Goal: Task Accomplishment & Management: Manage account settings

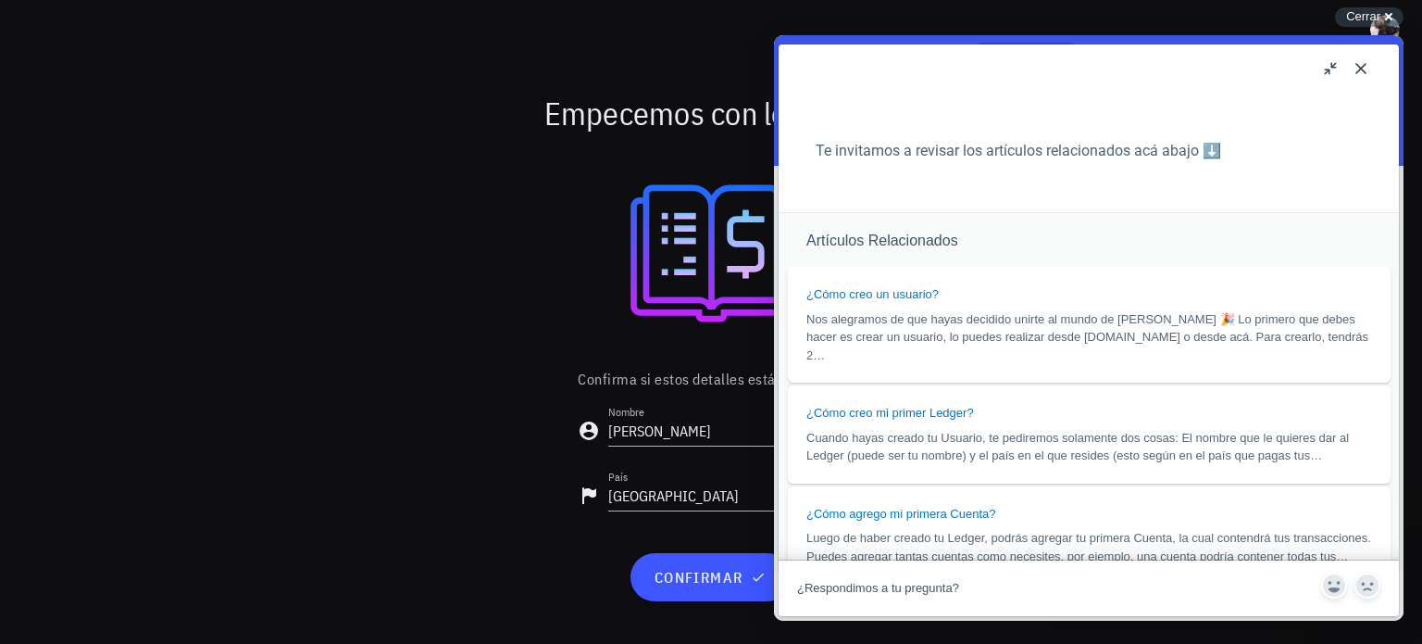
scroll to position [1482, 0]
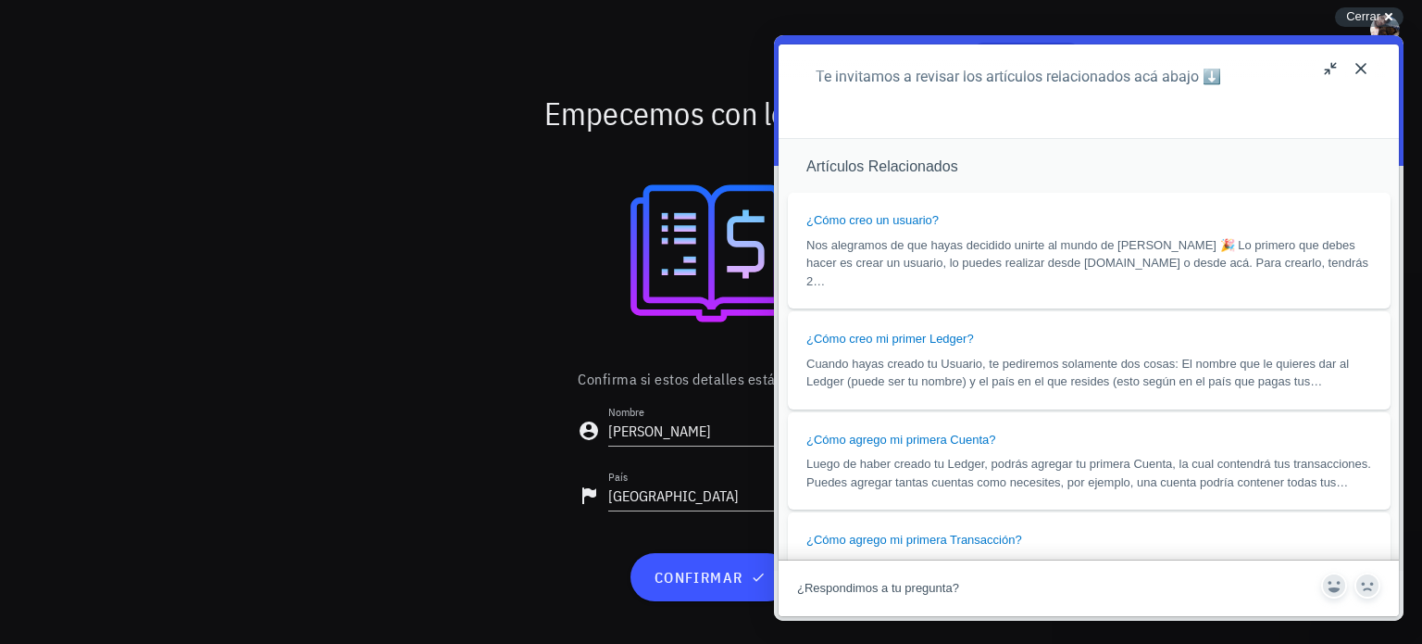
click at [1361, 67] on button "Close" at bounding box center [1361, 69] width 30 height 30
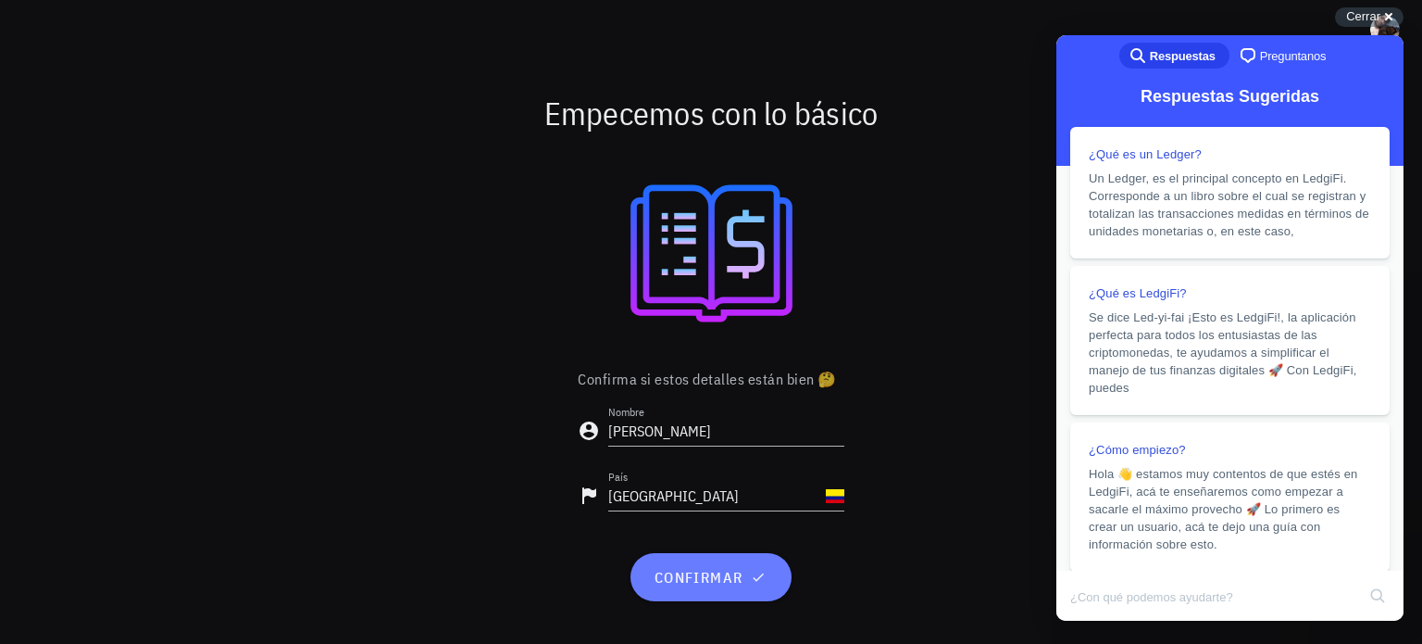
click at [722, 593] on button "confirmar" at bounding box center [711, 577] width 160 height 48
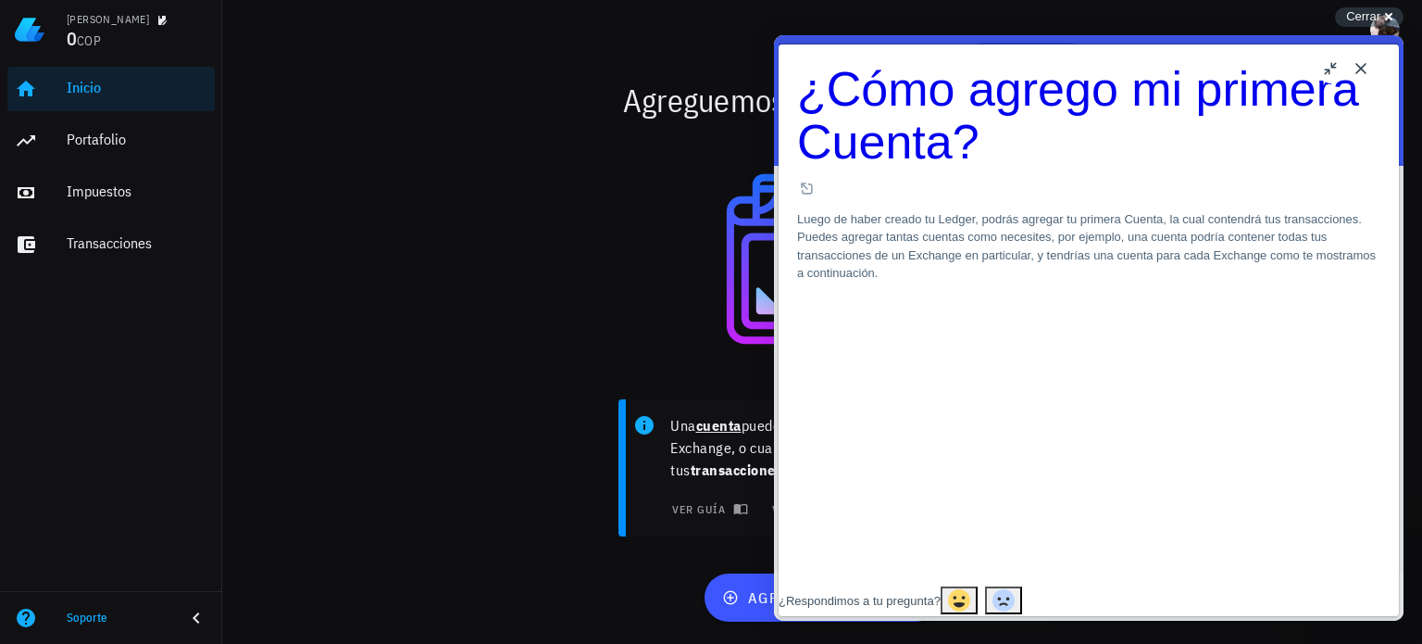
click at [1359, 71] on button "Close" at bounding box center [1361, 69] width 30 height 30
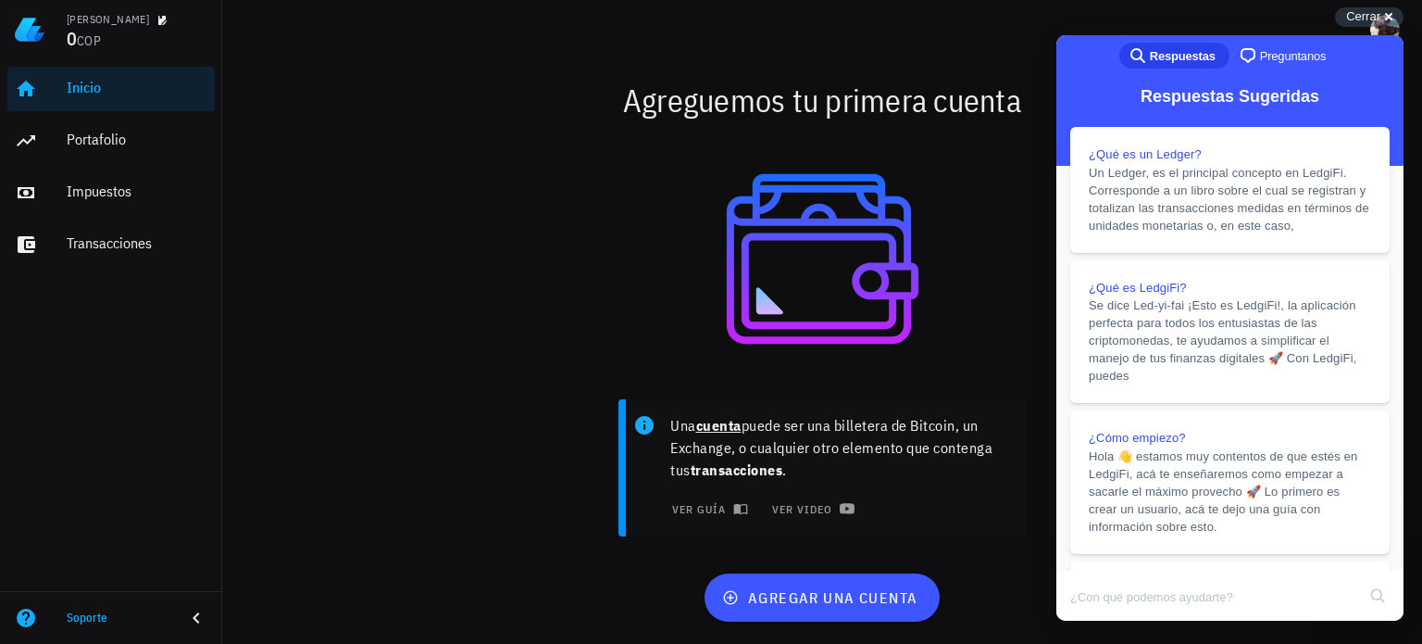
click at [1017, 548] on div "Una cuenta puede ser una billetera de Bitcoin, un Exchange, o cualquier otro el…" at bounding box center [822, 475] width 1097 height 174
click at [1387, 12] on div "Cerrar cross-small" at bounding box center [1369, 16] width 69 height 19
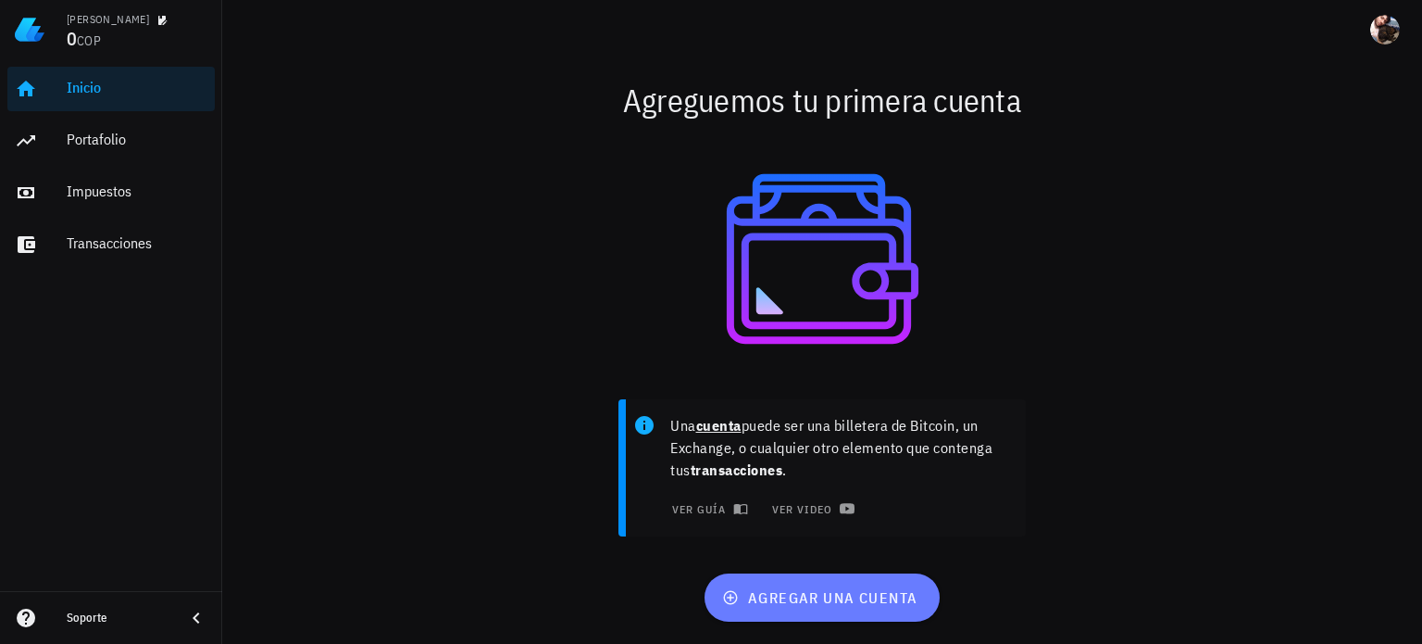
click at [877, 607] on span "agregar una cuenta" at bounding box center [822, 597] width 192 height 19
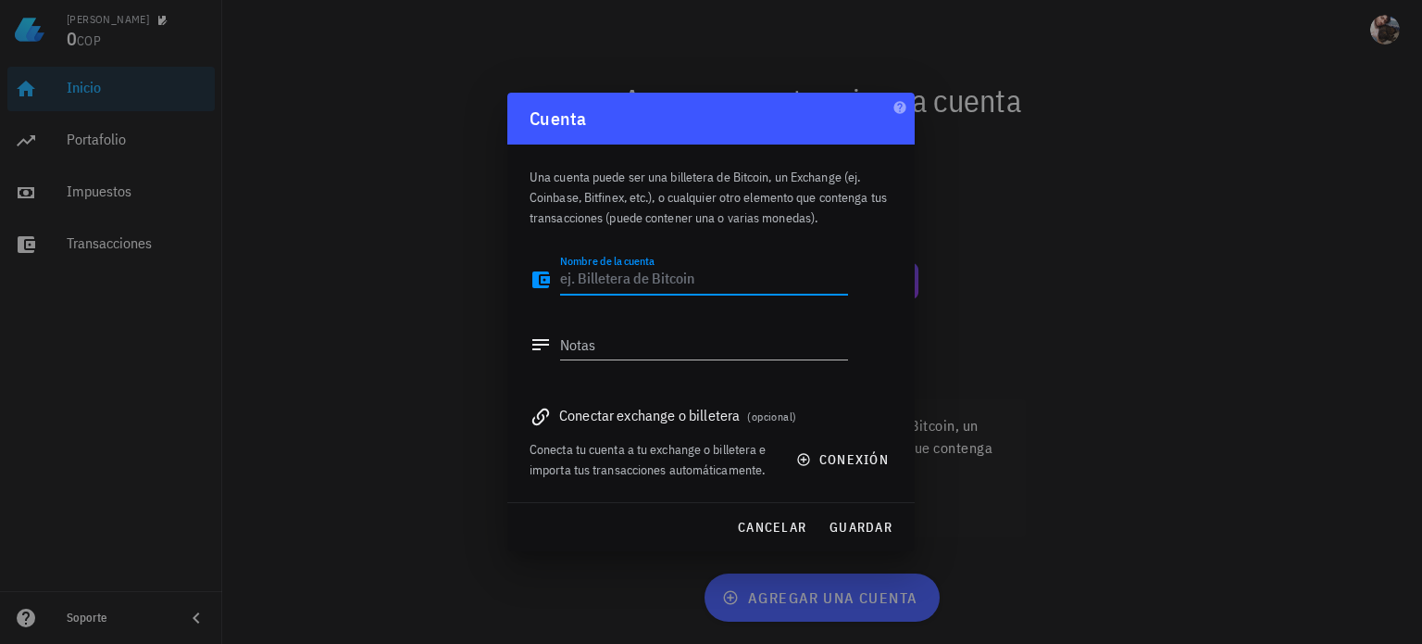
click at [677, 283] on textarea "Nombre de la cuenta" at bounding box center [704, 280] width 288 height 30
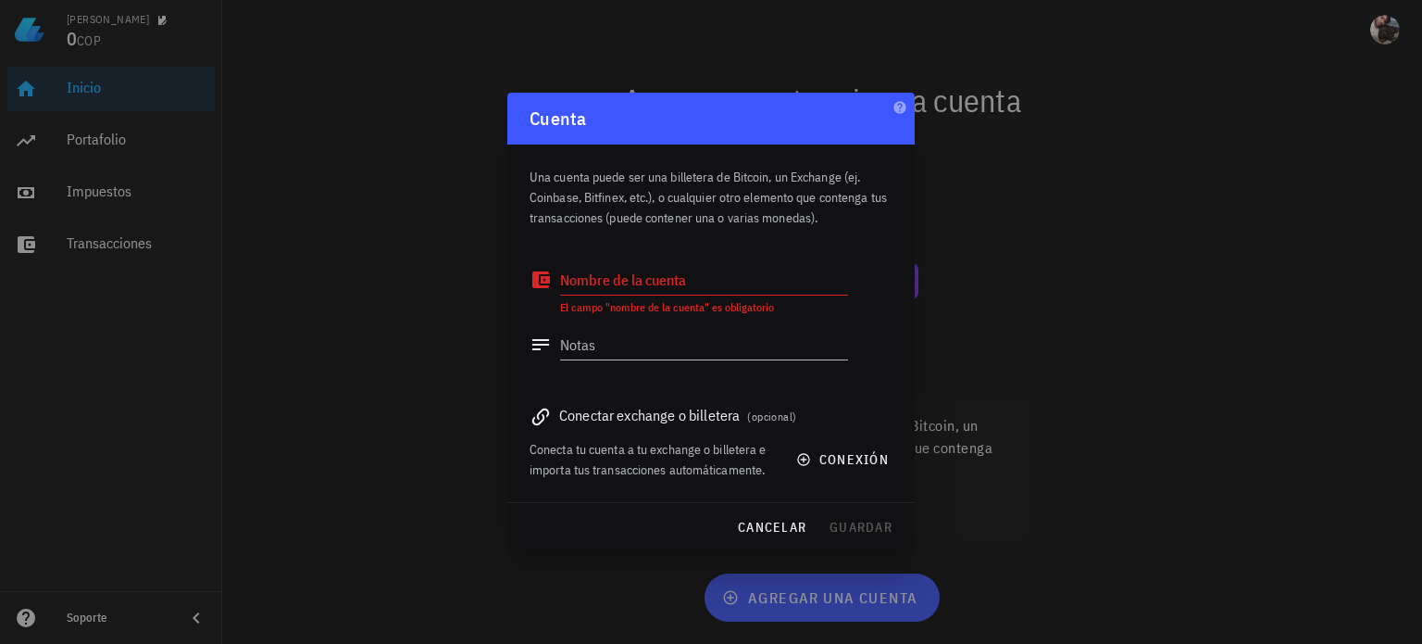
click at [633, 420] on div "Conectar exchange o billetera (opcional)" at bounding box center [711, 415] width 363 height 26
click at [834, 460] on span "conexión" at bounding box center [844, 459] width 89 height 17
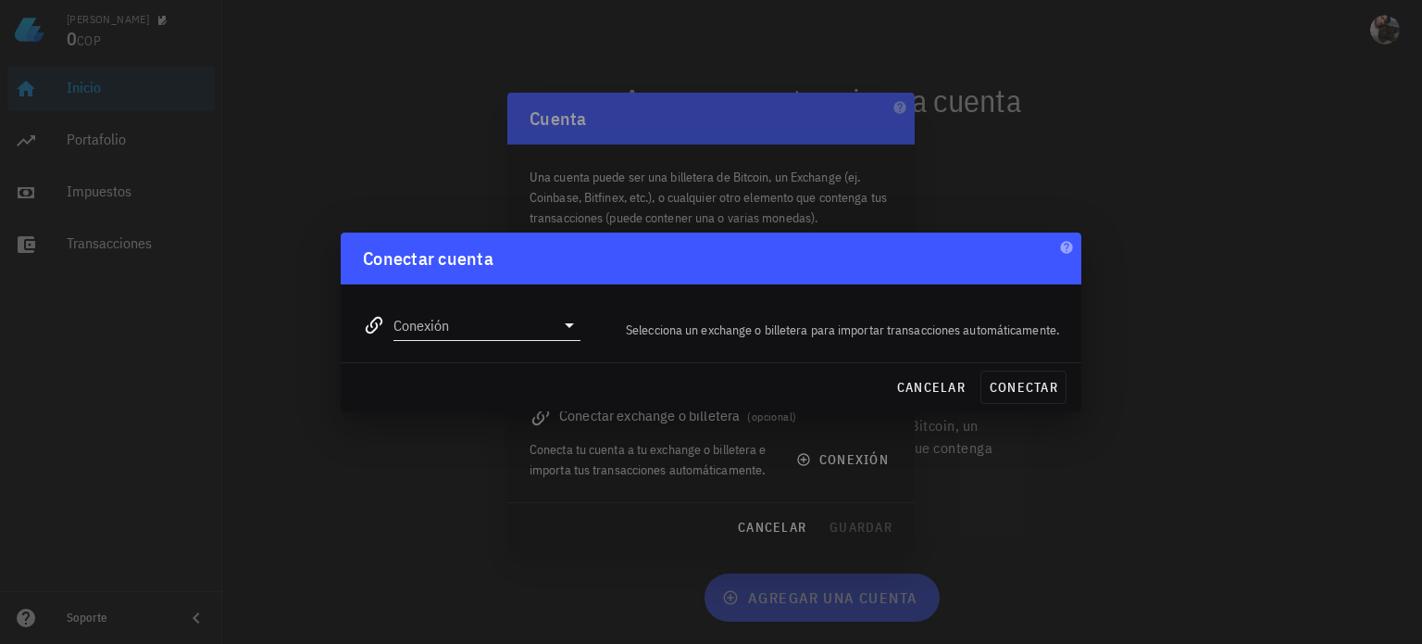
click at [486, 340] on div "Conexión" at bounding box center [487, 325] width 187 height 30
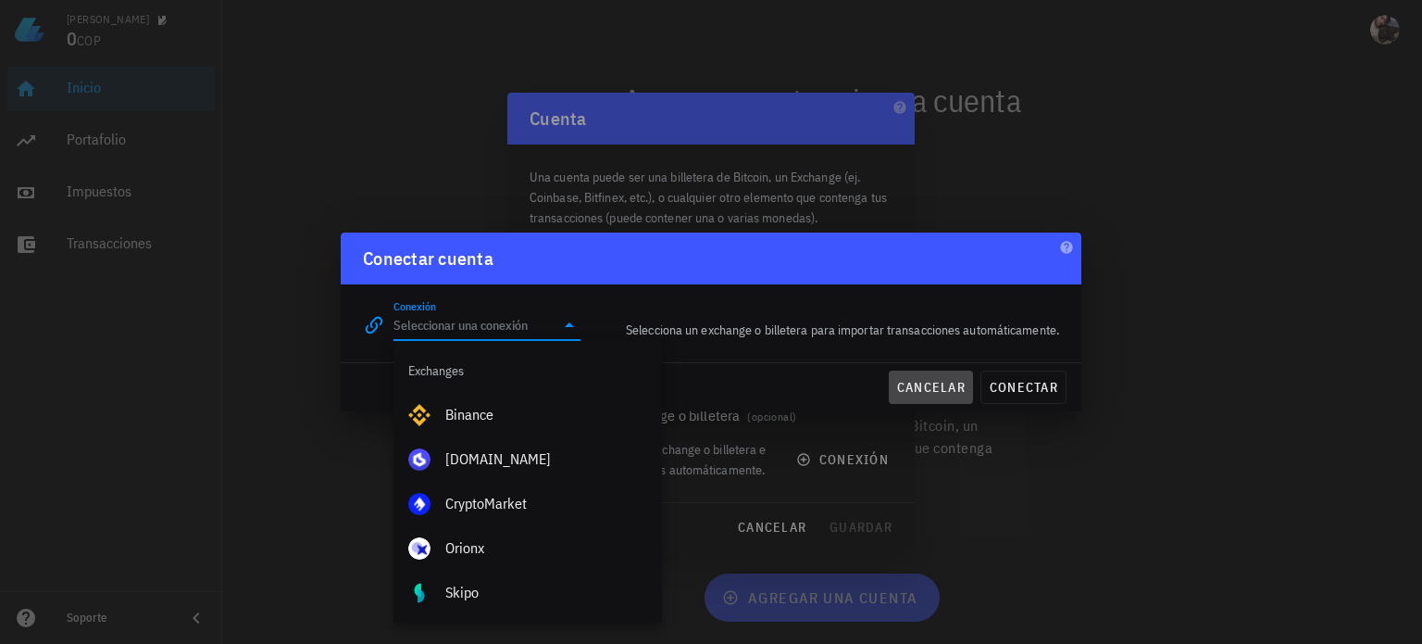
click at [939, 395] on button "cancelar" at bounding box center [931, 386] width 84 height 33
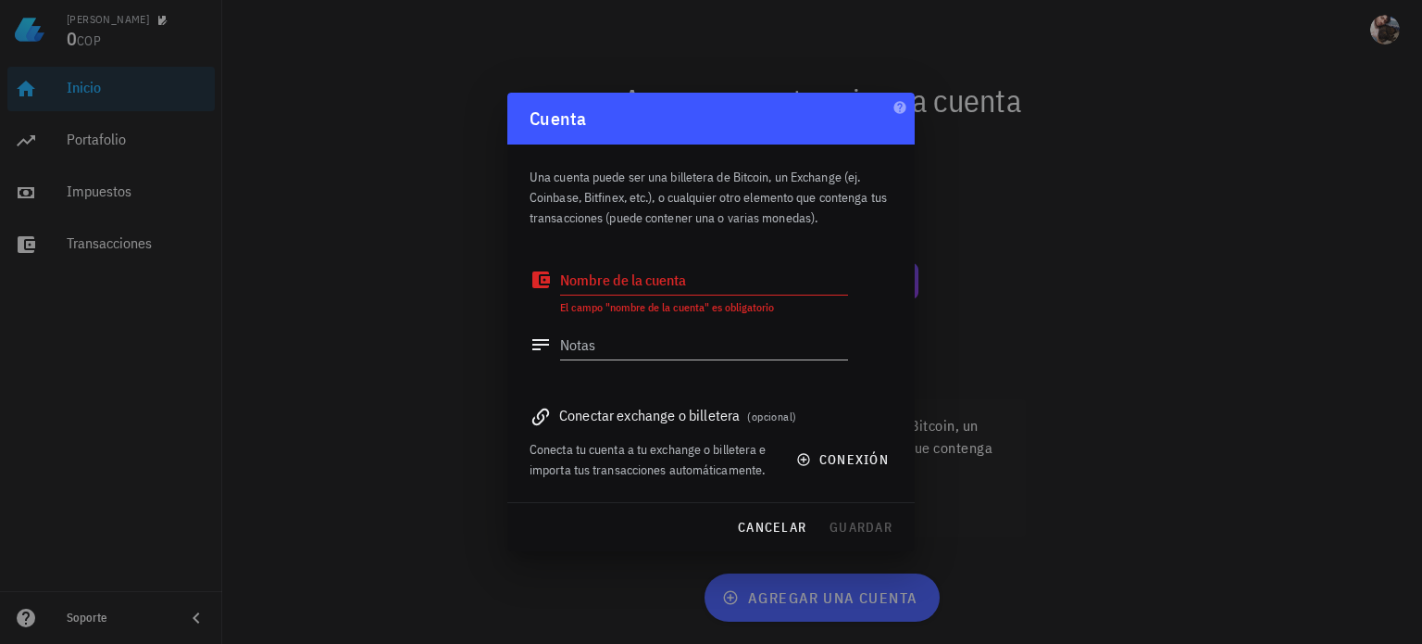
click at [611, 273] on div "Nombre de la cuenta" at bounding box center [704, 280] width 288 height 30
click at [617, 273] on textarea "Nombre de la cuenta" at bounding box center [704, 280] width 288 height 30
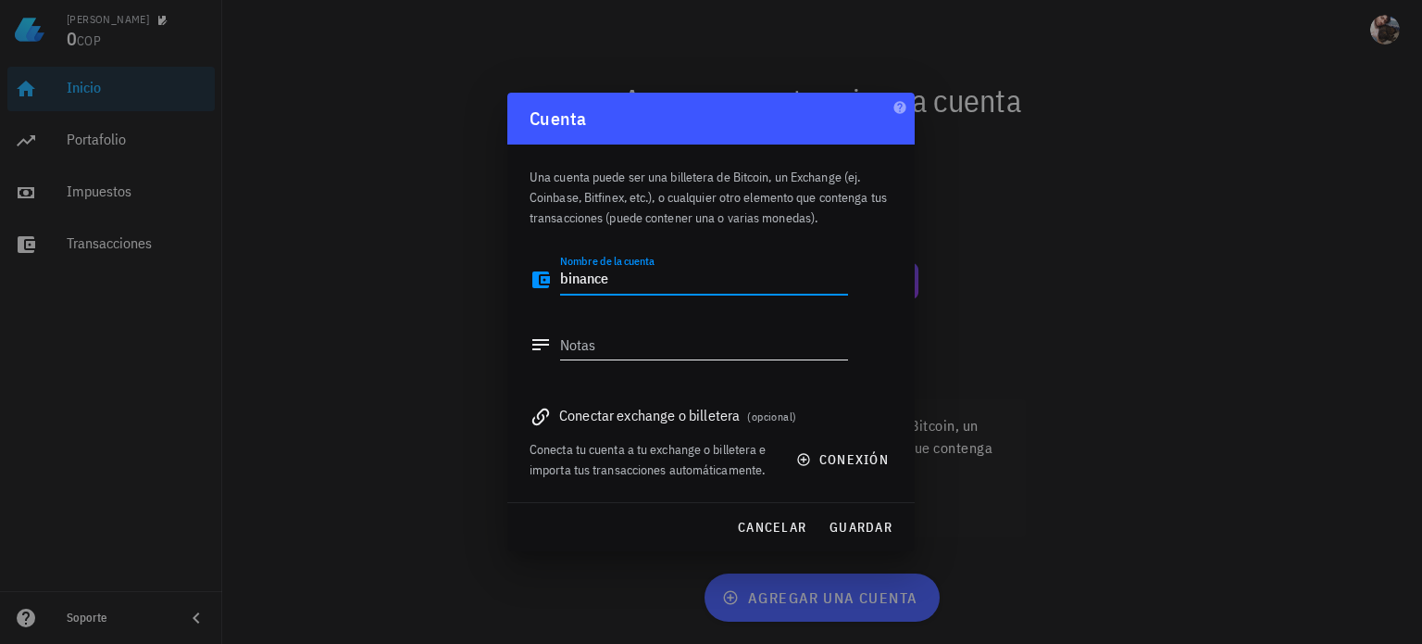
type textarea "binance"
click at [628, 358] on textarea "Notas" at bounding box center [704, 345] width 288 height 30
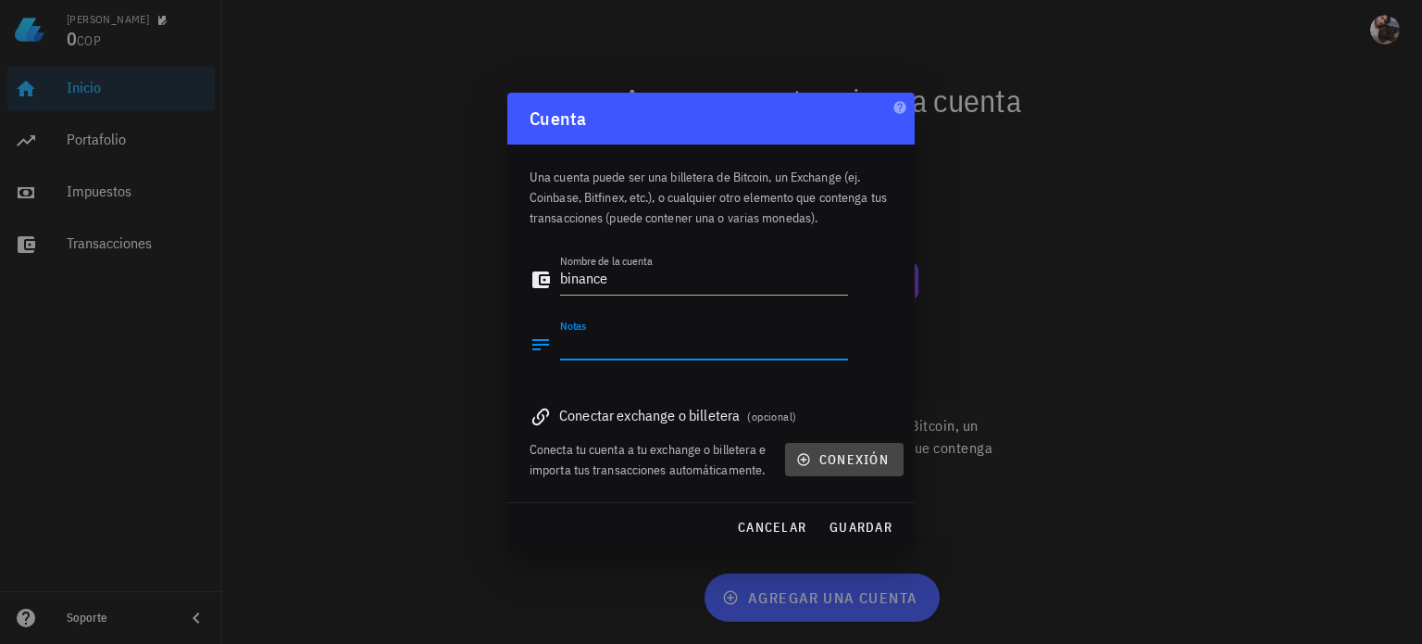
click at [805, 461] on icon "button" at bounding box center [803, 459] width 15 height 15
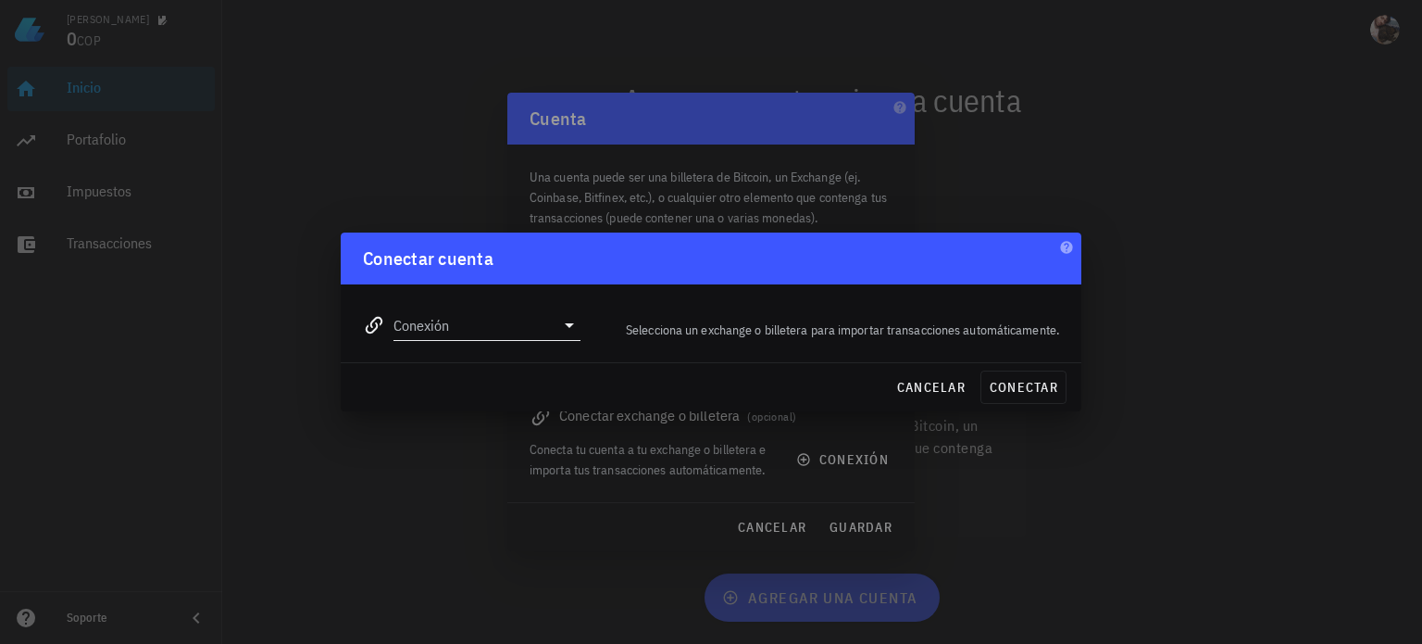
click at [537, 319] on input "Conexión" at bounding box center [474, 325] width 161 height 30
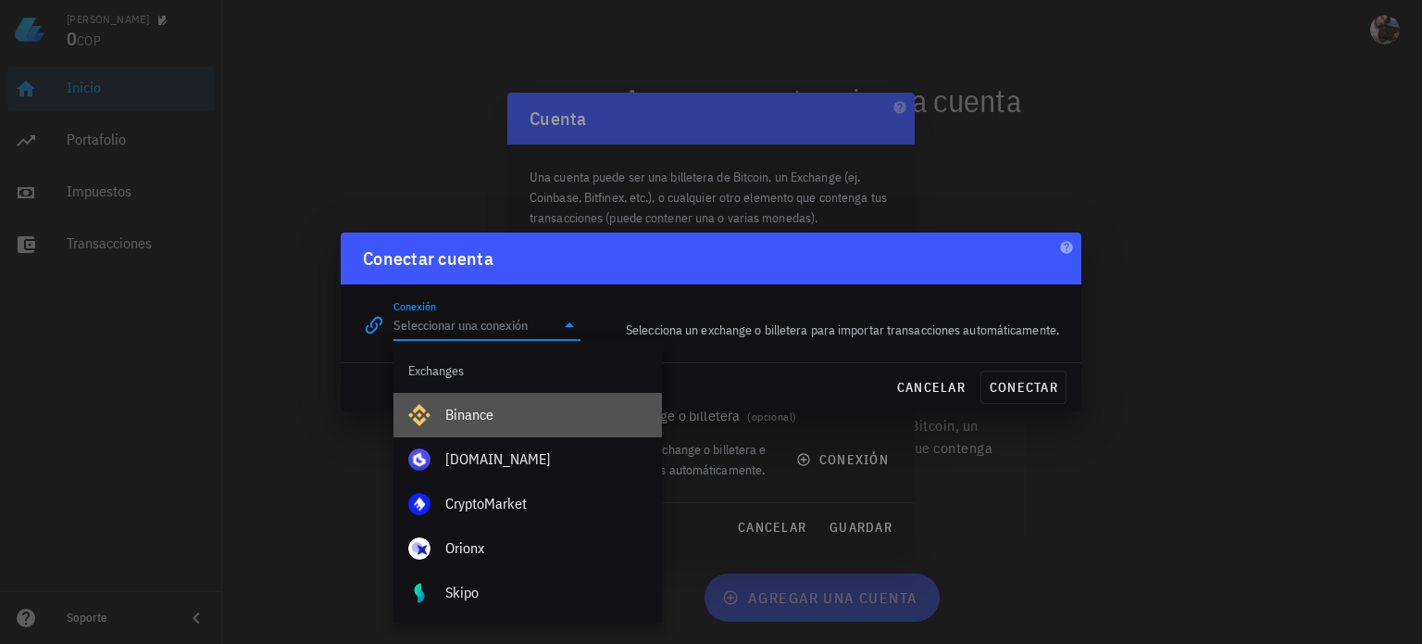
click at [455, 418] on div "Binance" at bounding box center [546, 415] width 202 height 18
type input "Binance"
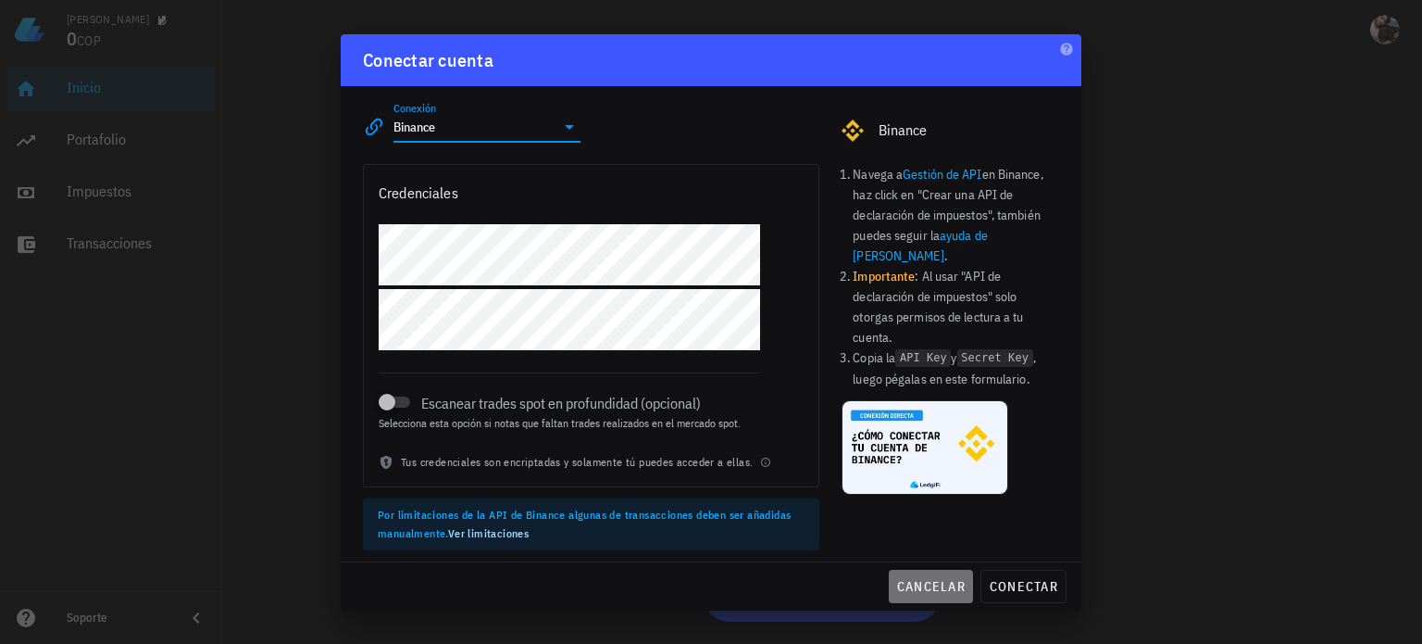
click at [933, 588] on span "cancelar" at bounding box center [930, 586] width 69 height 17
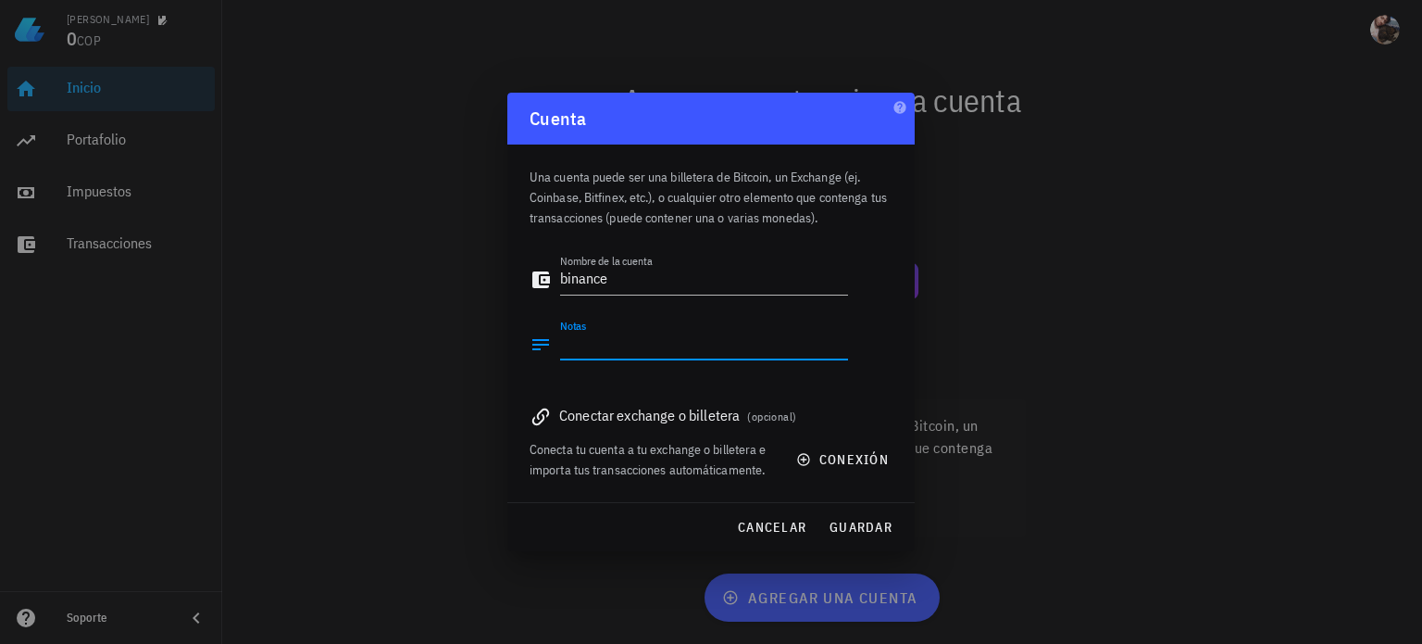
click at [622, 347] on textarea "Notas" at bounding box center [704, 345] width 288 height 30
click at [788, 410] on span "(opcional)" at bounding box center [771, 416] width 49 height 14
click at [607, 341] on textarea "Notas" at bounding box center [704, 345] width 288 height 30
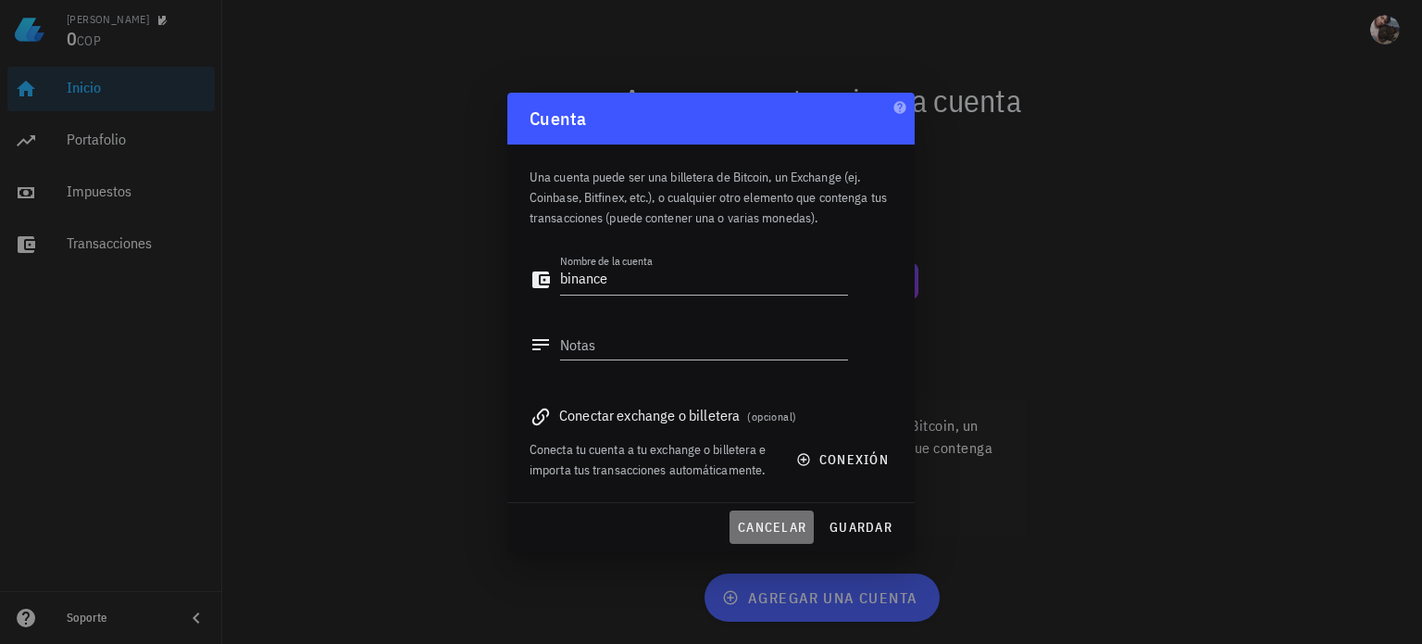
click at [773, 520] on span "cancelar" at bounding box center [771, 527] width 69 height 17
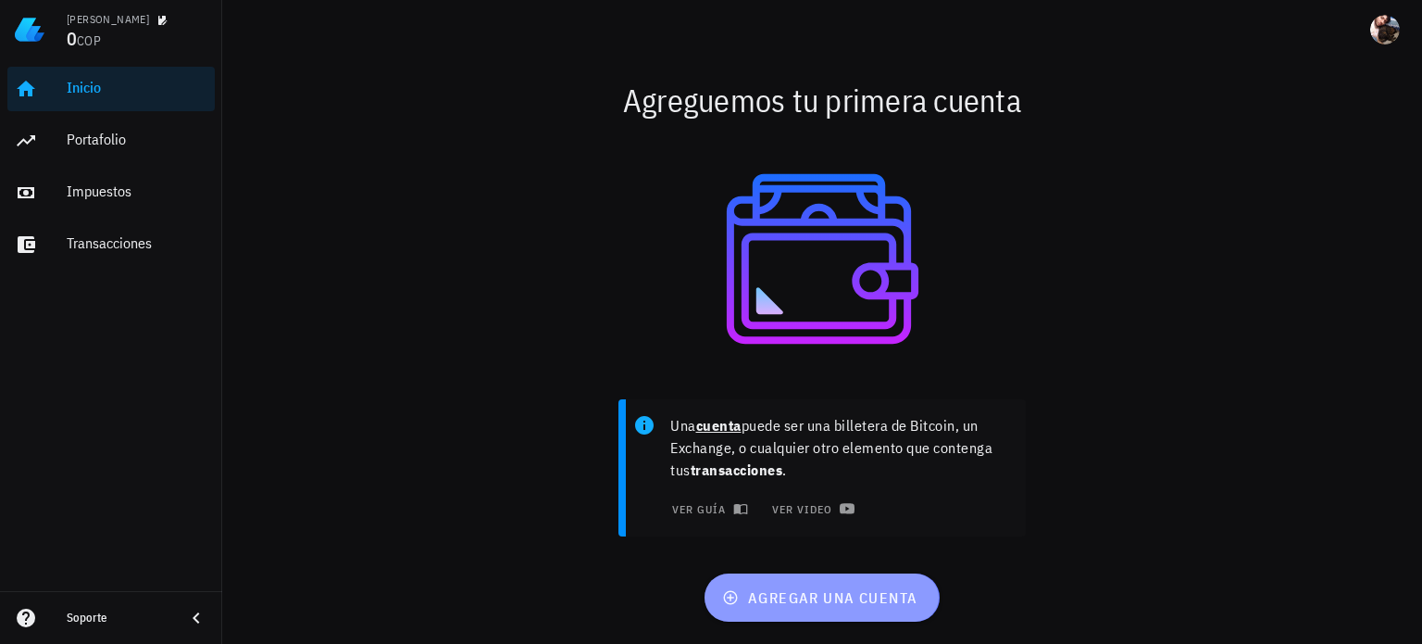
click at [796, 588] on span "agregar una cuenta" at bounding box center [822, 597] width 192 height 19
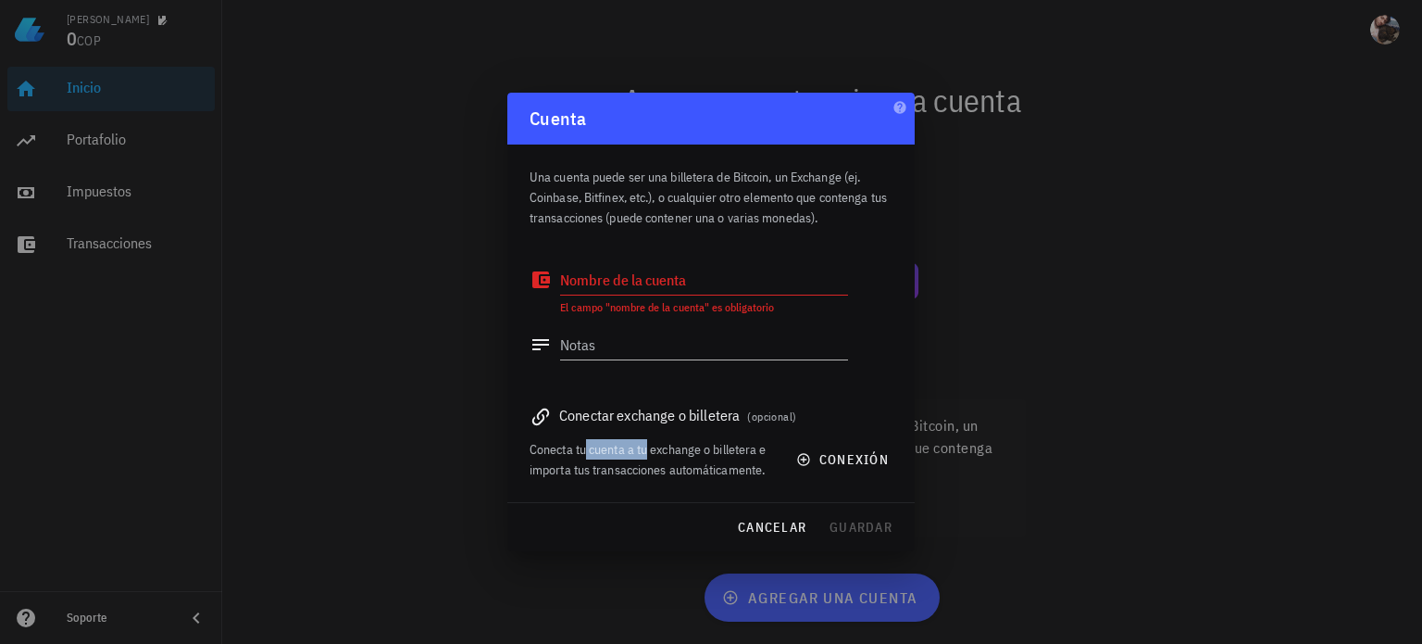
drag, startPoint x: 587, startPoint y: 447, endPoint x: 651, endPoint y: 463, distance: 65.8
click at [651, 458] on div "Conecta tu cuenta a tu exchange o billetera e importa tus transacciones automát…" at bounding box center [652, 459] width 244 height 41
click at [600, 336] on textarea "Notas" at bounding box center [704, 345] width 288 height 30
click at [597, 344] on textarea "Notas" at bounding box center [704, 345] width 288 height 30
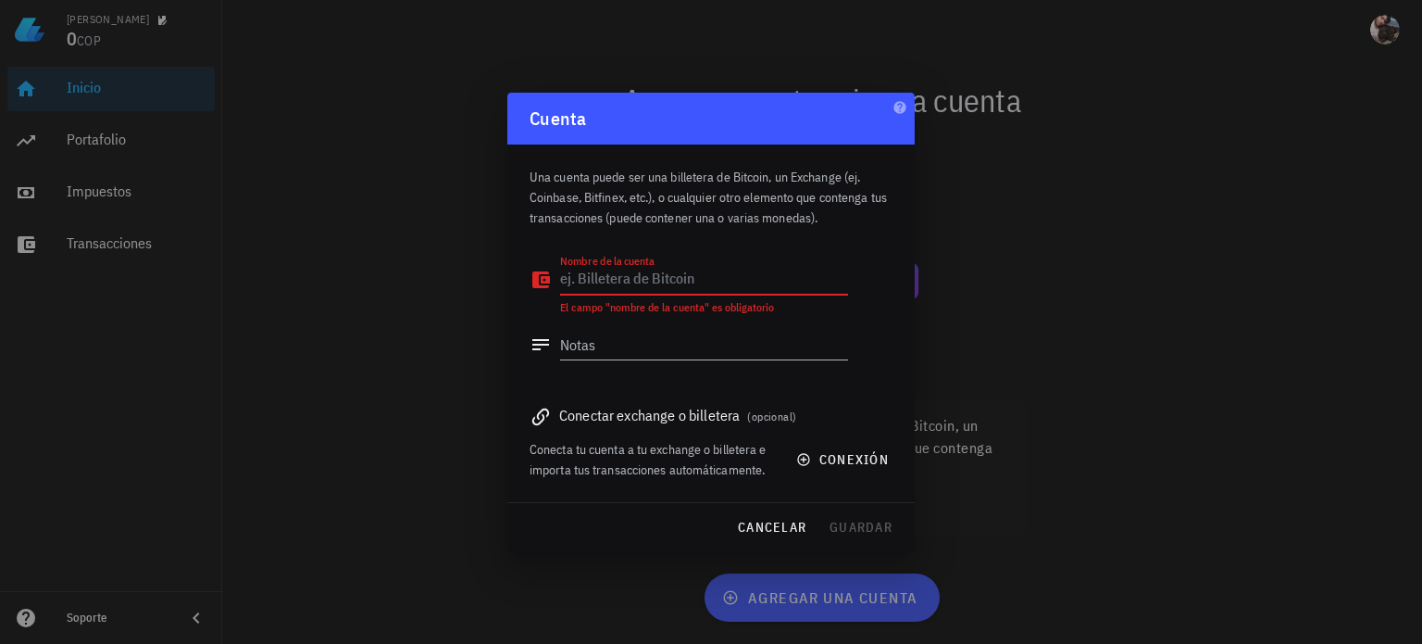
click at [674, 283] on textarea "Nombre de la cuenta" at bounding box center [704, 280] width 288 height 30
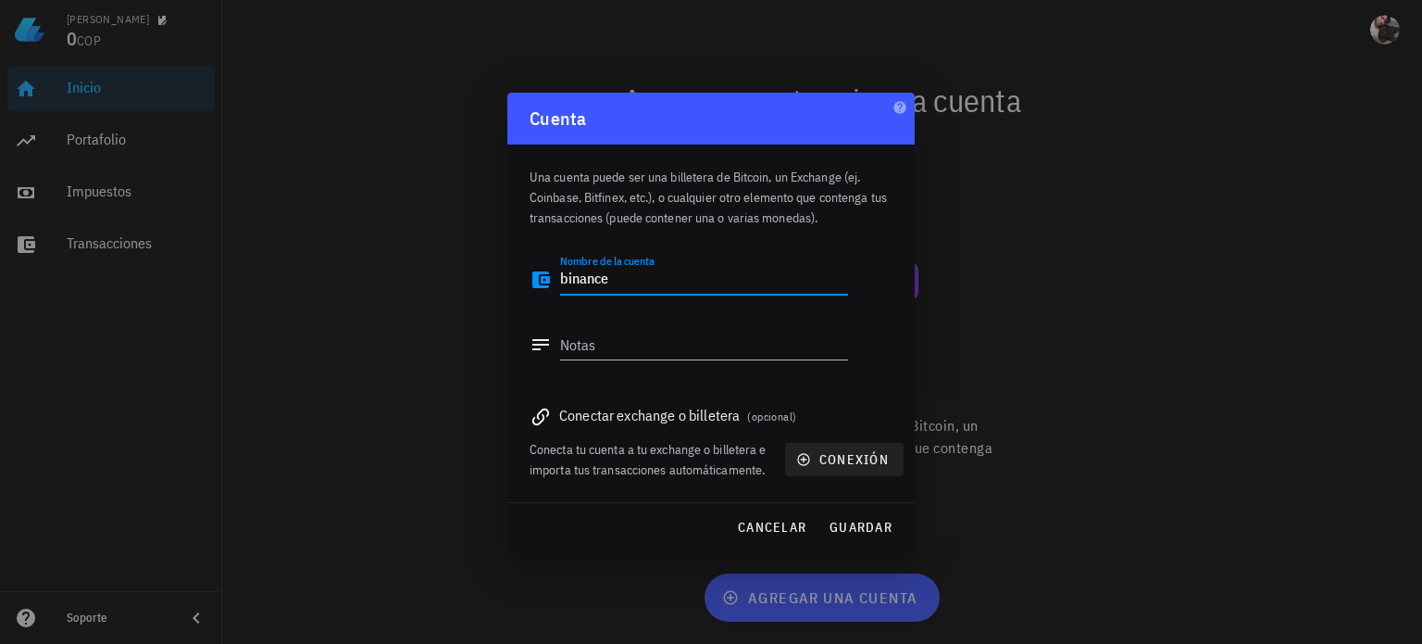
type textarea "binance"
click at [815, 466] on span "conexión" at bounding box center [844, 459] width 89 height 17
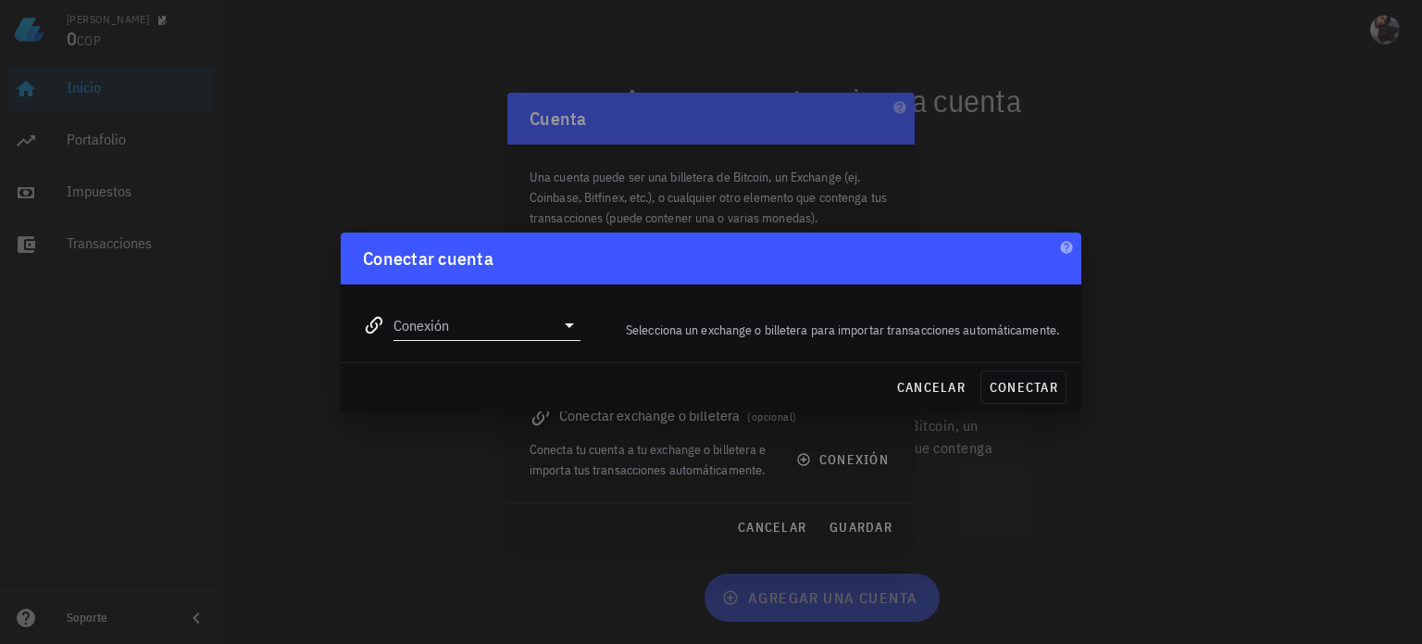
click at [507, 330] on input "Conexión" at bounding box center [474, 325] width 161 height 30
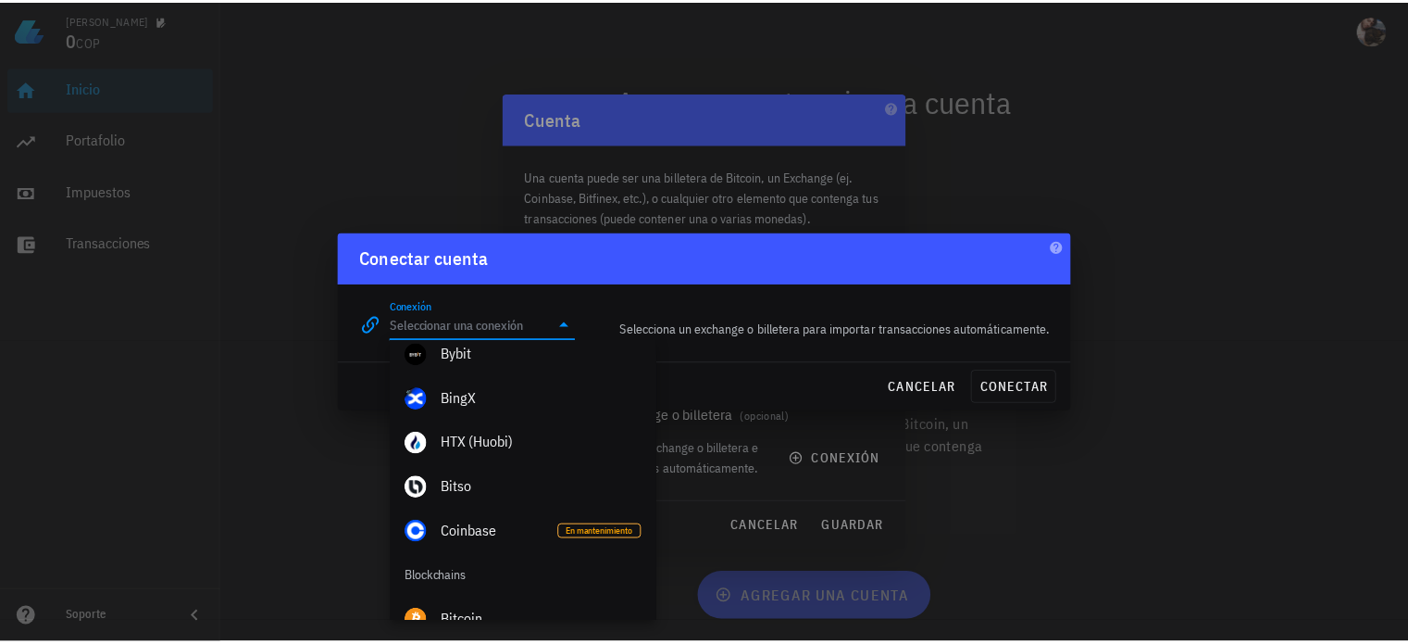
scroll to position [556, 0]
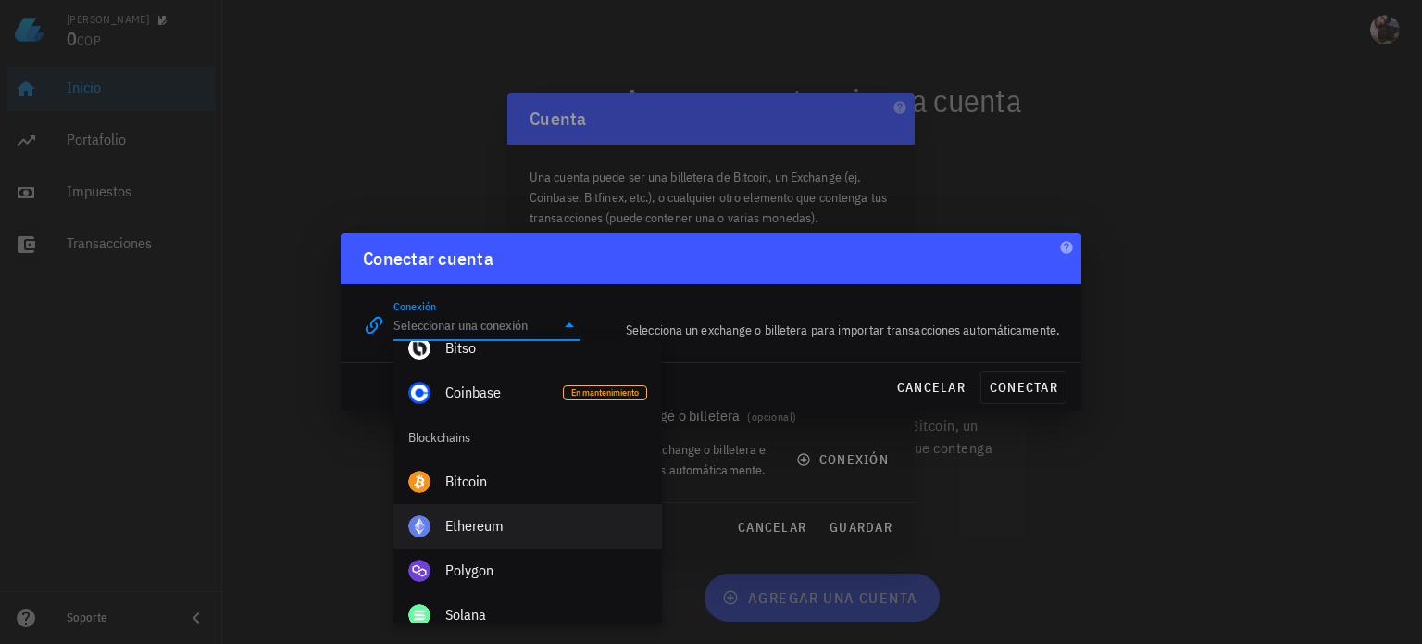
click at [506, 520] on div "Ethereum" at bounding box center [546, 526] width 202 height 18
type input "Ethereum"
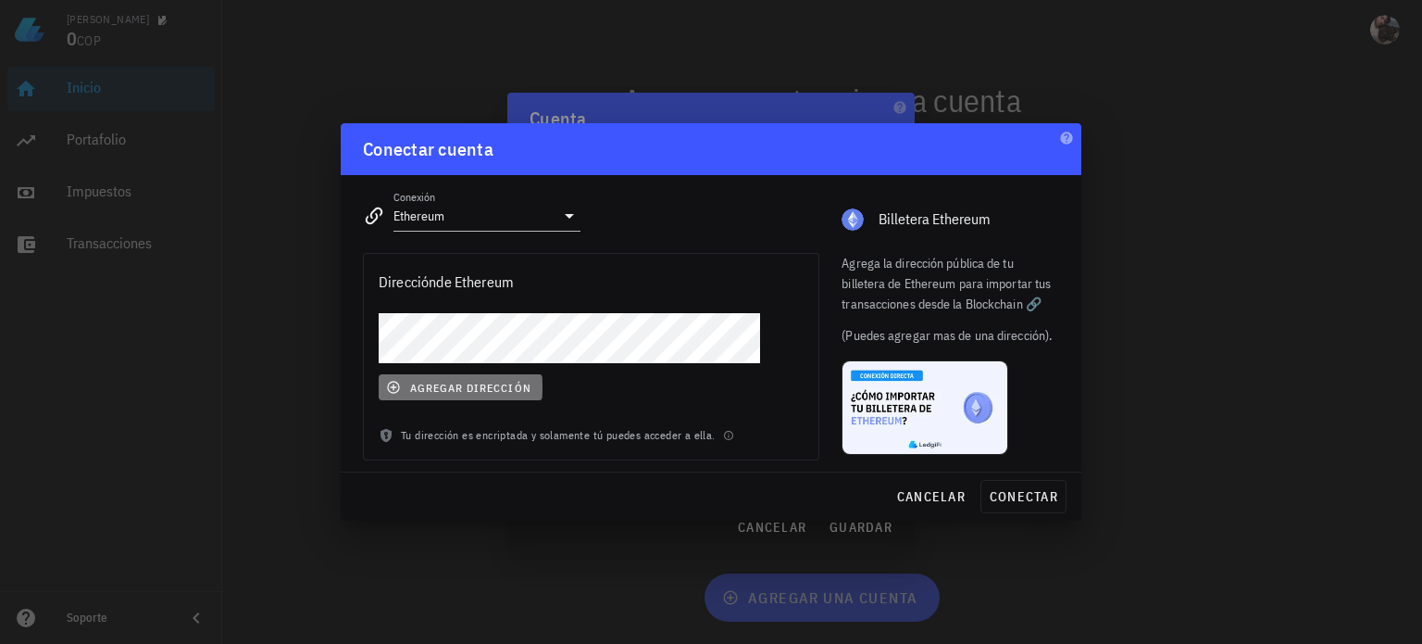
click at [506, 387] on span "agregar dirección" at bounding box center [460, 387] width 141 height 15
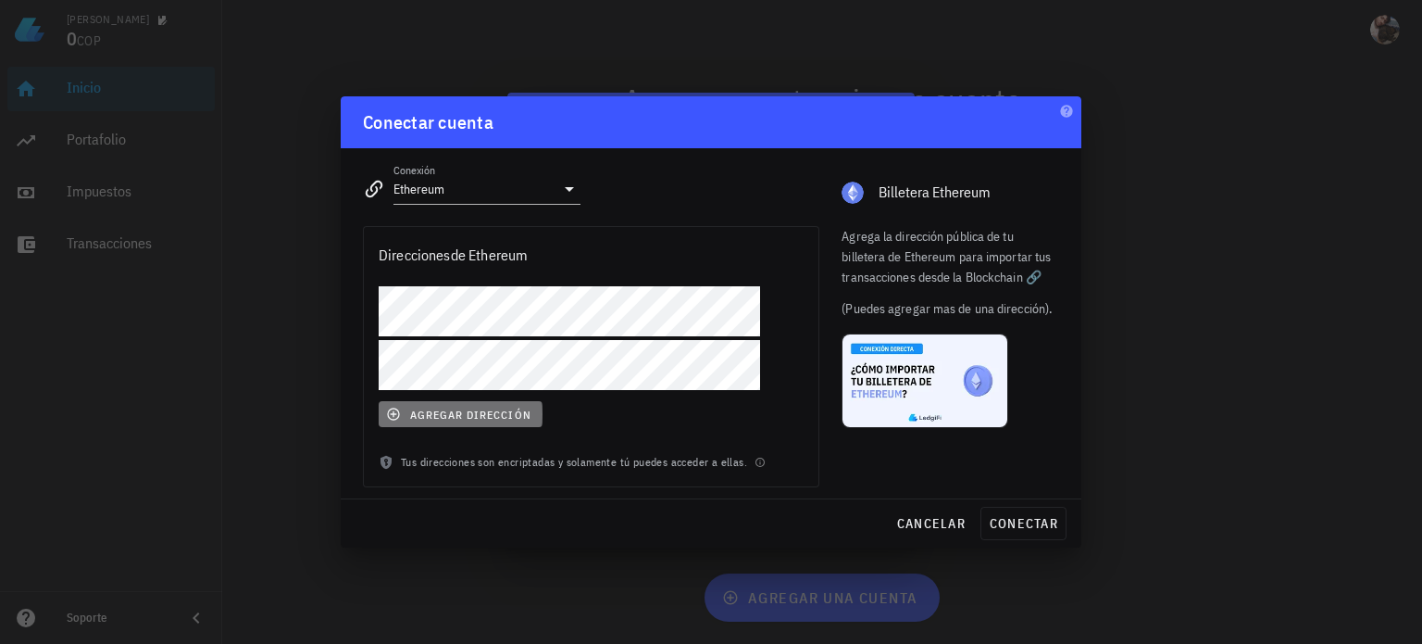
click at [487, 414] on span "agregar dirección" at bounding box center [460, 414] width 141 height 15
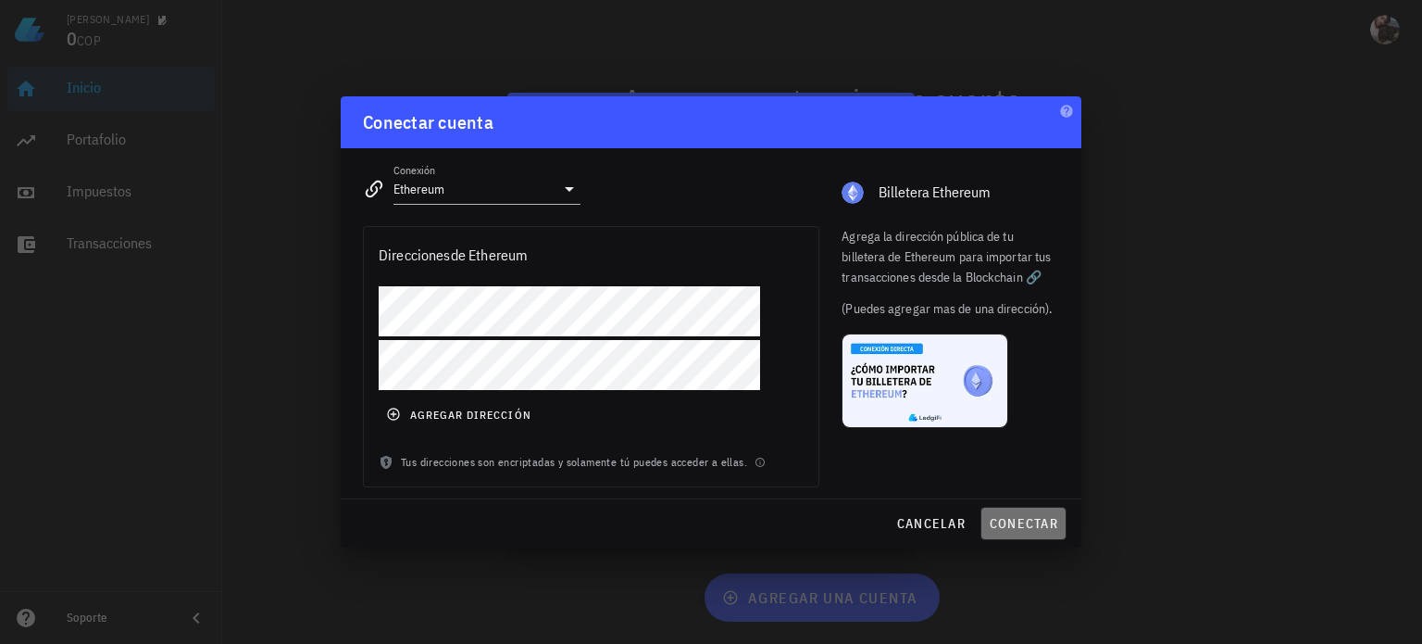
click at [1033, 521] on span "conectar" at bounding box center [1023, 523] width 69 height 17
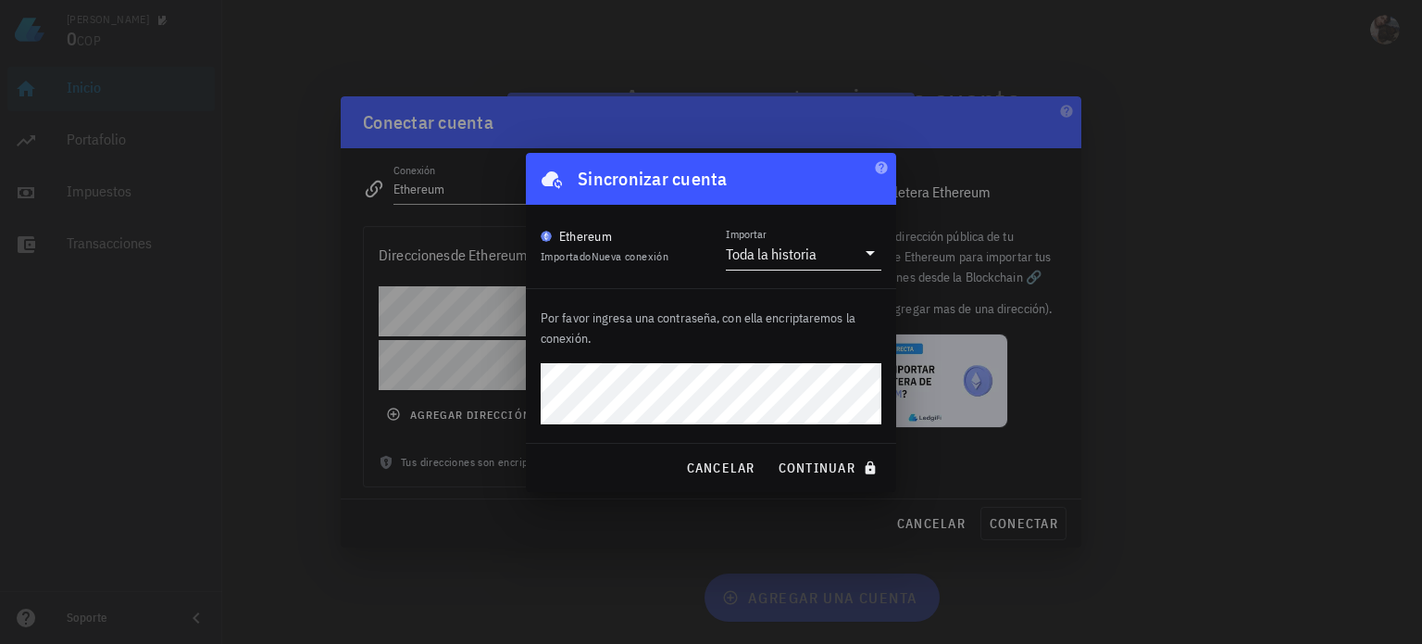
click at [767, 258] on div "Toda la historia" at bounding box center [771, 253] width 91 height 19
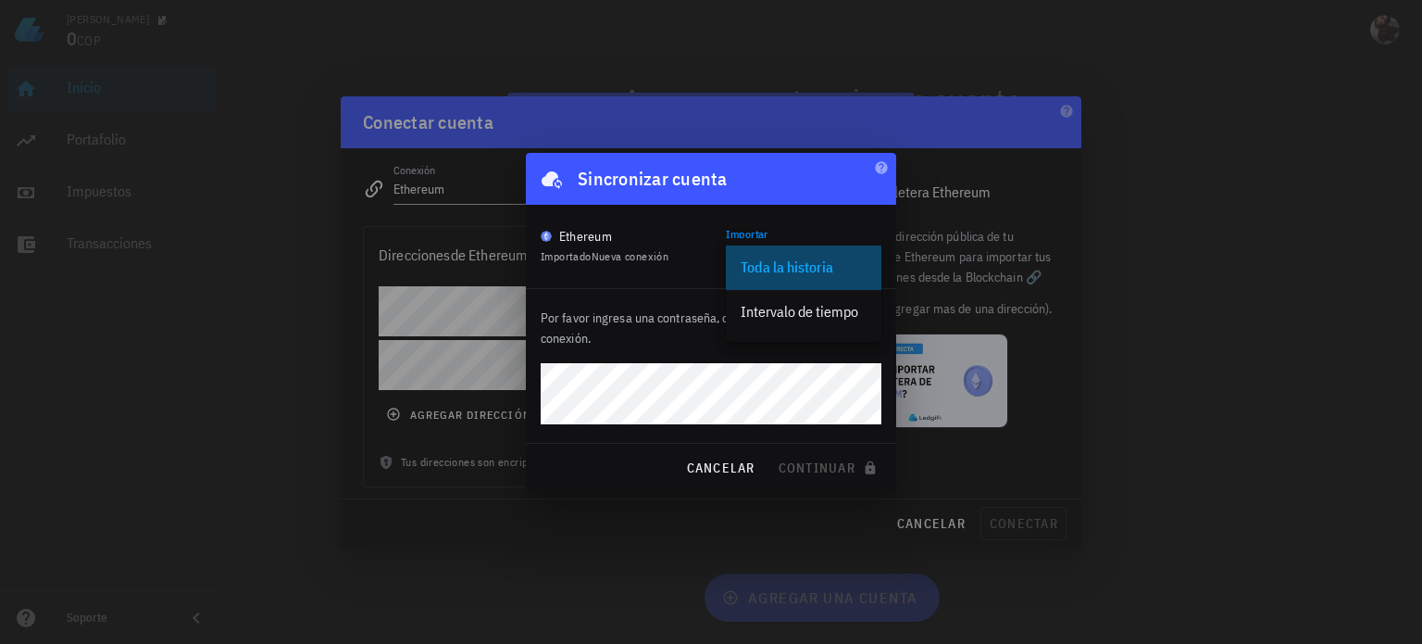
click at [794, 261] on div "Toda la historia" at bounding box center [804, 267] width 126 height 18
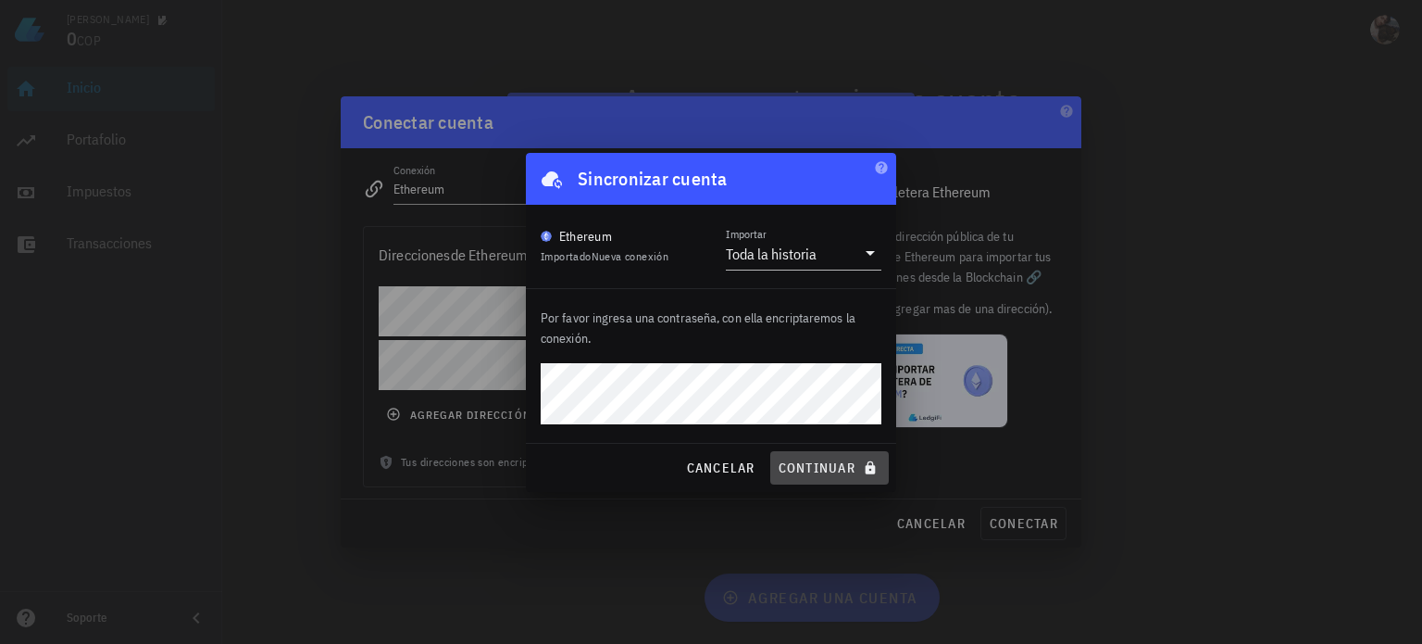
click at [809, 466] on span "continuar" at bounding box center [830, 467] width 104 height 17
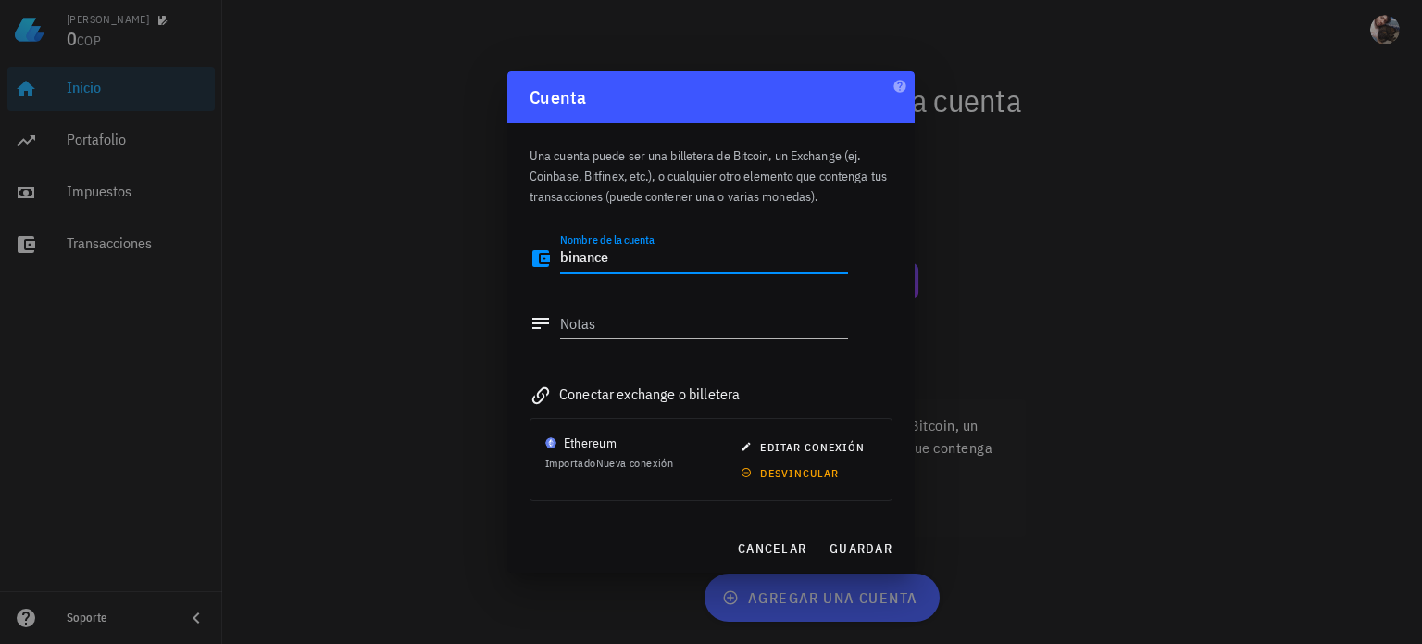
click at [625, 257] on textarea "binance" at bounding box center [704, 259] width 288 height 30
click at [584, 256] on textarea "seboides" at bounding box center [704, 259] width 288 height 30
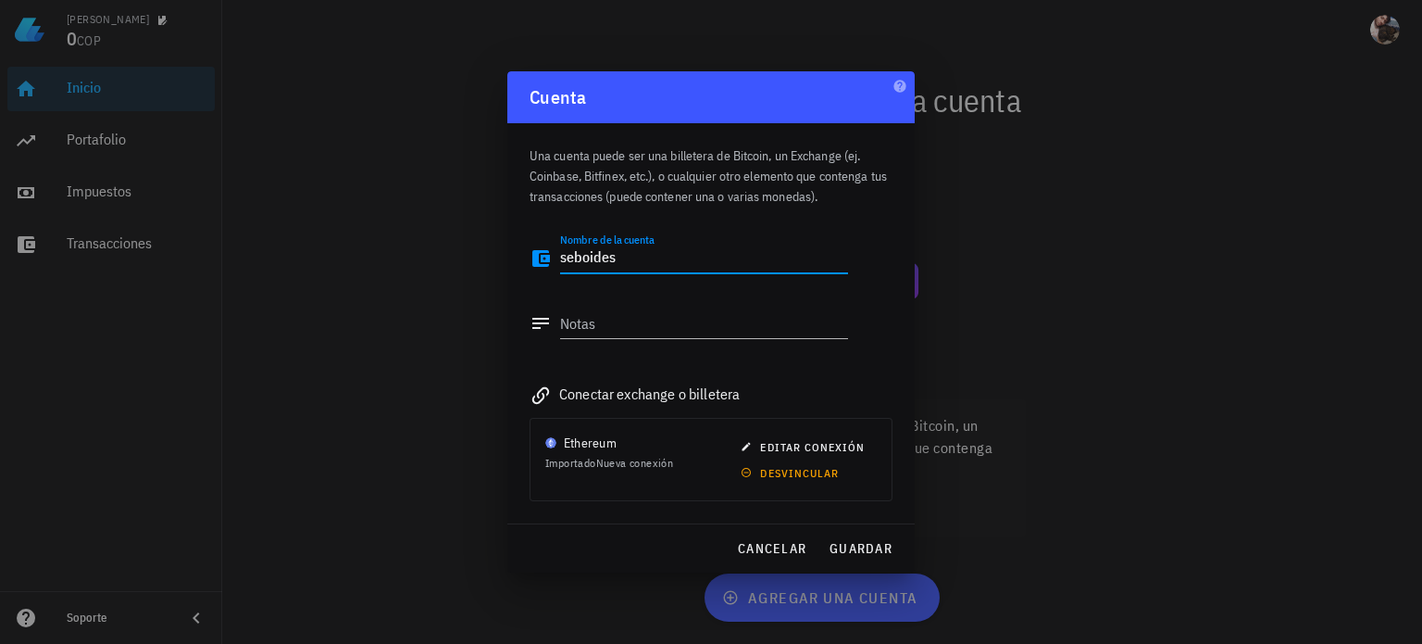
click at [584, 256] on textarea "seboides" at bounding box center [704, 259] width 288 height 30
type textarea "e"
type textarea "evm+binance"
click at [868, 546] on span "guardar" at bounding box center [861, 548] width 64 height 17
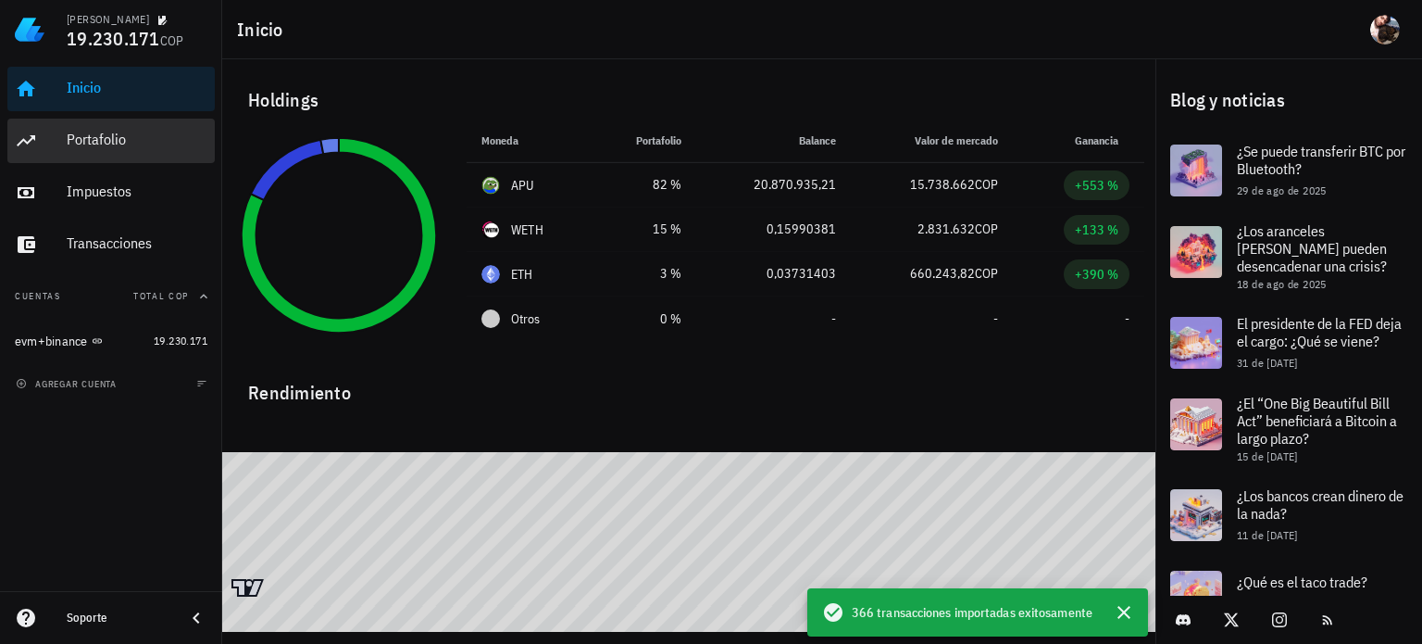
click at [119, 139] on div "Portafolio" at bounding box center [137, 140] width 141 height 18
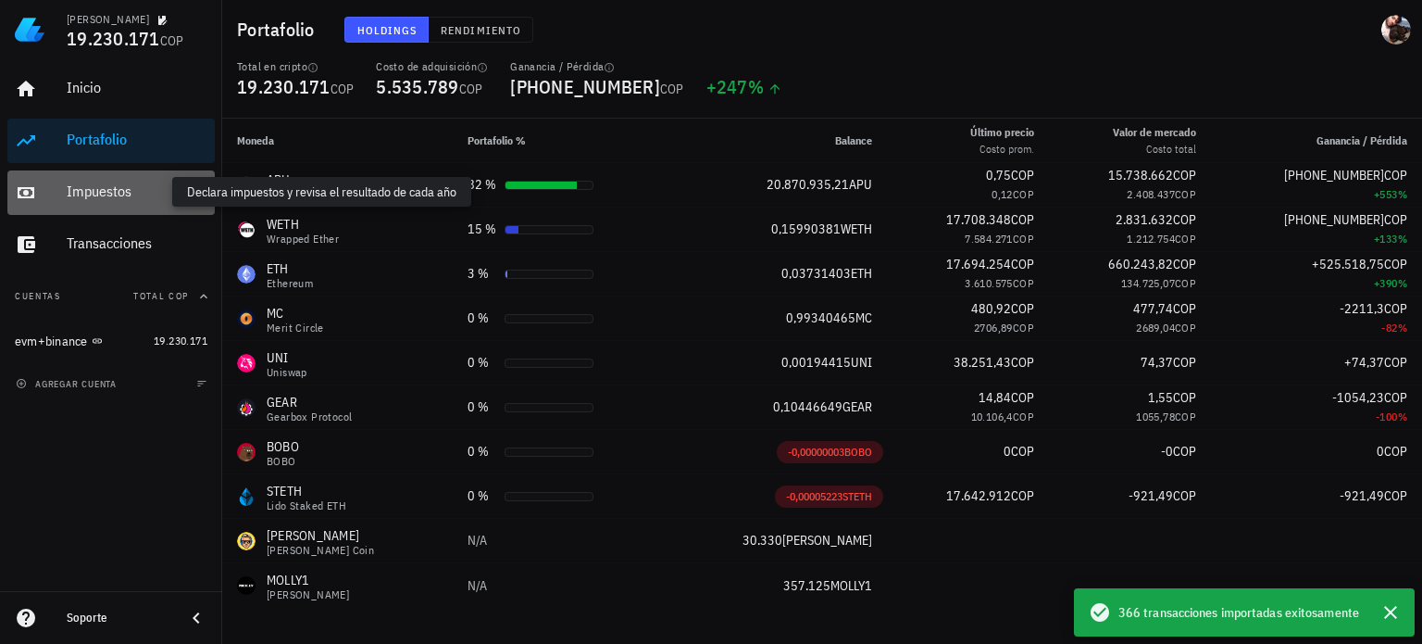
click at [119, 195] on div "Impuestos" at bounding box center [137, 191] width 141 height 18
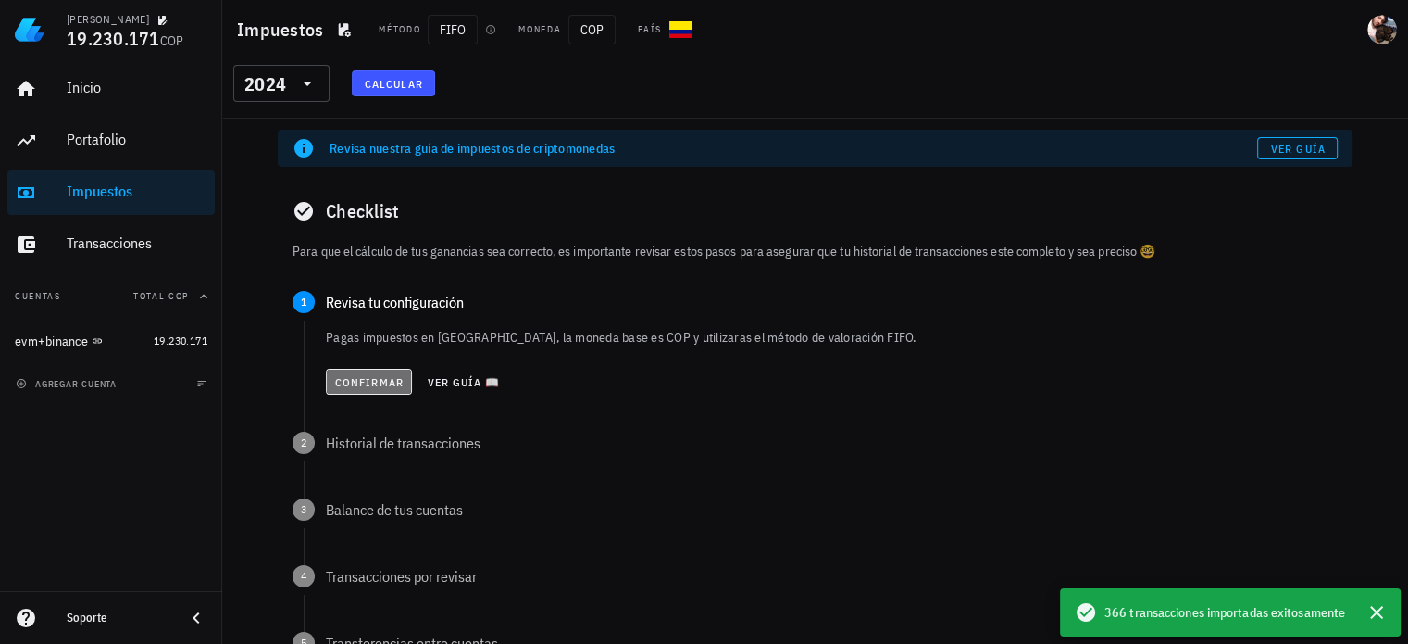
click at [382, 384] on span "Confirmar" at bounding box center [368, 382] width 69 height 14
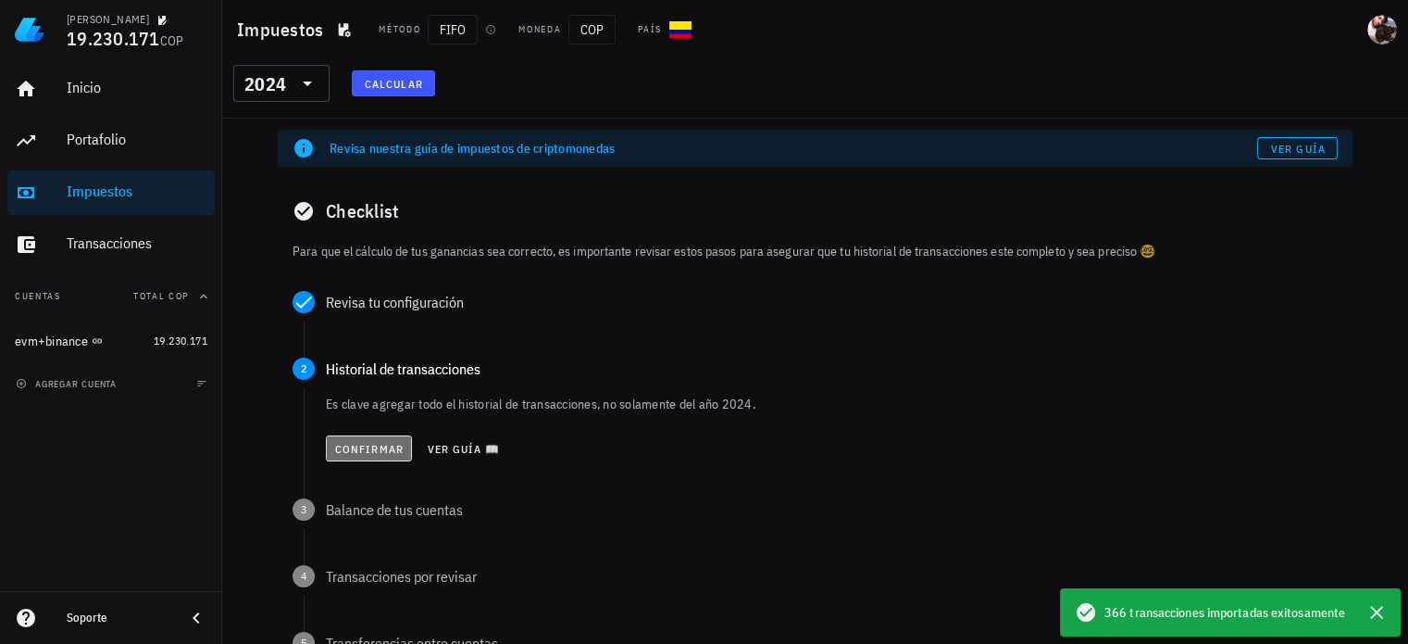
click at [382, 449] on span "Confirmar" at bounding box center [368, 449] width 69 height 14
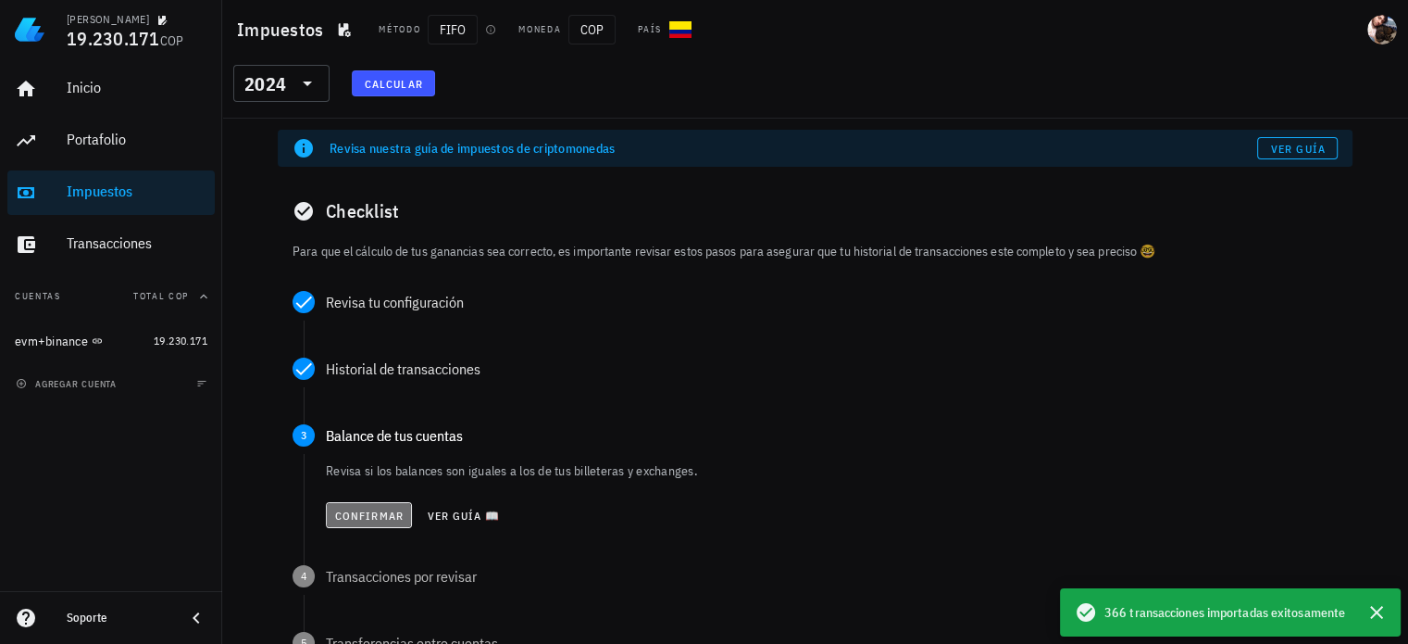
click at [376, 519] on span "Confirmar" at bounding box center [368, 515] width 69 height 14
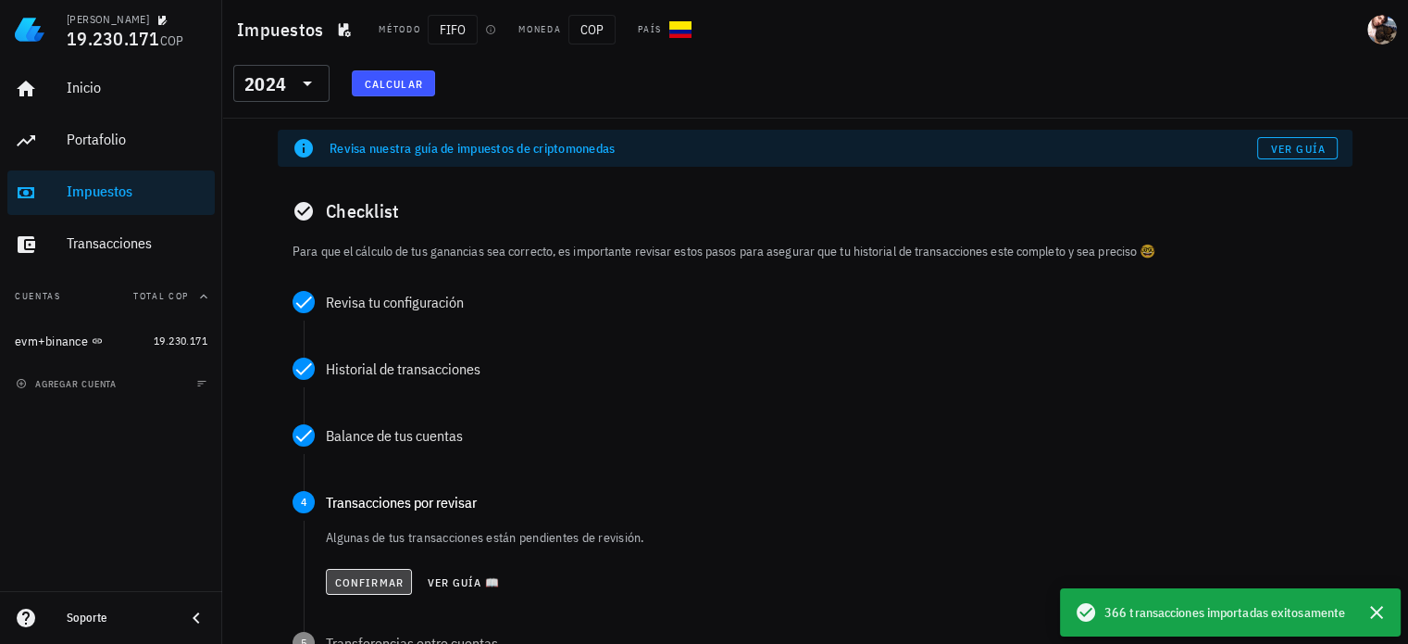
click at [375, 575] on span "Confirmar" at bounding box center [368, 582] width 69 height 14
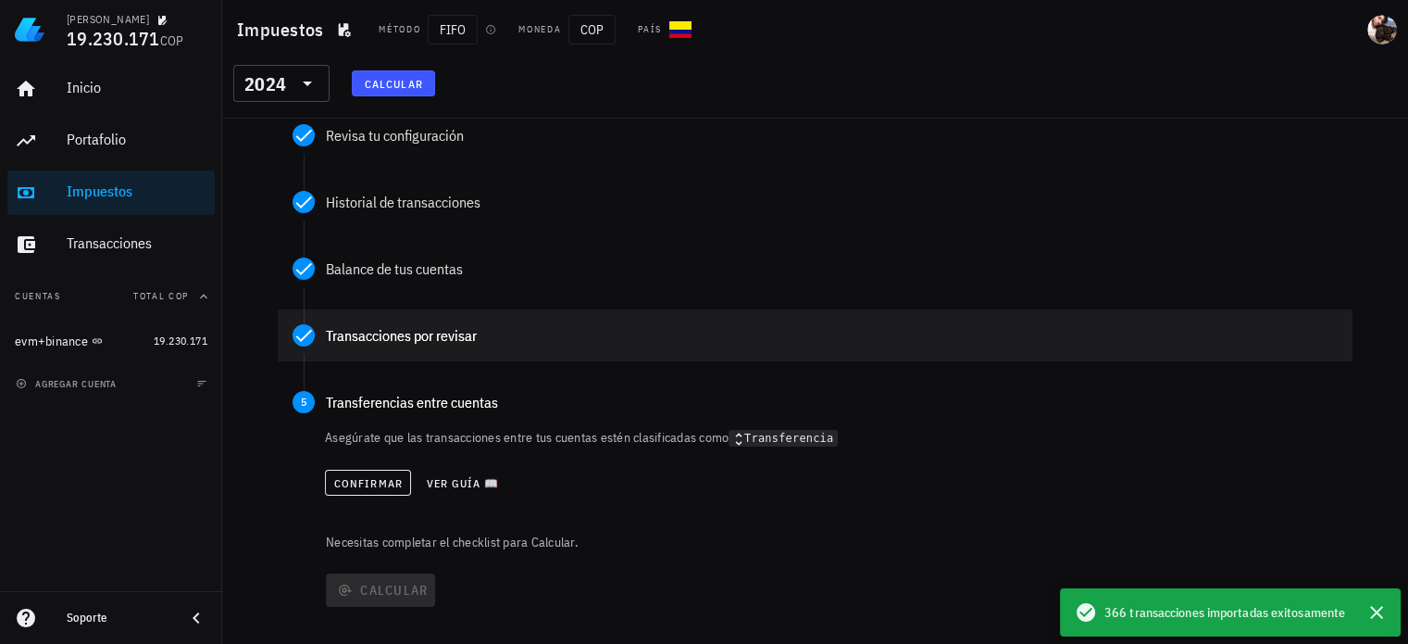
scroll to position [193, 0]
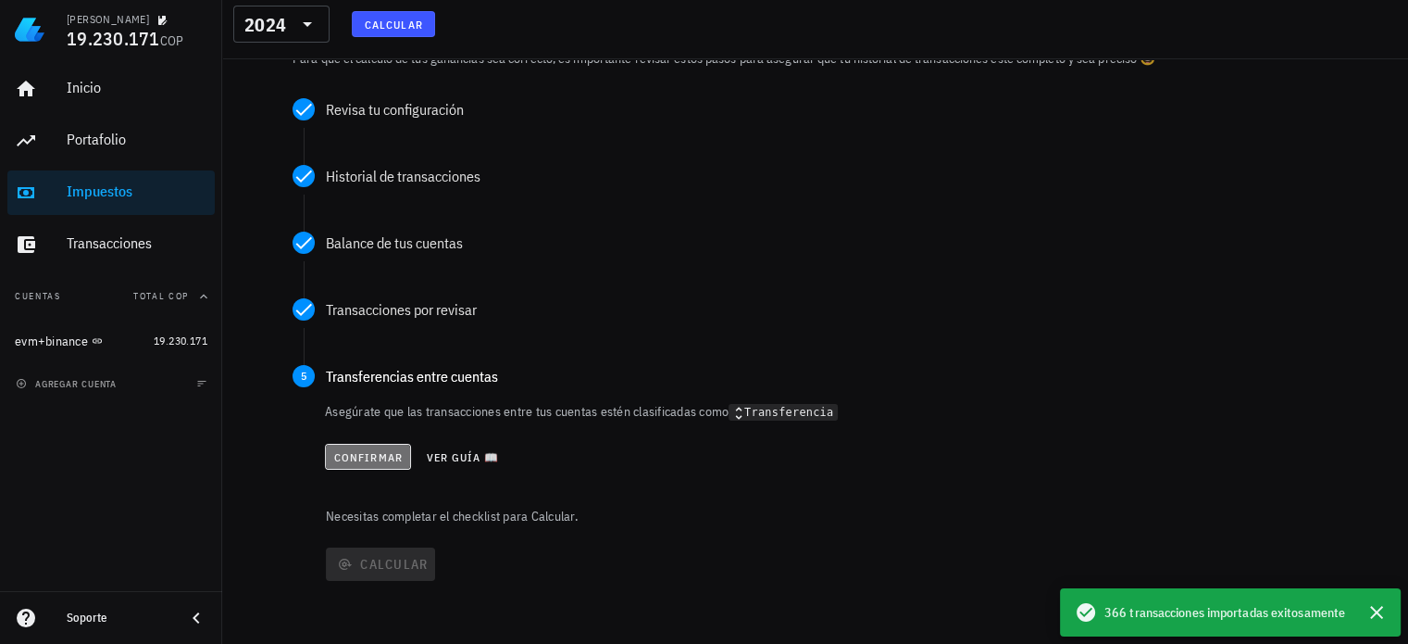
click at [385, 454] on span "Confirmar" at bounding box center [367, 457] width 69 height 14
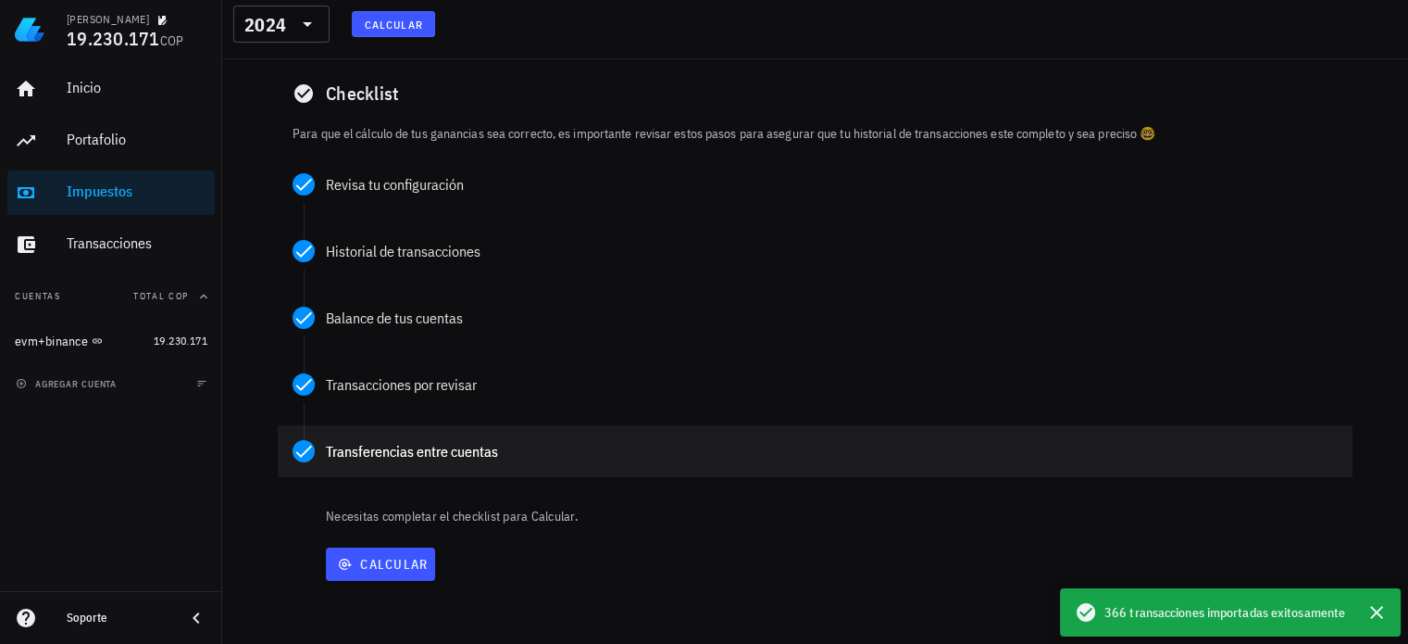
scroll to position [118, 0]
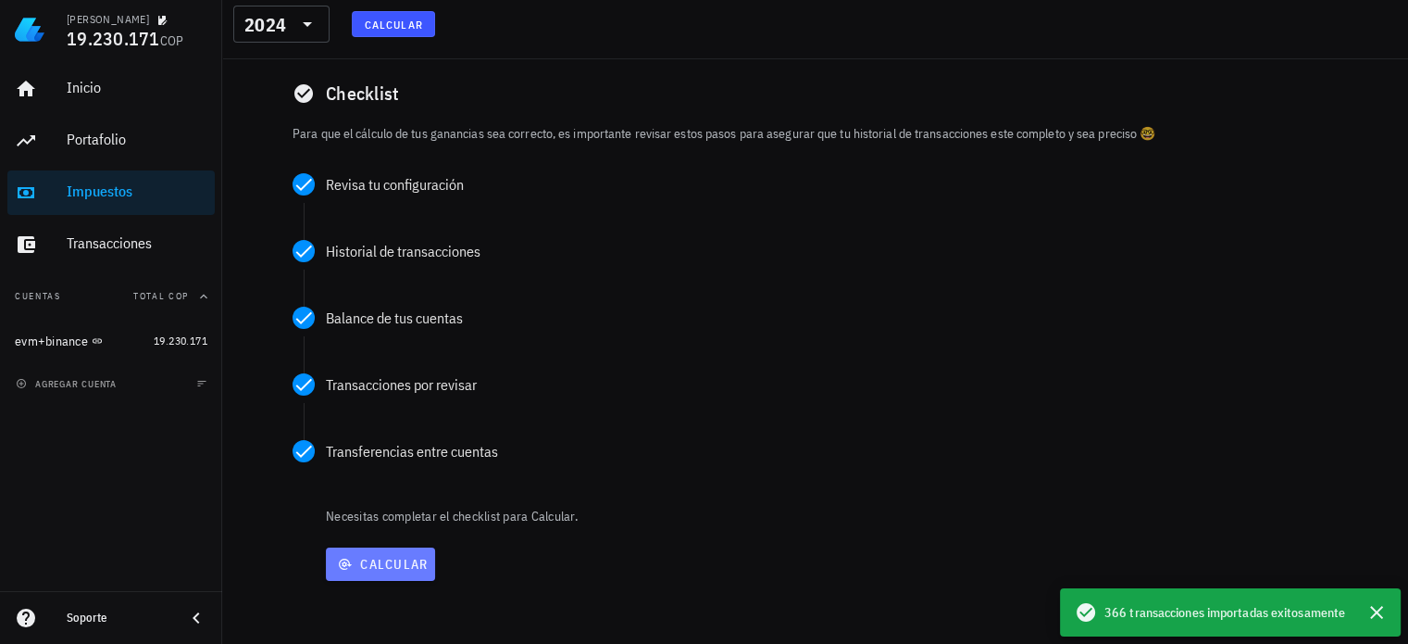
click at [387, 562] on span "Calcular" at bounding box center [380, 564] width 94 height 17
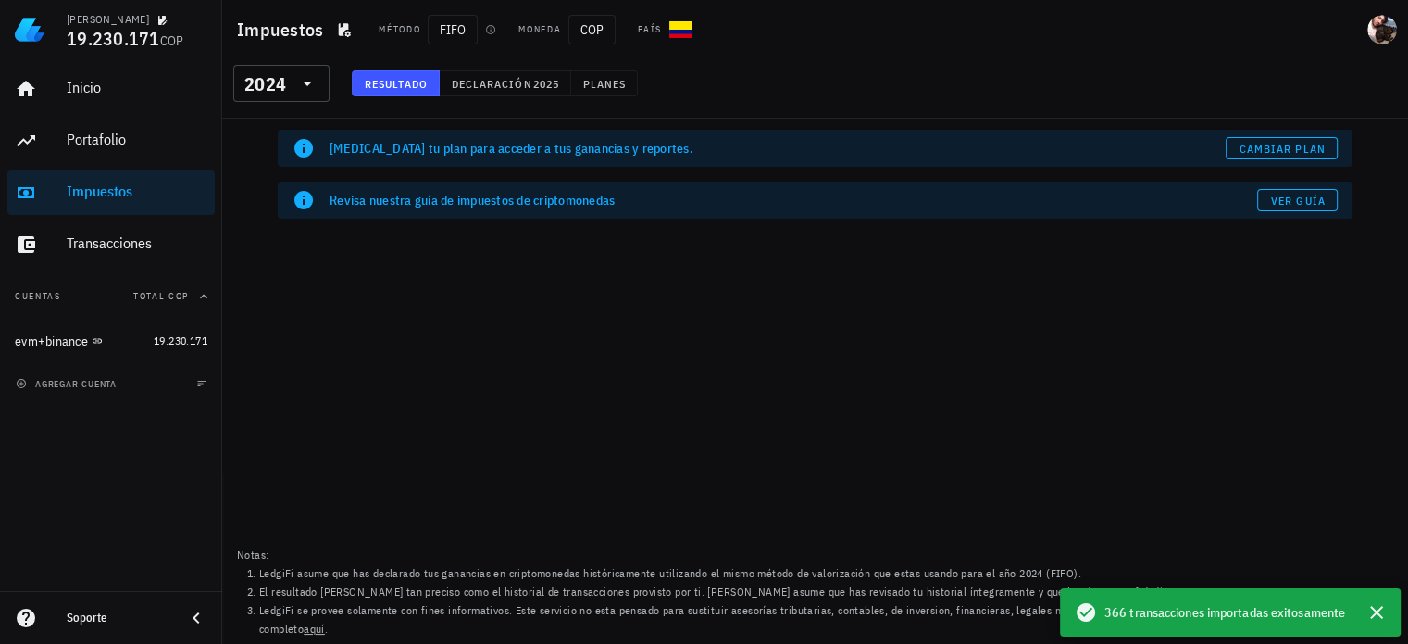
scroll to position [0, 0]
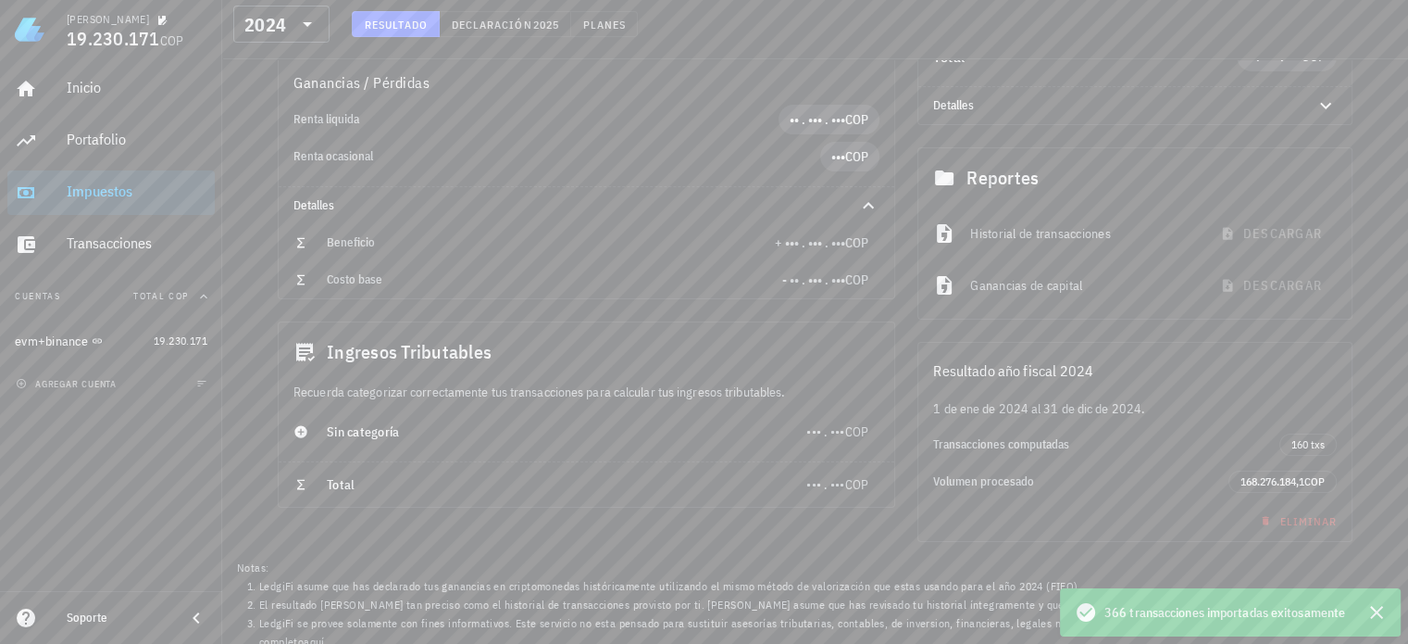
scroll to position [333, 0]
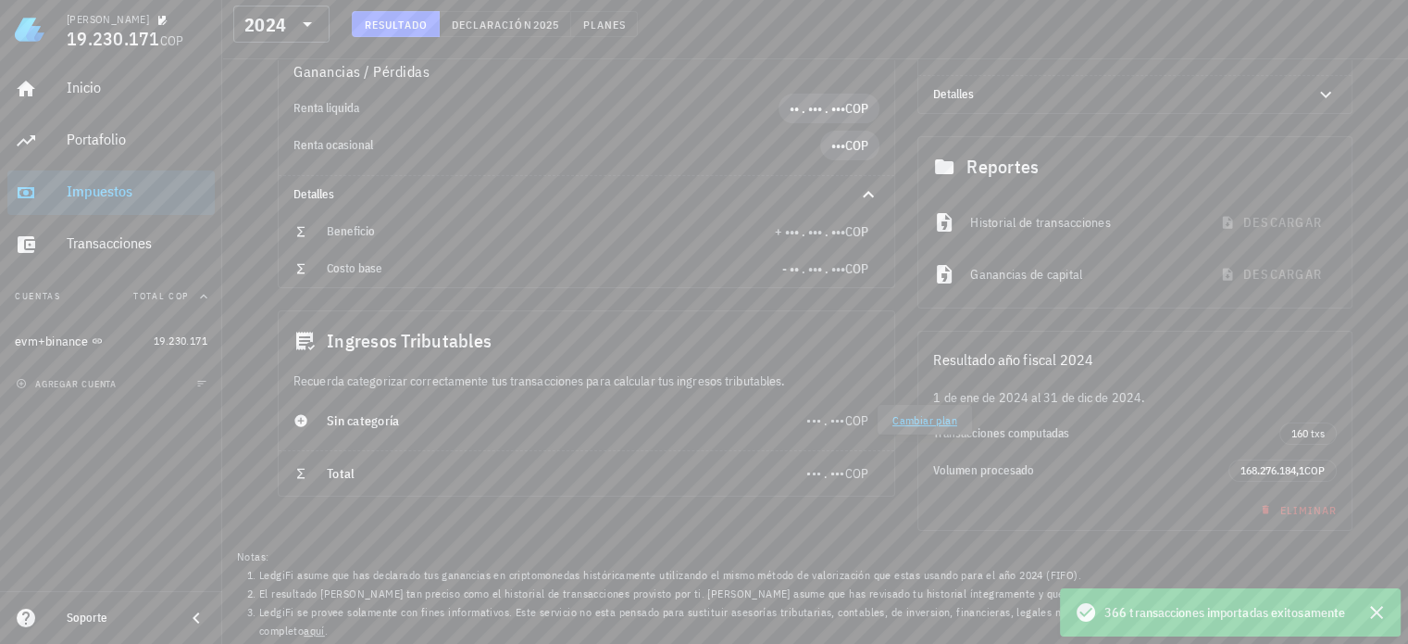
click at [826, 414] on span "••• . •••" at bounding box center [826, 420] width 38 height 17
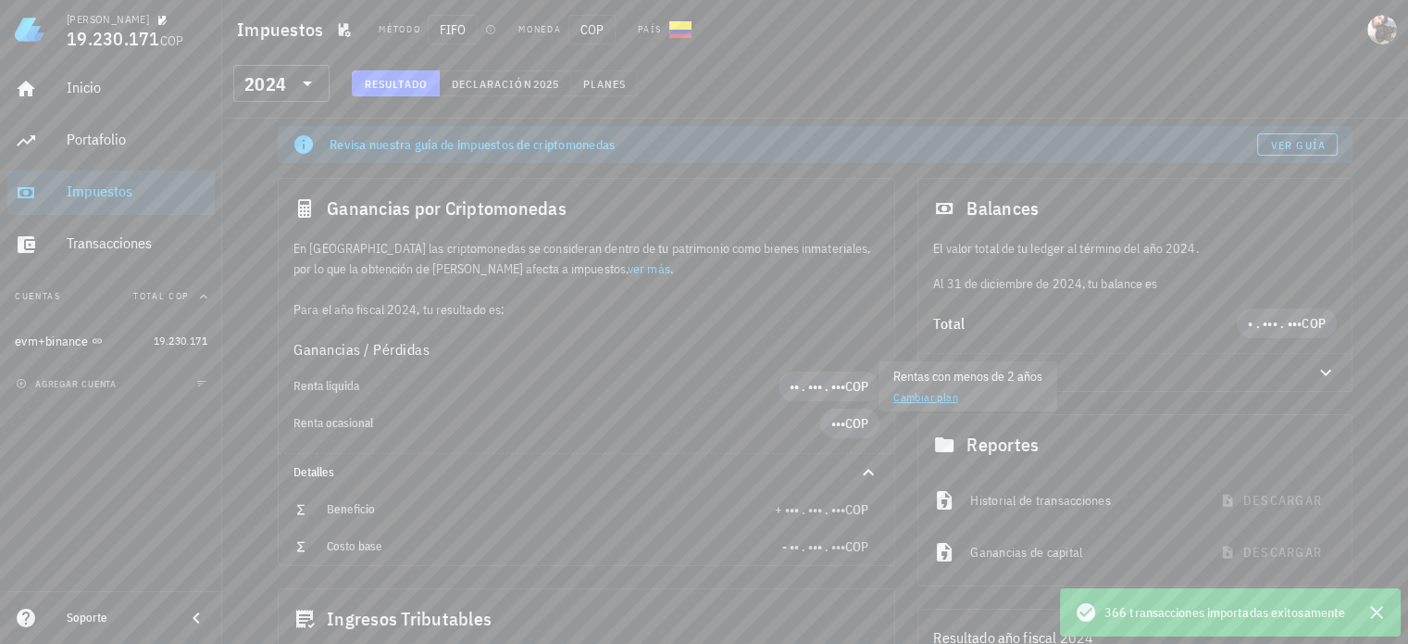
scroll to position [0, 0]
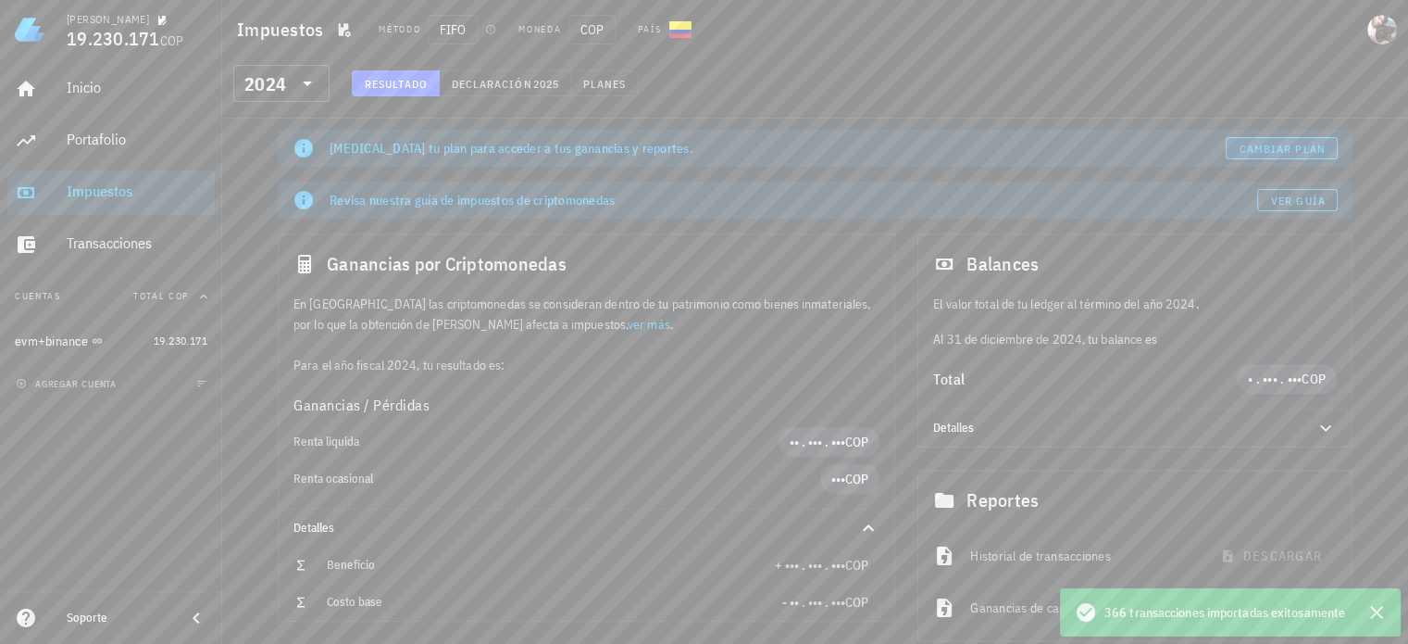
click at [1268, 142] on span "Cambiar plan" at bounding box center [1282, 149] width 87 height 14
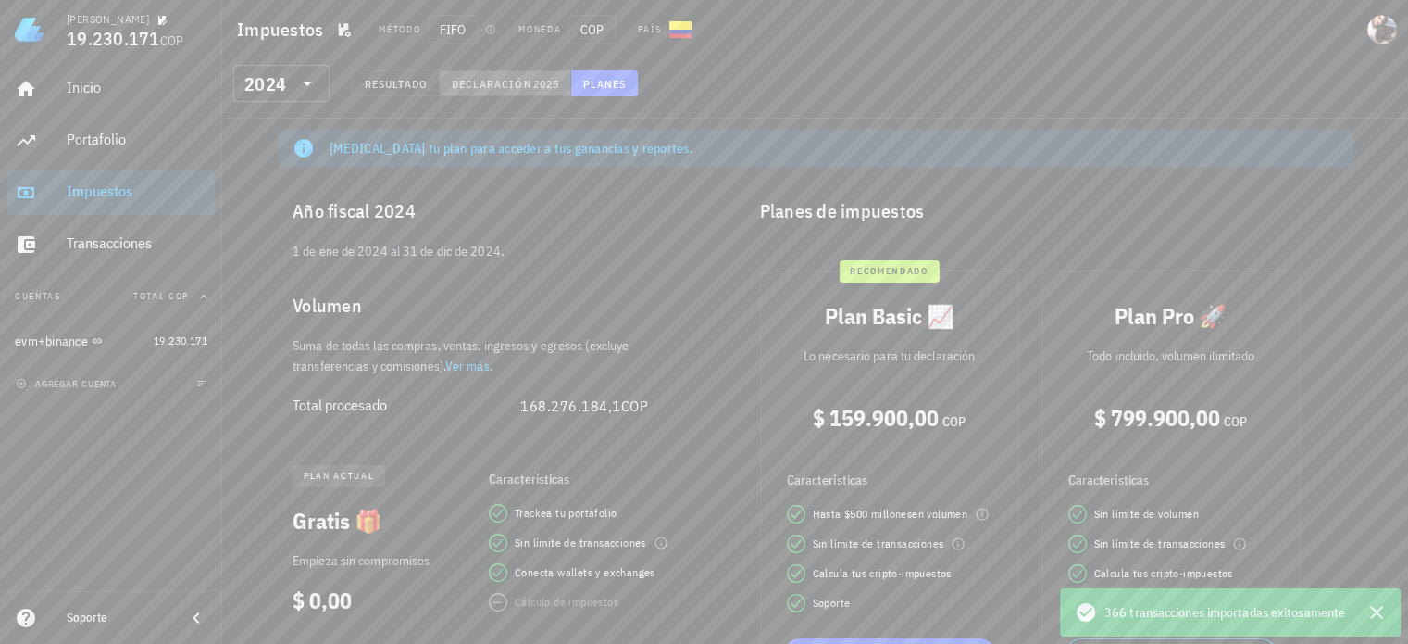
click at [518, 91] on button "Declaración 2025" at bounding box center [505, 83] width 131 height 26
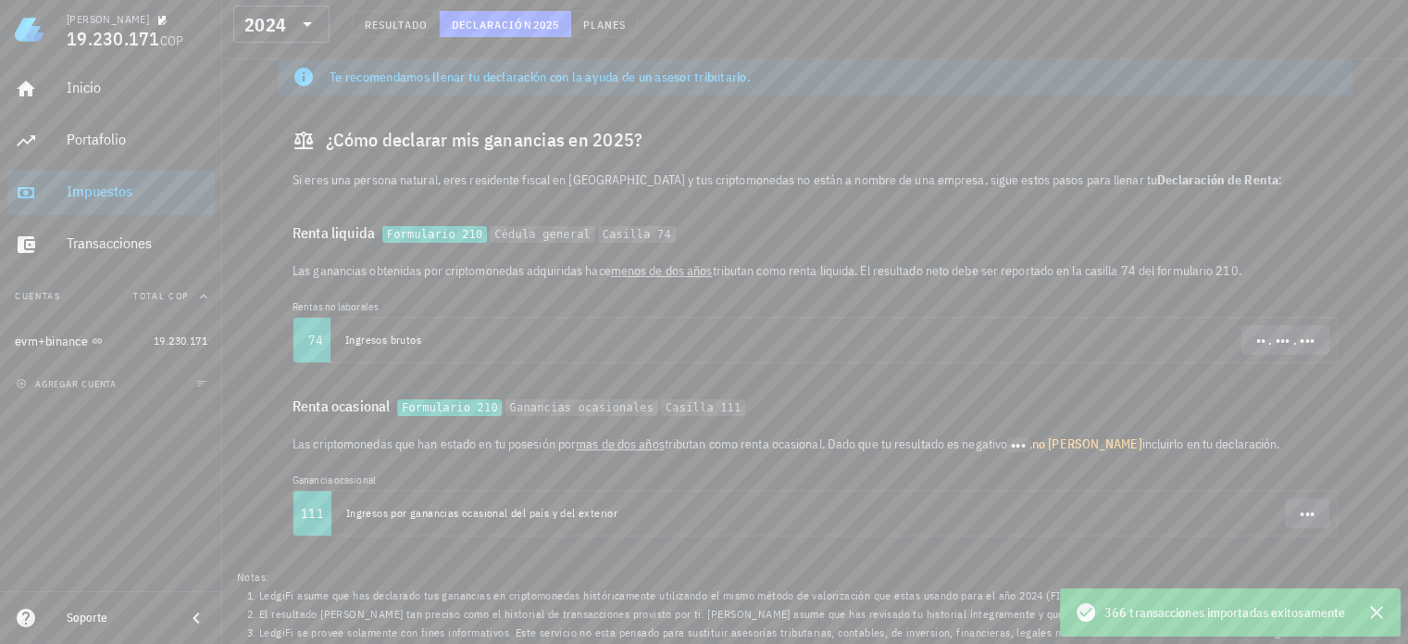
scroll to position [197, 0]
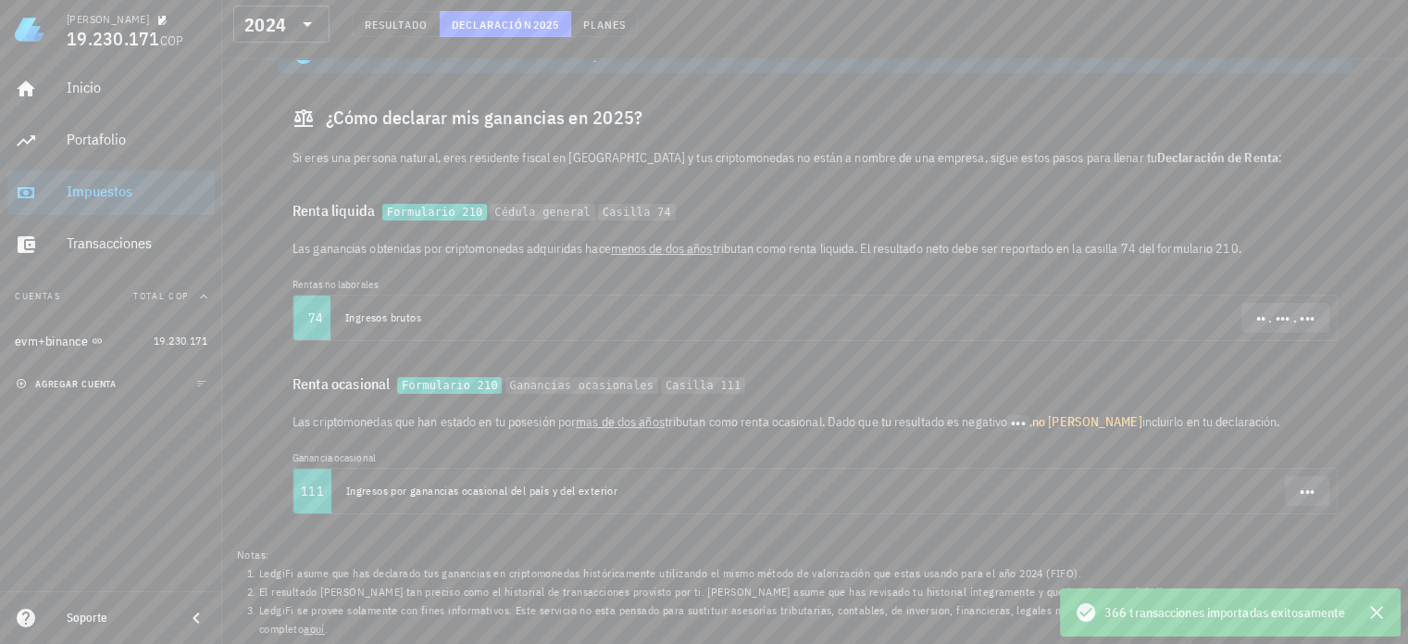
click at [78, 384] on span "agregar cuenta" at bounding box center [67, 384] width 97 height 12
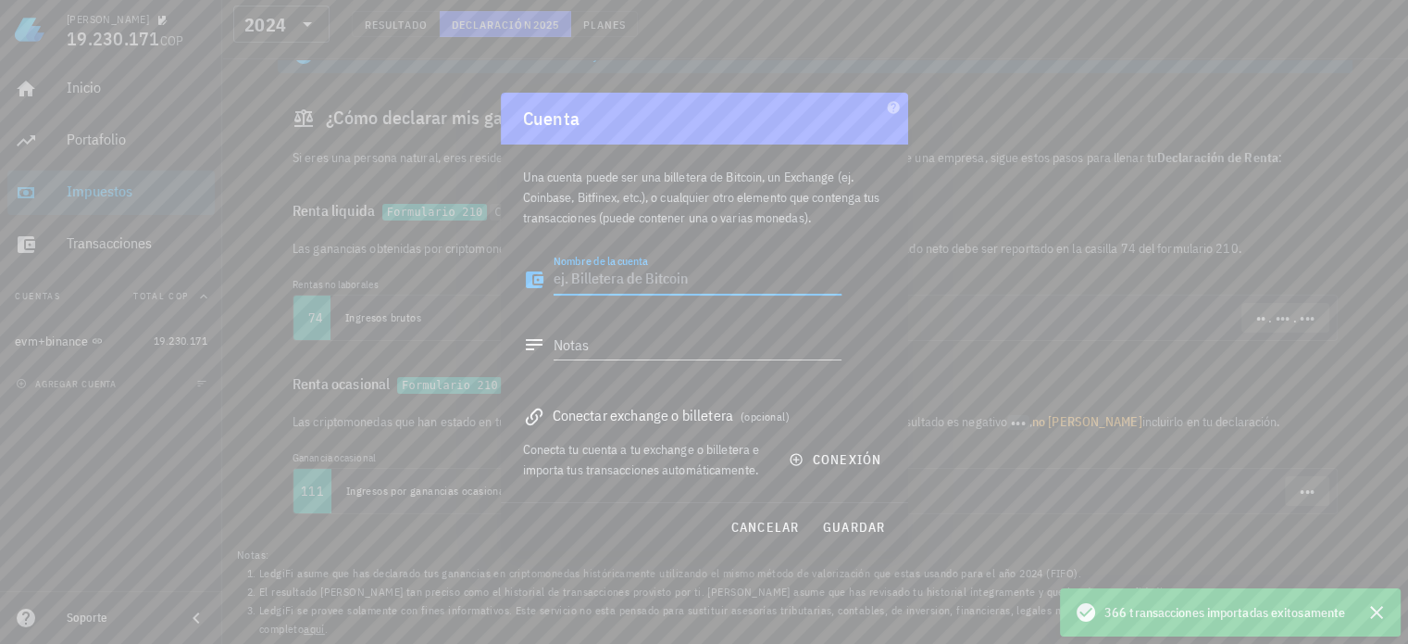
click at [659, 274] on textarea "Nombre de la cuenta" at bounding box center [698, 280] width 288 height 30
type textarea "solana"
click at [839, 460] on span "conexión" at bounding box center [837, 459] width 89 height 17
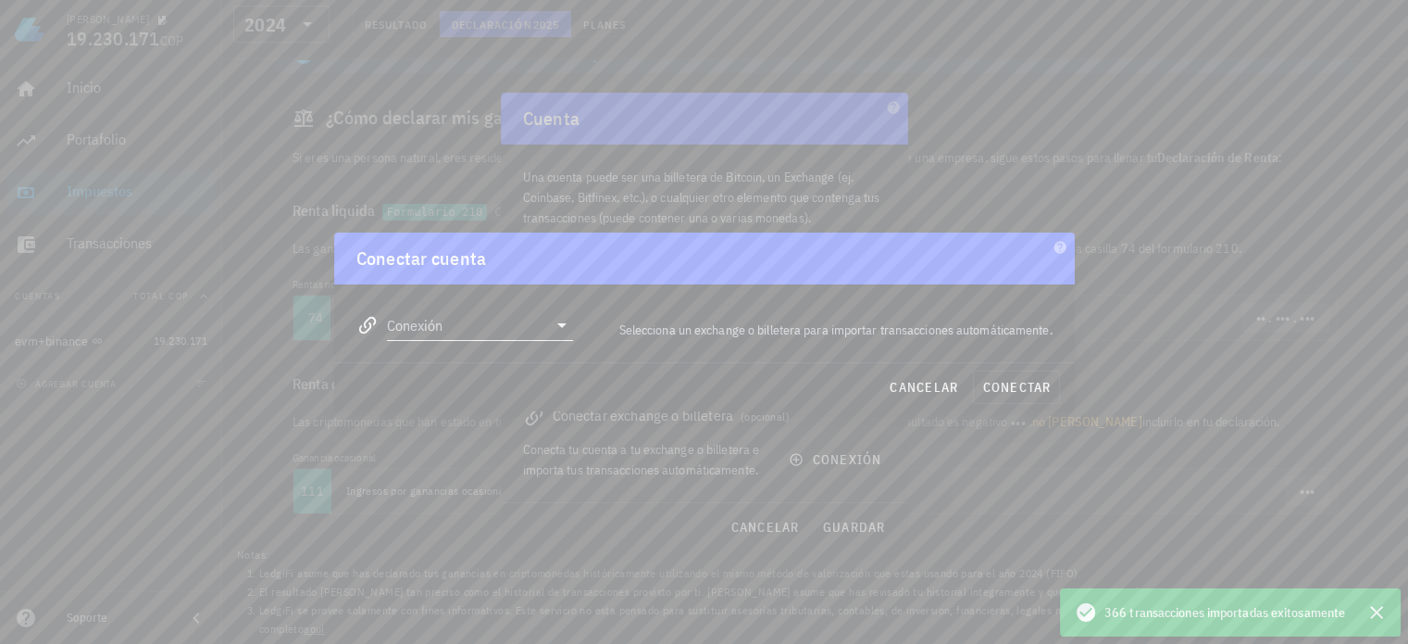
click at [509, 324] on input "Conexión" at bounding box center [467, 325] width 161 height 30
click at [492, 427] on div "Solana" at bounding box center [539, 426] width 202 height 18
type input "Solana"
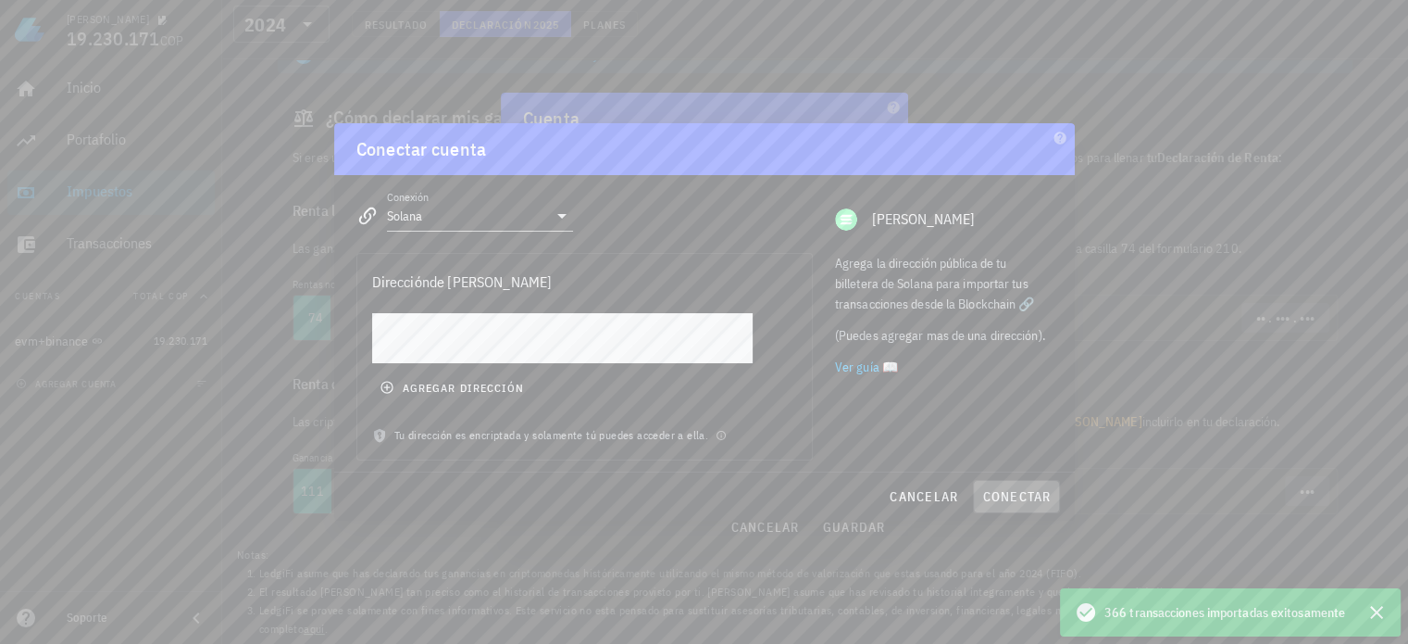
click at [996, 495] on span "conectar" at bounding box center [1016, 496] width 69 height 17
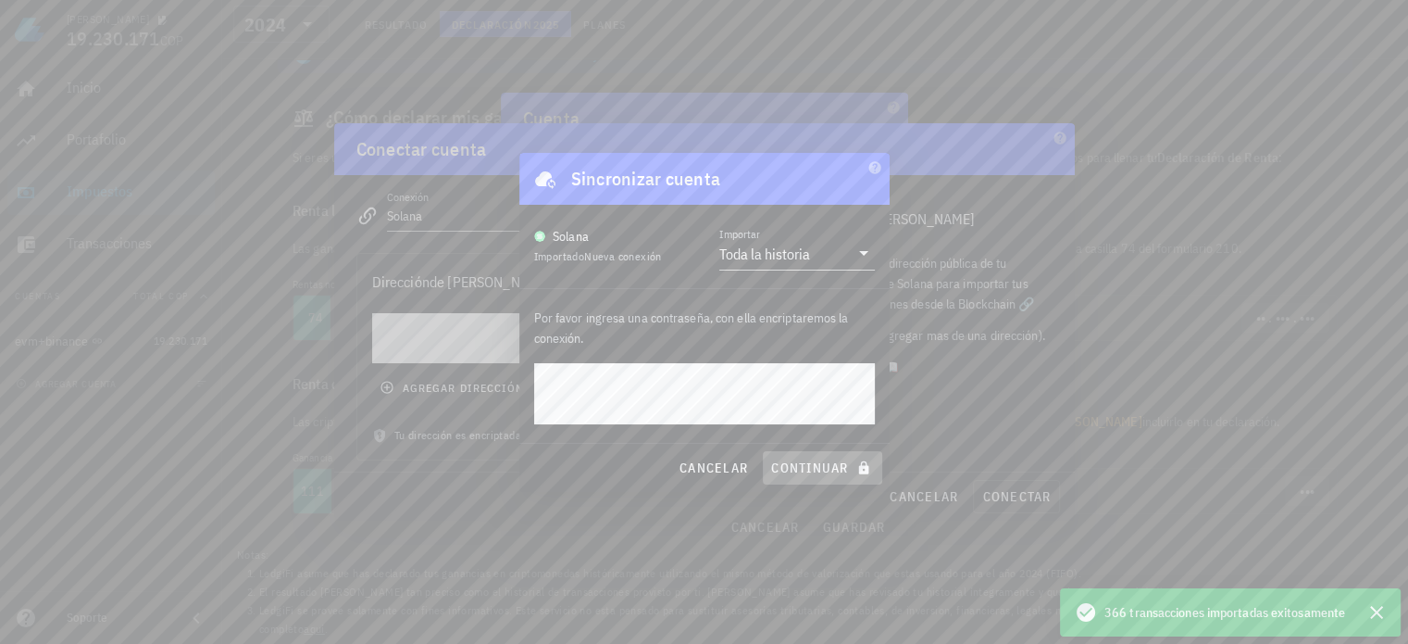
click at [815, 472] on span "continuar" at bounding box center [822, 467] width 104 height 17
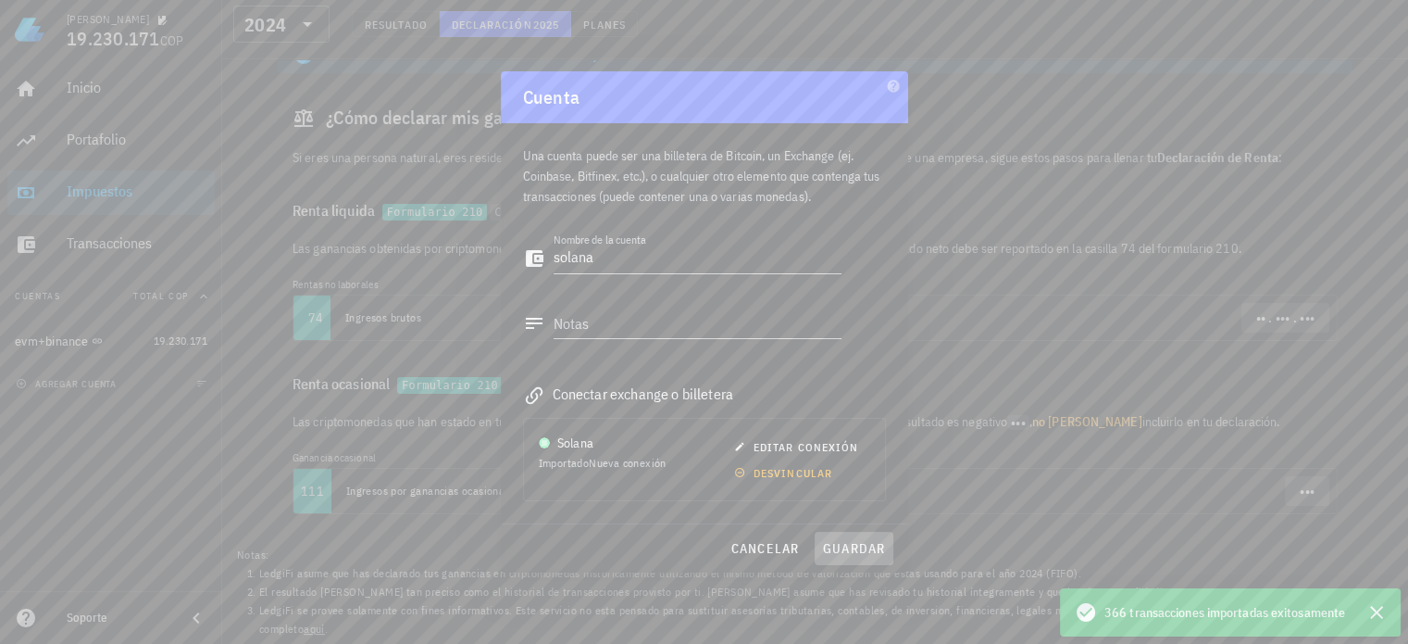
click at [852, 547] on span "guardar" at bounding box center [854, 548] width 64 height 17
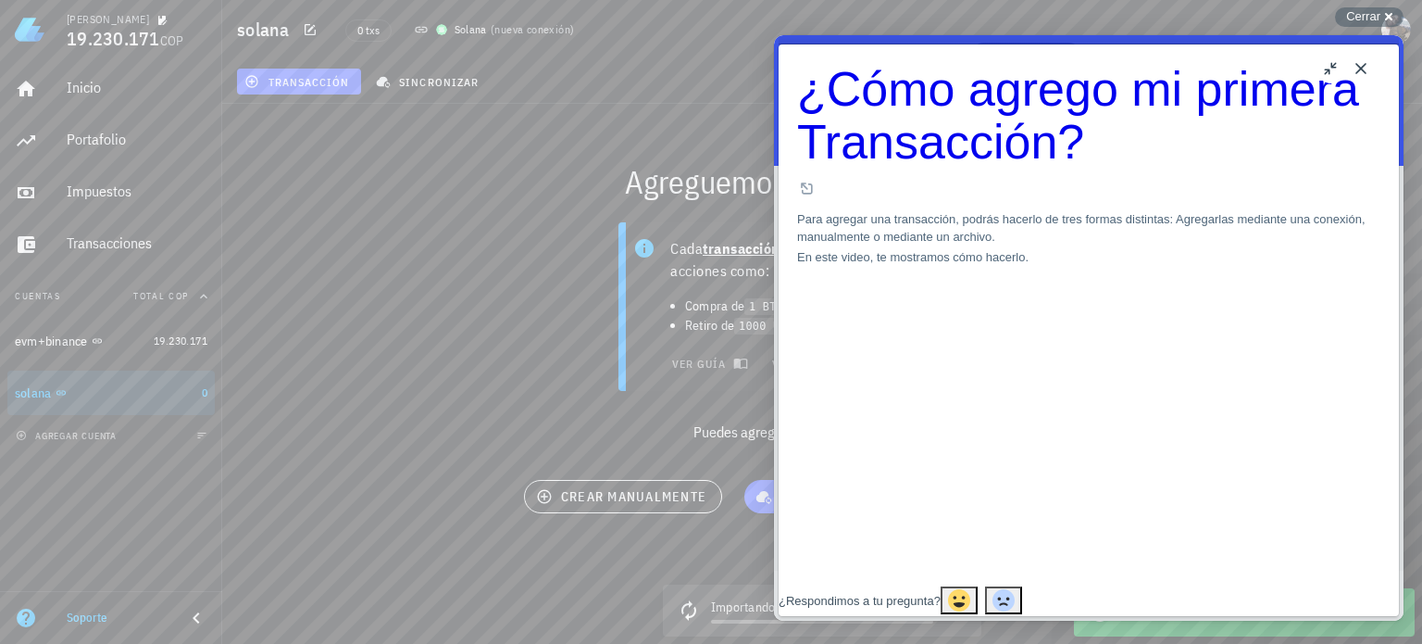
click at [1361, 65] on button "Close" at bounding box center [1361, 69] width 30 height 30
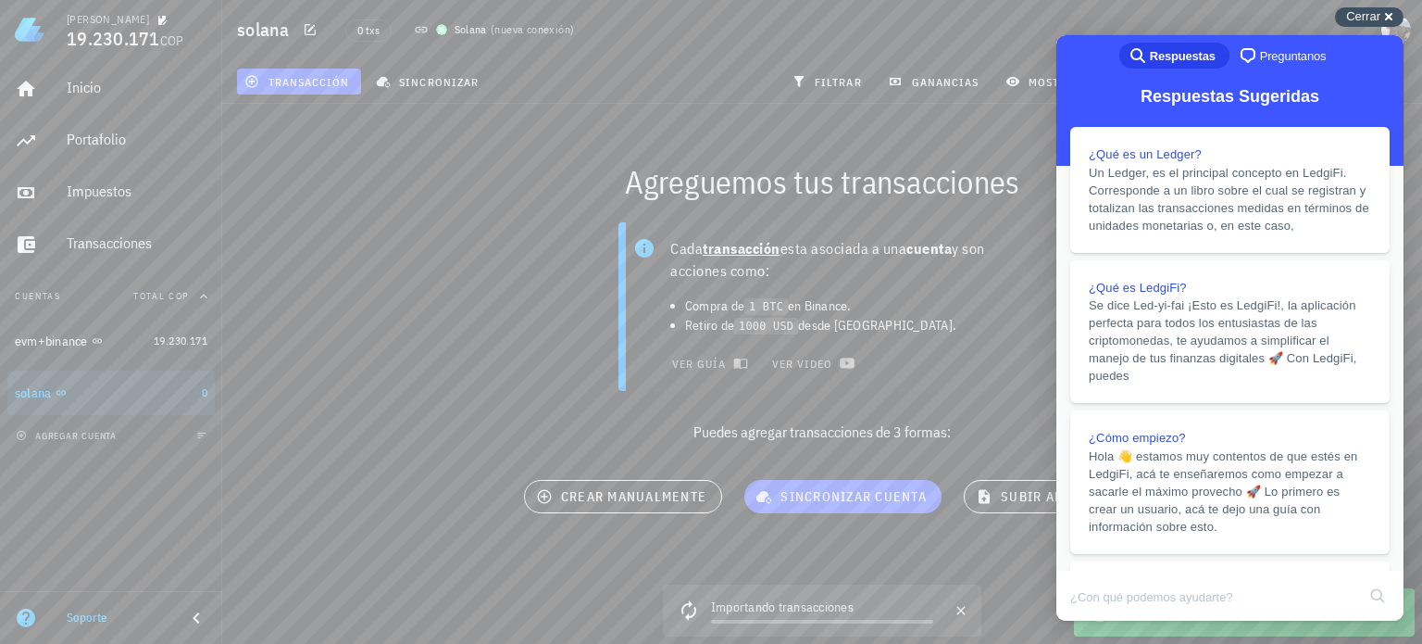
click at [1388, 18] on div "Cerrar cross-small" at bounding box center [1369, 16] width 69 height 19
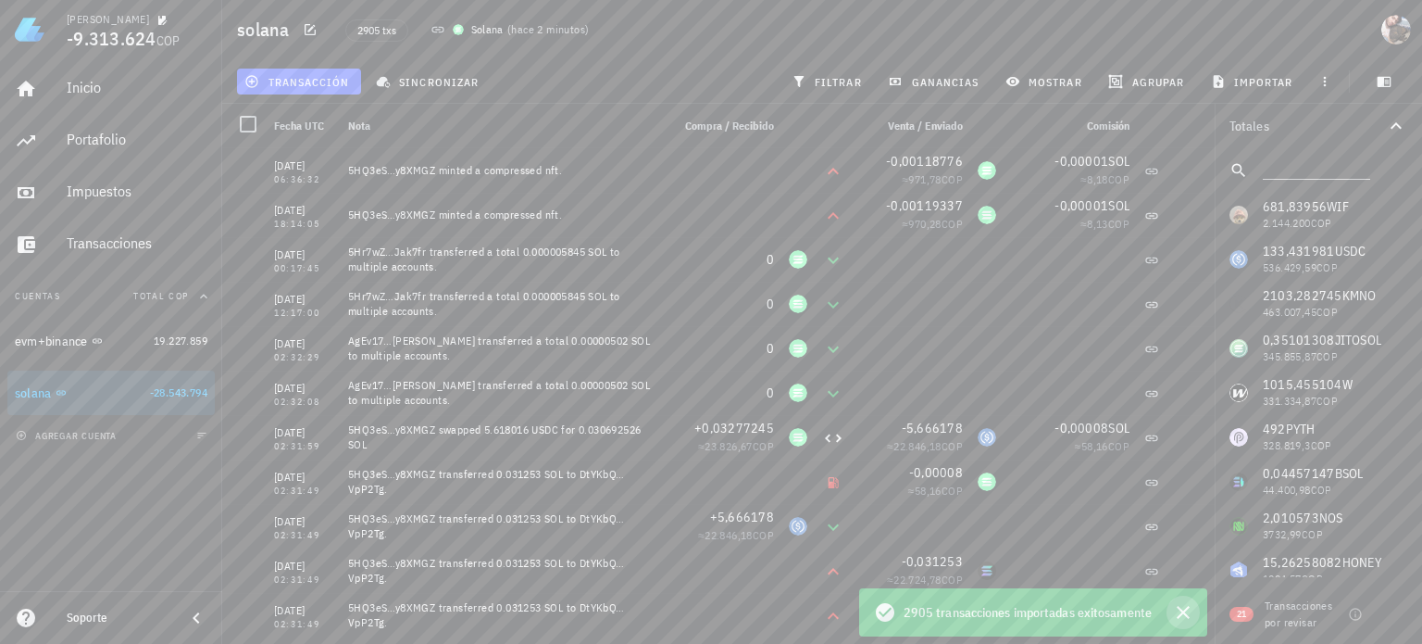
click at [1182, 613] on icon "button" at bounding box center [1183, 612] width 13 height 13
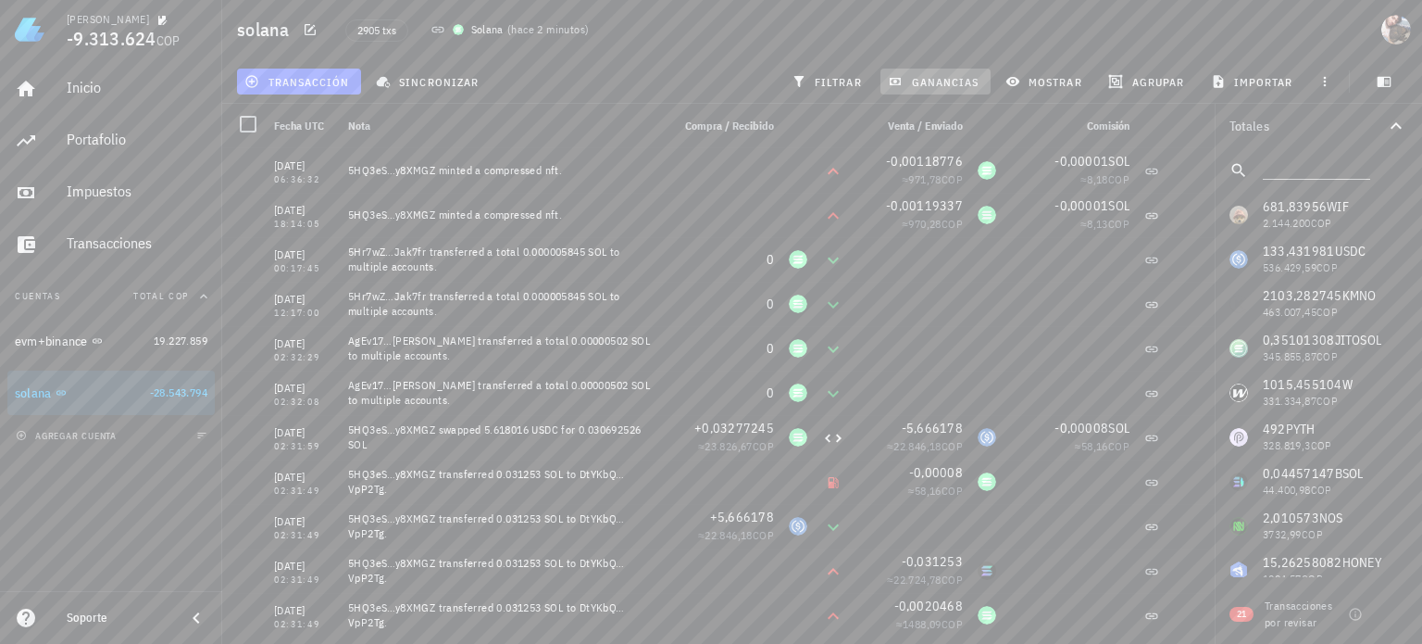
click at [925, 76] on span "ganancias" at bounding box center [935, 81] width 87 height 15
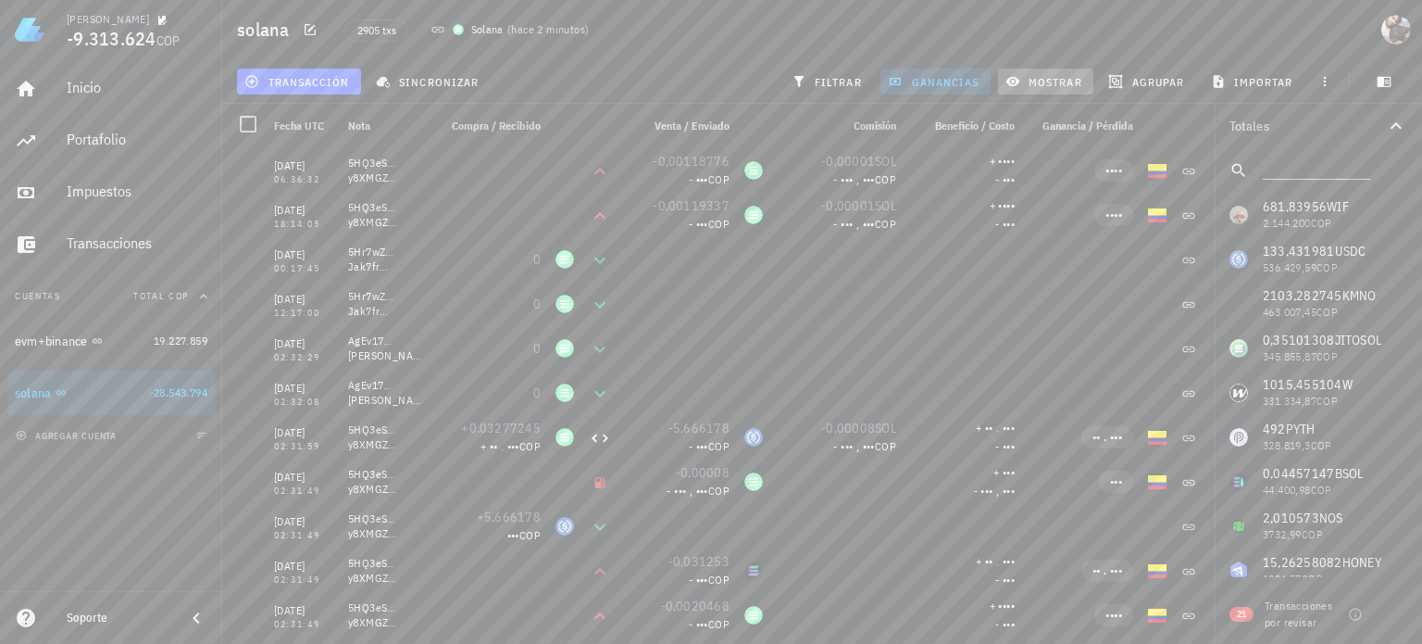
click at [1066, 80] on span "mostrar" at bounding box center [1045, 81] width 73 height 15
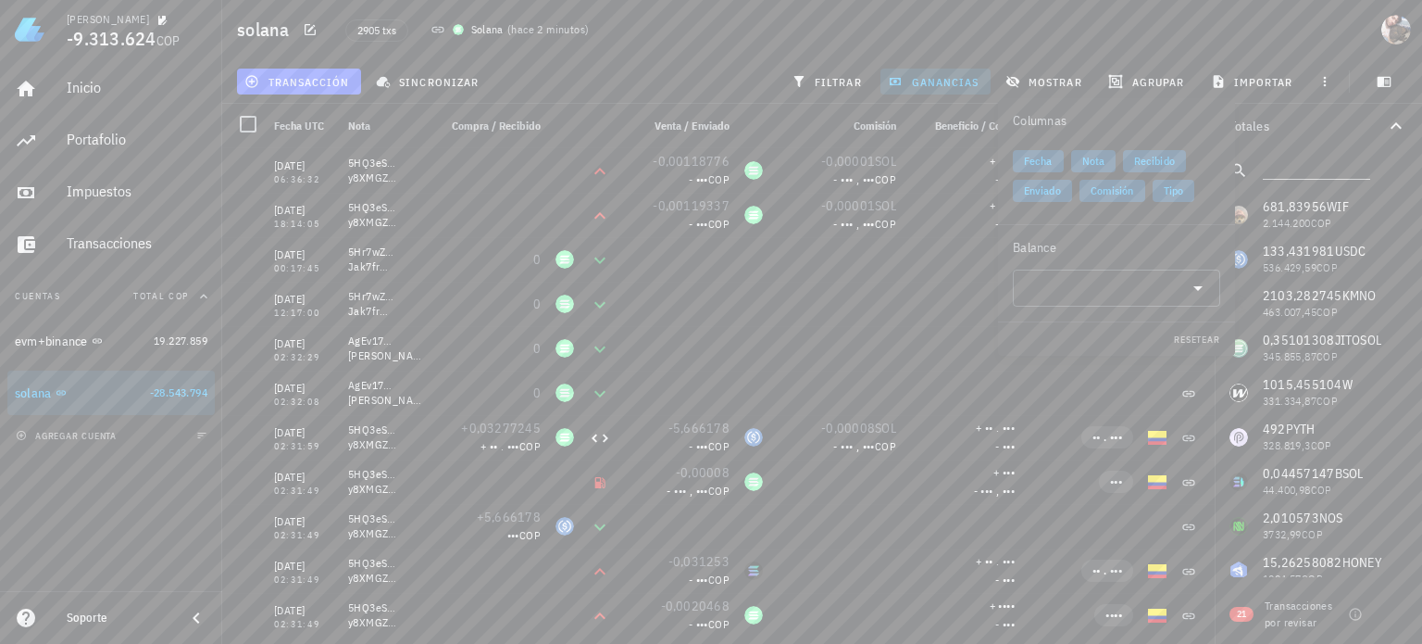
click at [956, 80] on span "ganancias" at bounding box center [935, 81] width 87 height 15
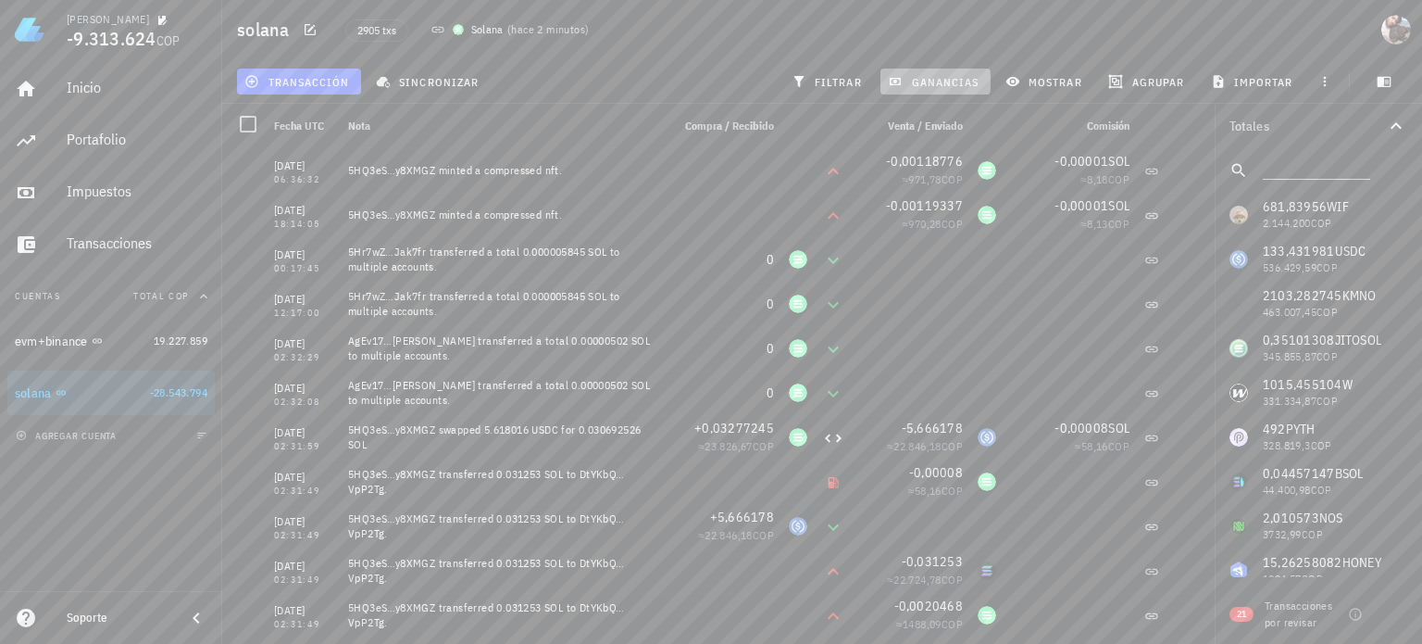
click at [958, 84] on span "ganancias" at bounding box center [935, 81] width 87 height 15
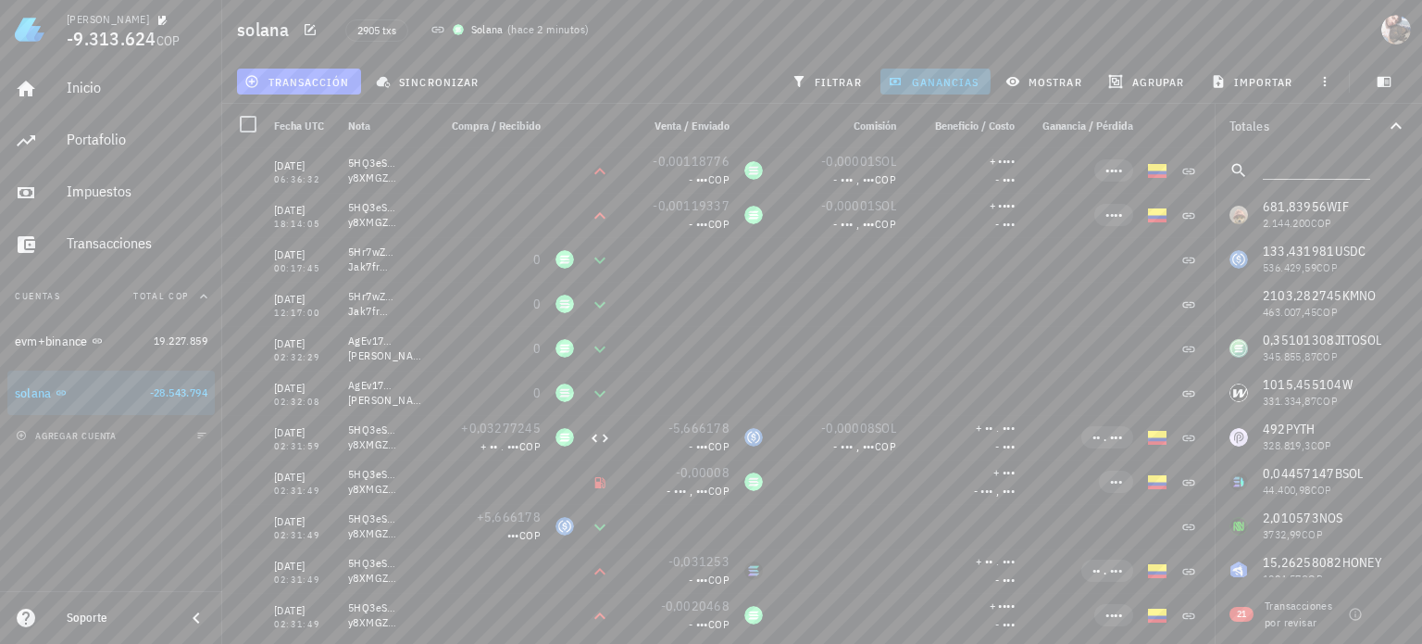
click at [957, 80] on span "ganancias" at bounding box center [935, 81] width 87 height 15
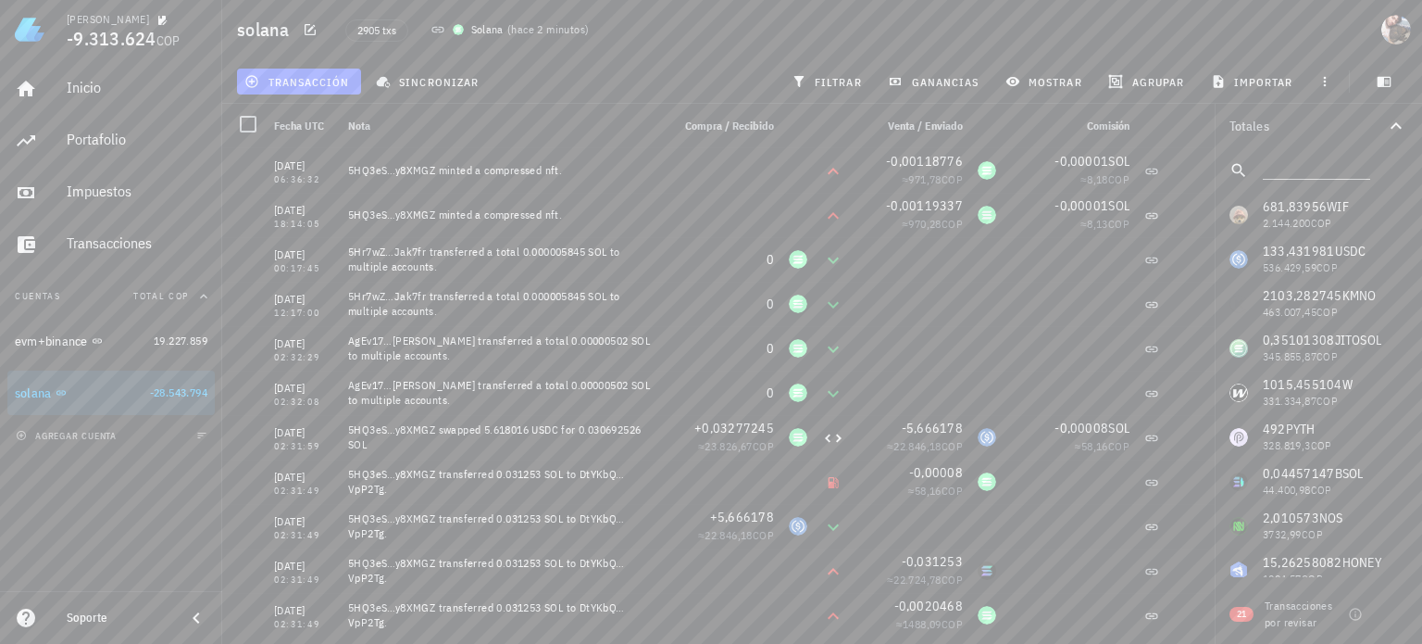
click at [59, 366] on div "evm+binance 19.227.859 solana -28.543.794" at bounding box center [110, 367] width 207 height 96
click at [59, 347] on div "evm+binance" at bounding box center [51, 341] width 73 height 16
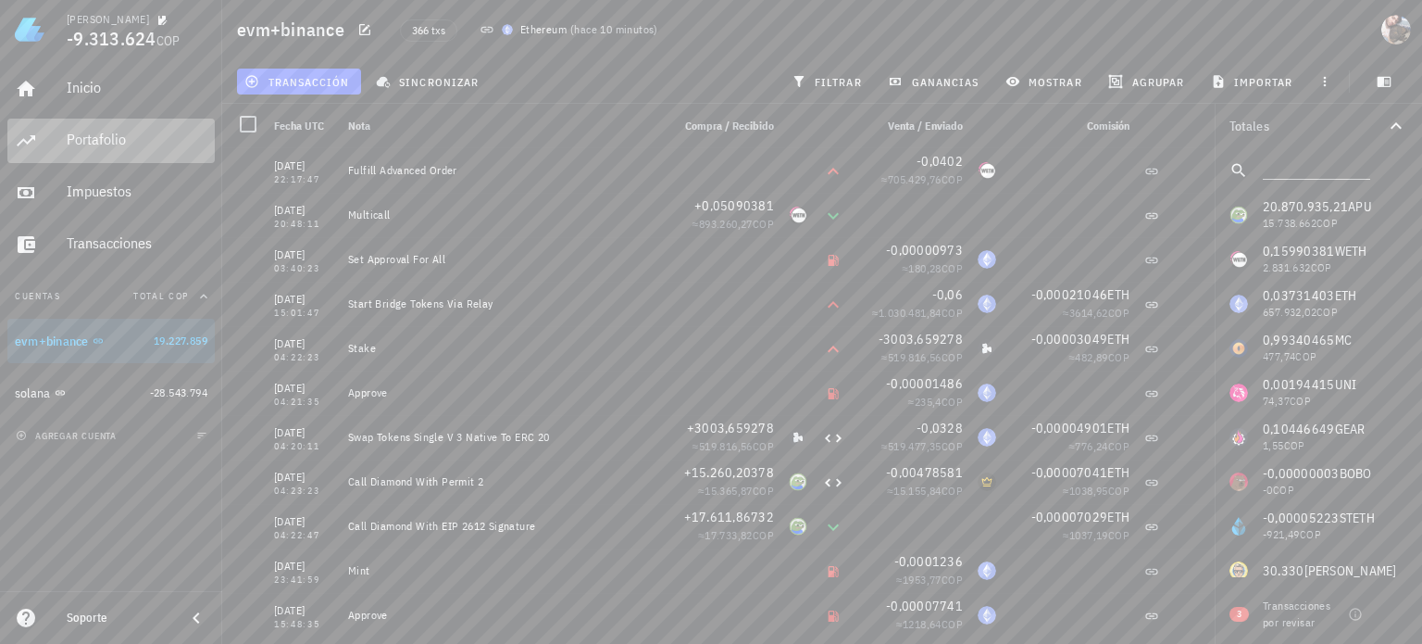
click at [131, 151] on div "Portafolio" at bounding box center [137, 140] width 141 height 42
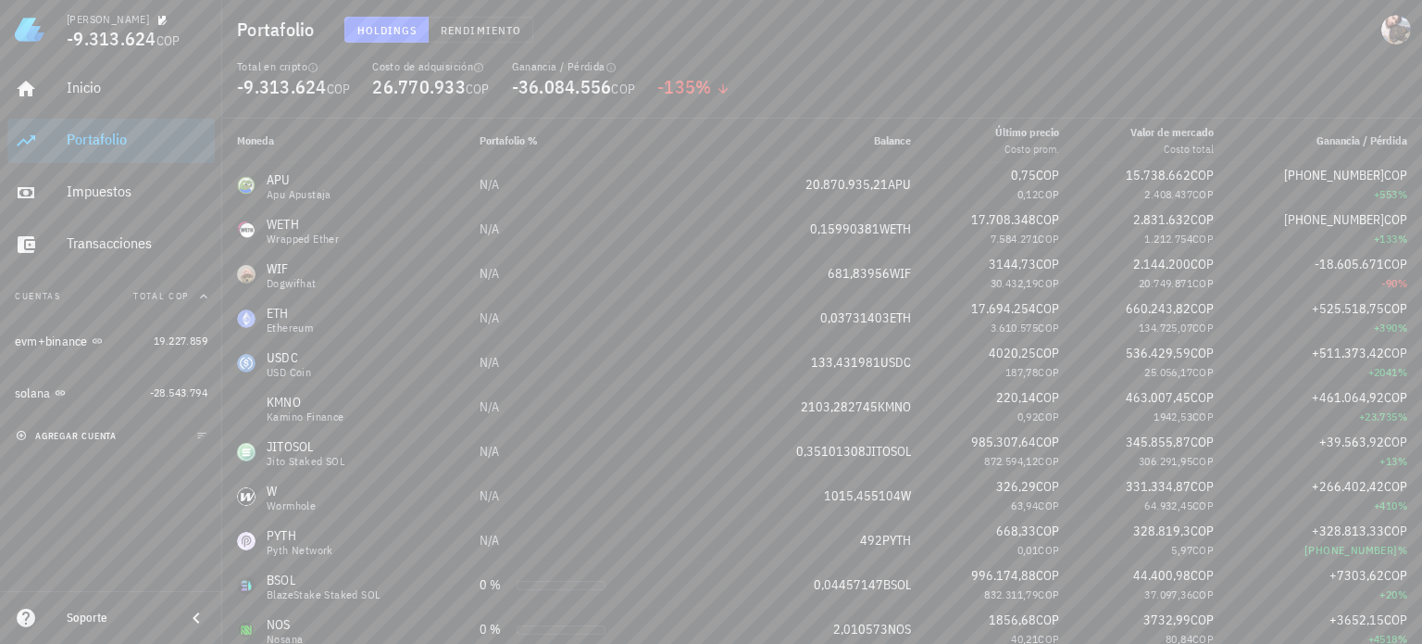
click at [66, 436] on span "agregar cuenta" at bounding box center [67, 436] width 97 height 12
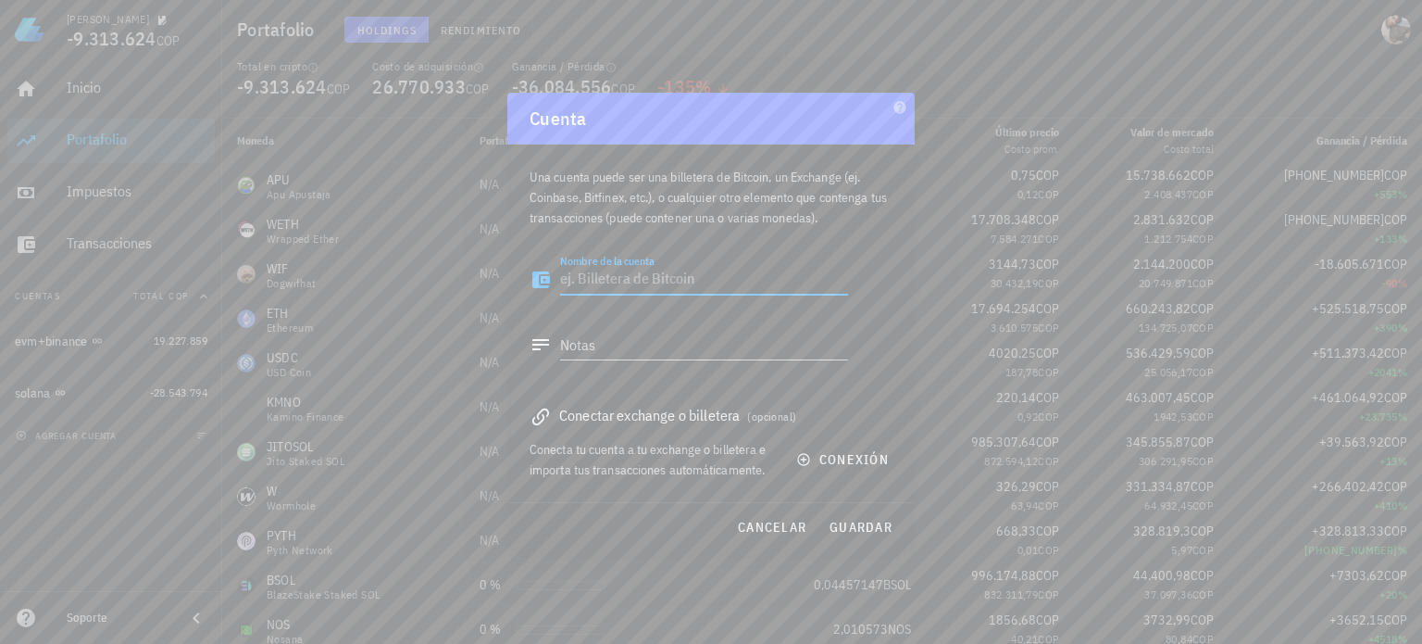
click at [658, 284] on textarea "Nombre de la cuenta" at bounding box center [704, 280] width 288 height 30
type textarea "arb"
click at [853, 475] on button "conexión" at bounding box center [844, 459] width 119 height 33
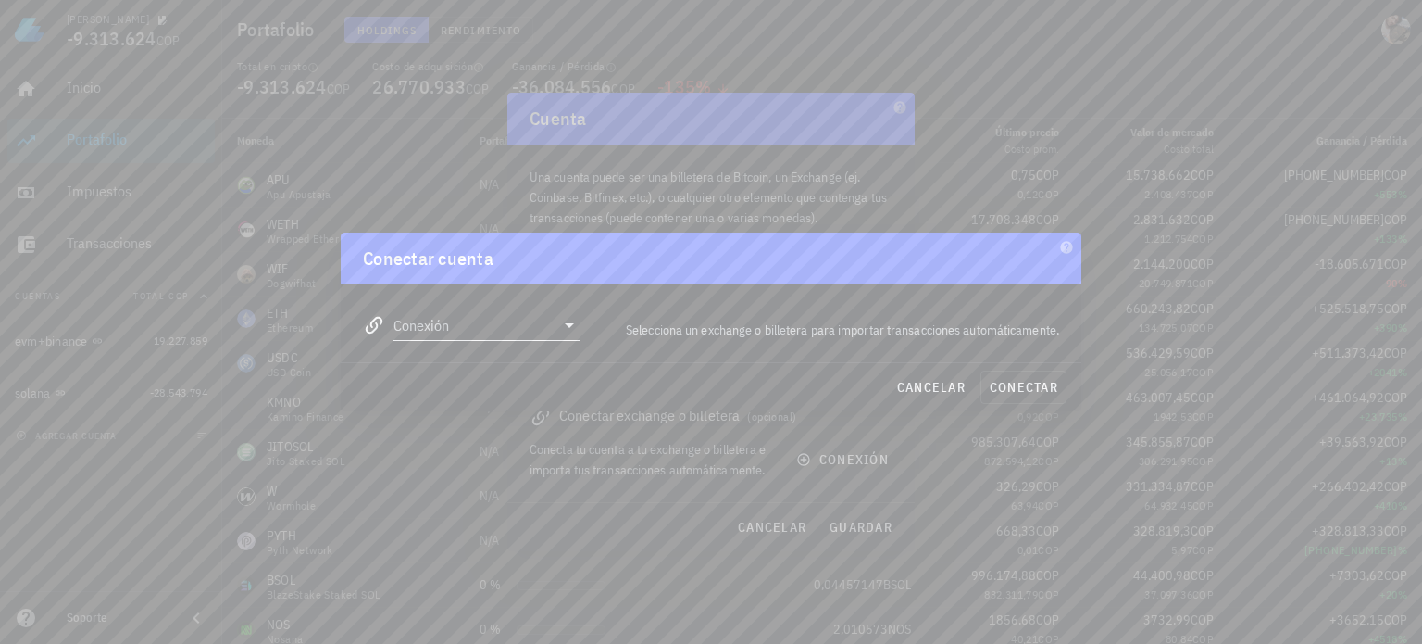
click at [477, 333] on input "Conexión" at bounding box center [474, 325] width 161 height 30
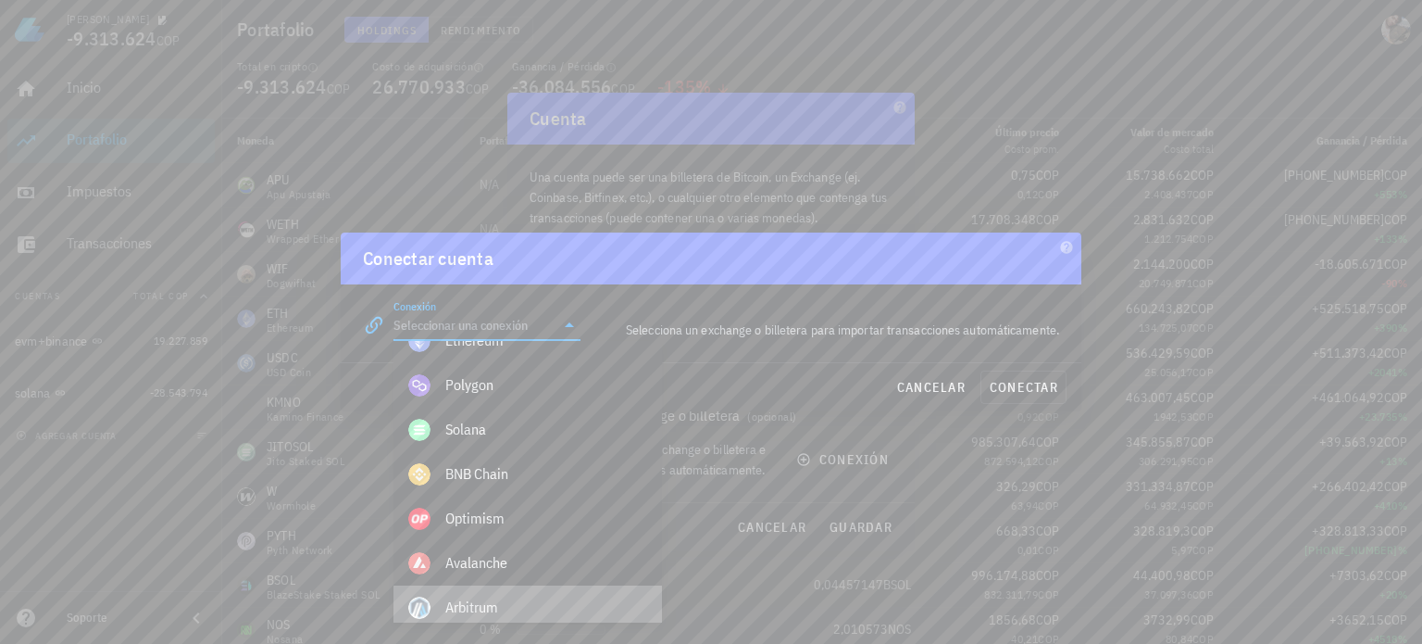
click at [494, 603] on div "Arbitrum" at bounding box center [546, 607] width 202 height 18
type input "Arbitrum"
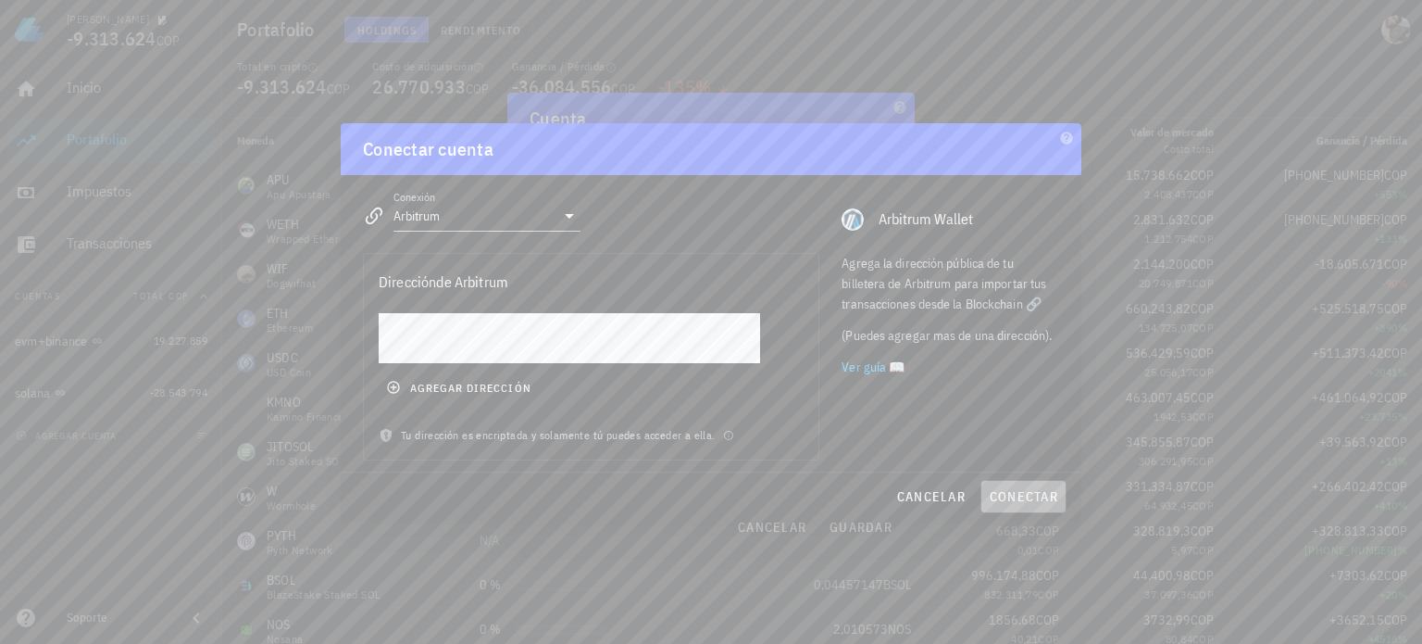
click at [1015, 495] on span "conectar" at bounding box center [1023, 496] width 69 height 17
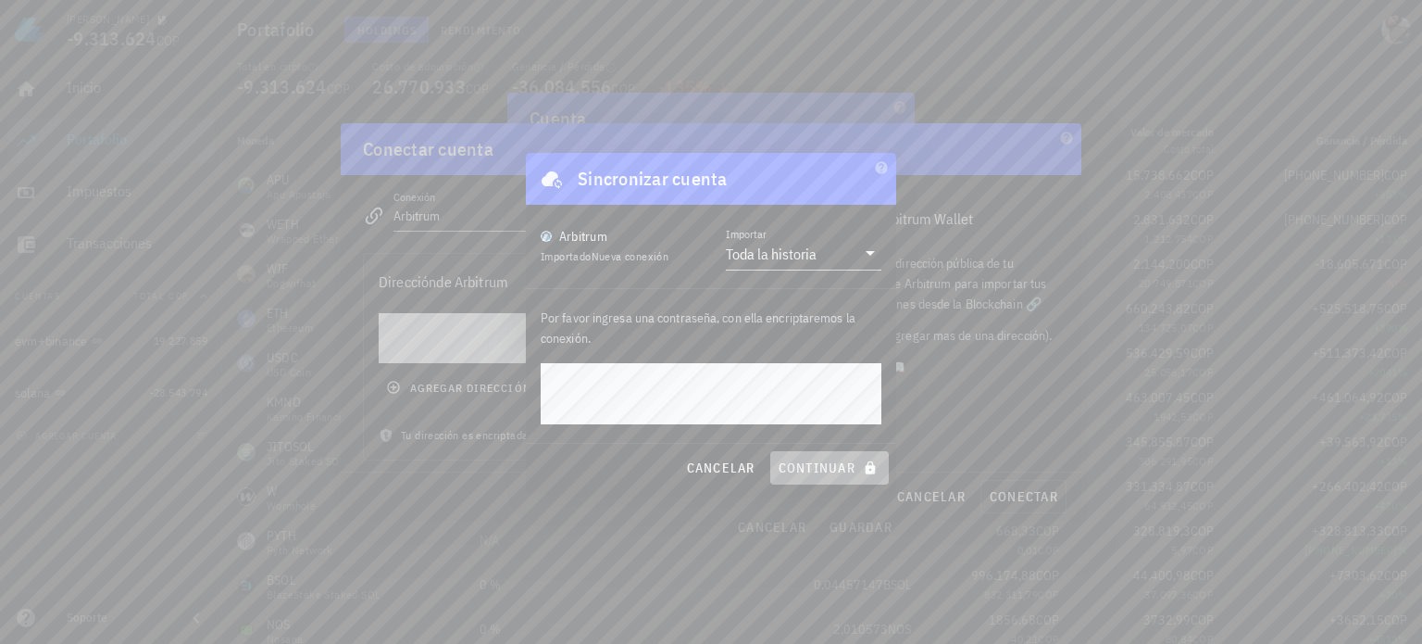
click at [816, 467] on span "continuar" at bounding box center [830, 467] width 104 height 17
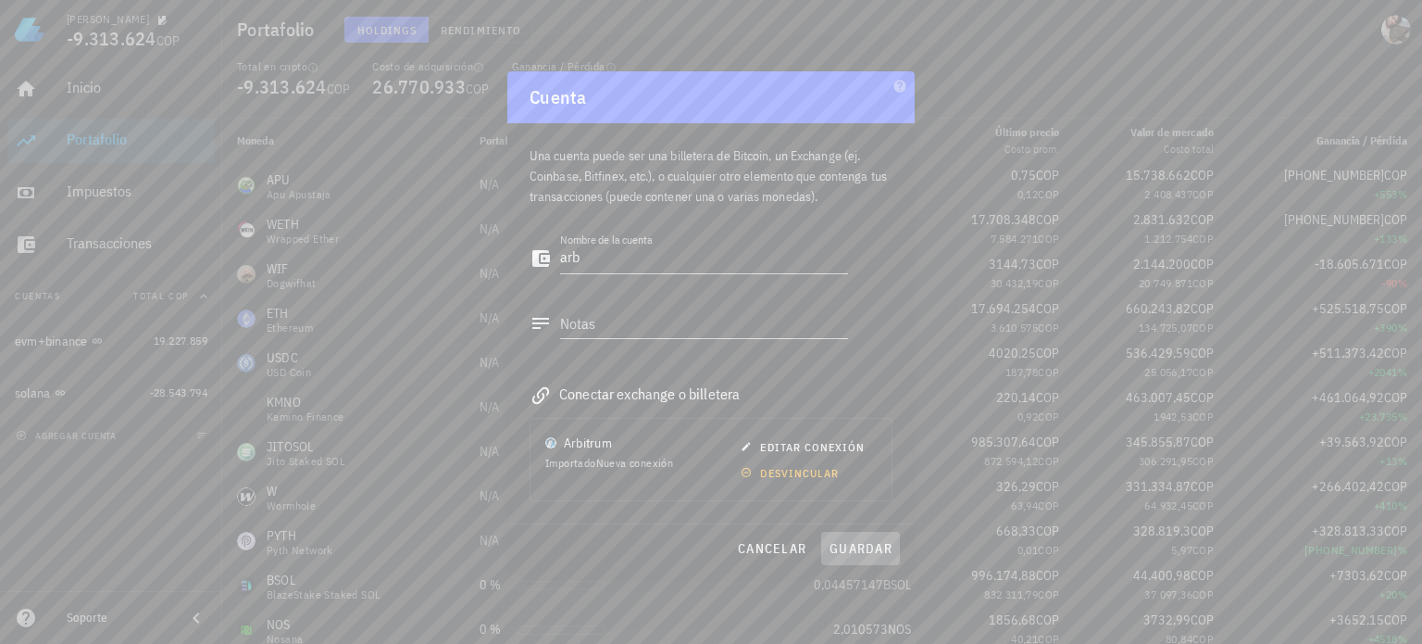
click at [870, 558] on button "guardar" at bounding box center [860, 548] width 79 height 33
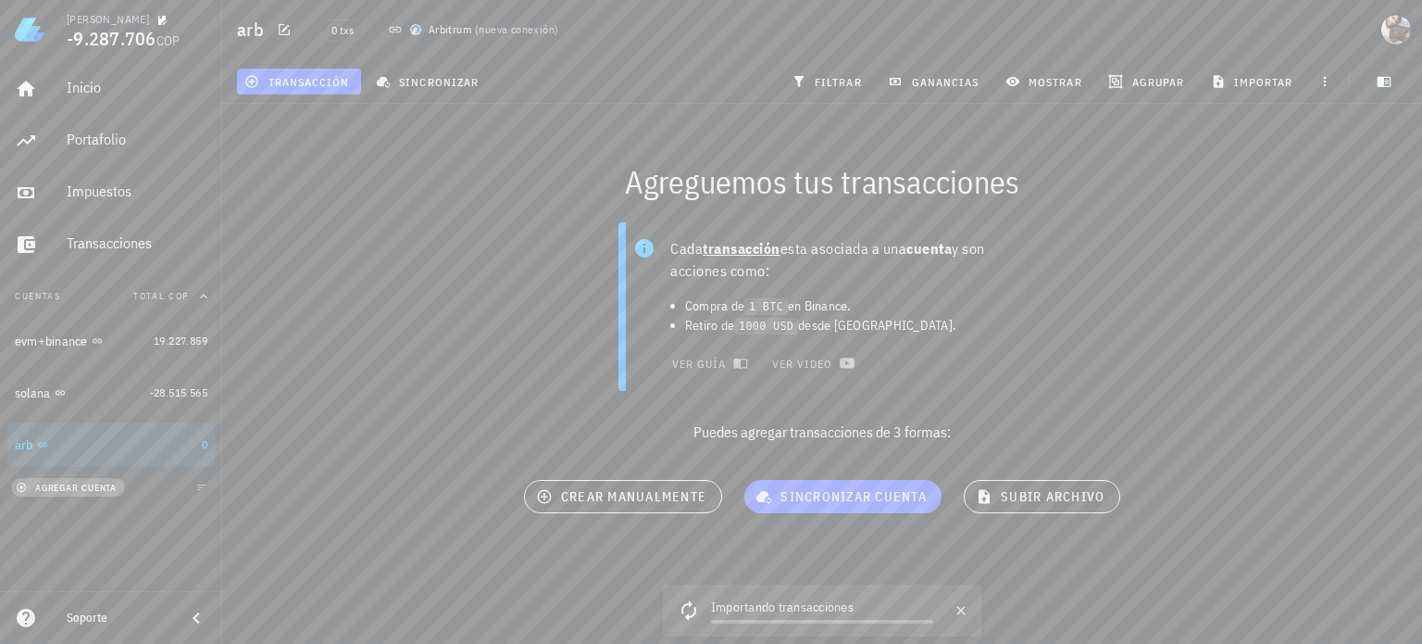
click at [81, 490] on span "agregar cuenta" at bounding box center [67, 488] width 97 height 12
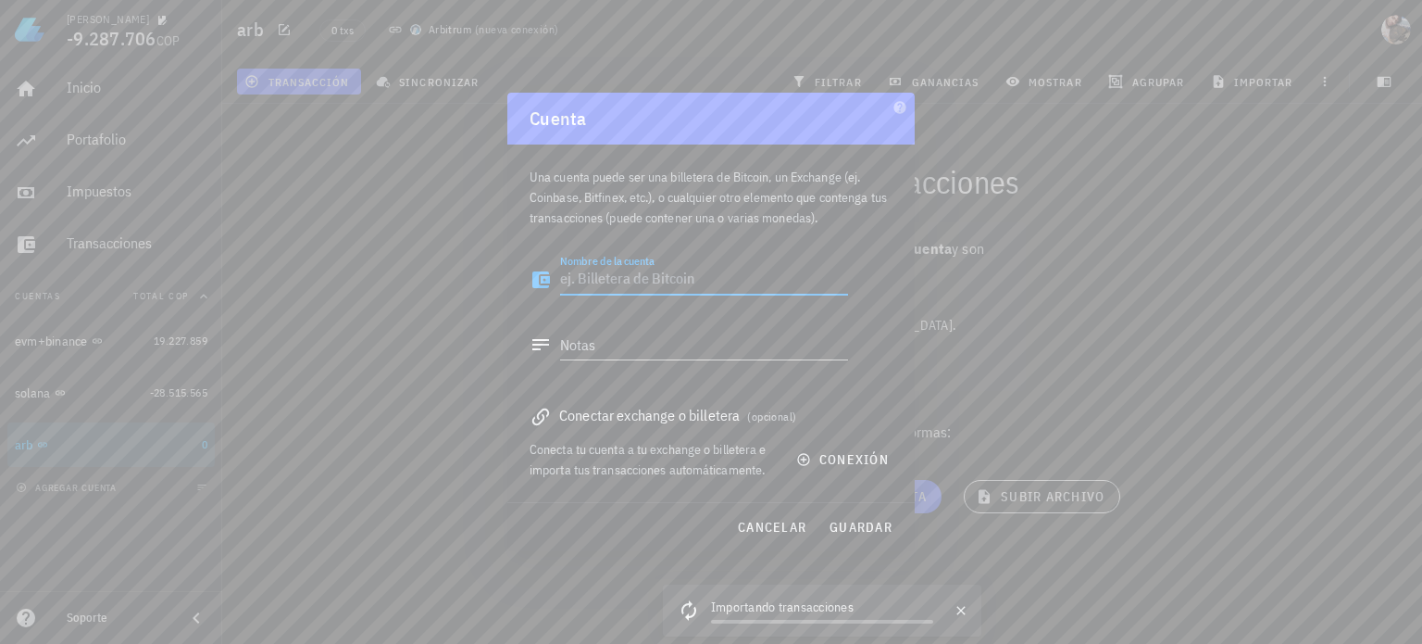
click at [670, 288] on textarea "Nombre de la cuenta" at bounding box center [704, 280] width 288 height 30
type textarea "op"
click at [674, 412] on div "Conectar exchange o billetera (opcional)" at bounding box center [711, 415] width 363 height 26
click at [684, 416] on div "Conectar exchange o billetera (opcional)" at bounding box center [711, 415] width 363 height 26
click at [805, 469] on button "conexión" at bounding box center [844, 459] width 119 height 33
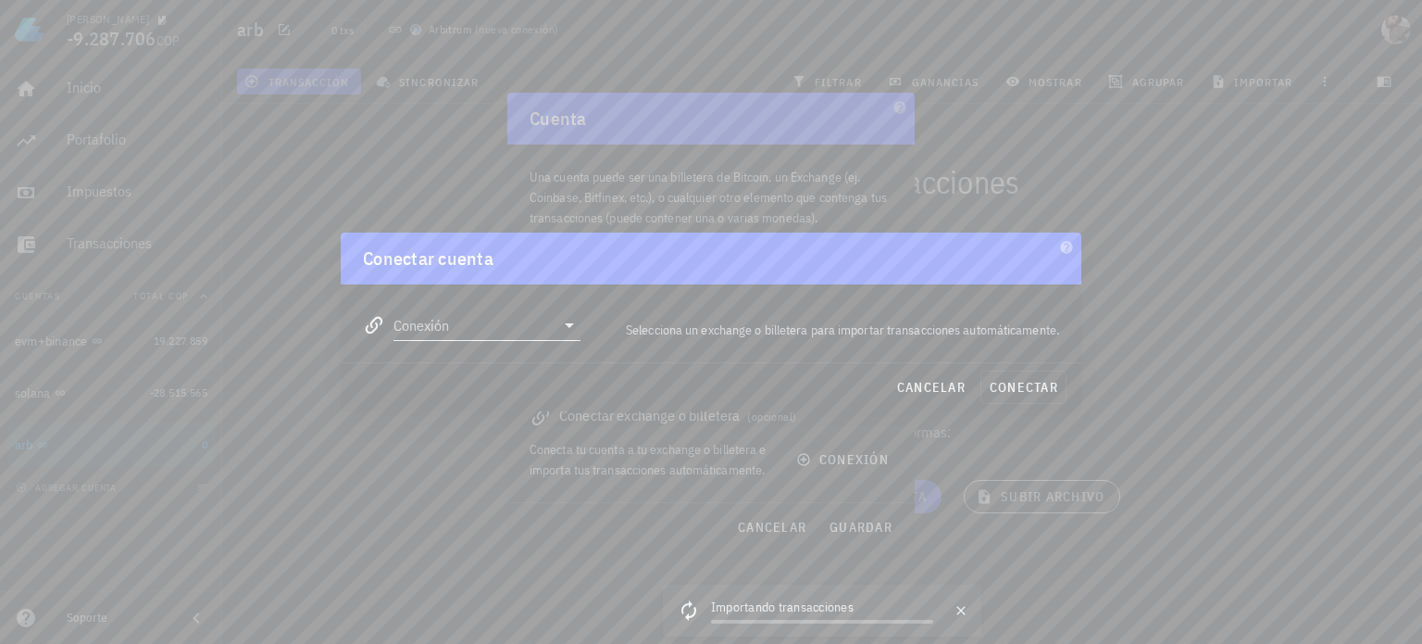
click at [512, 324] on input "Conexión" at bounding box center [474, 325] width 161 height 30
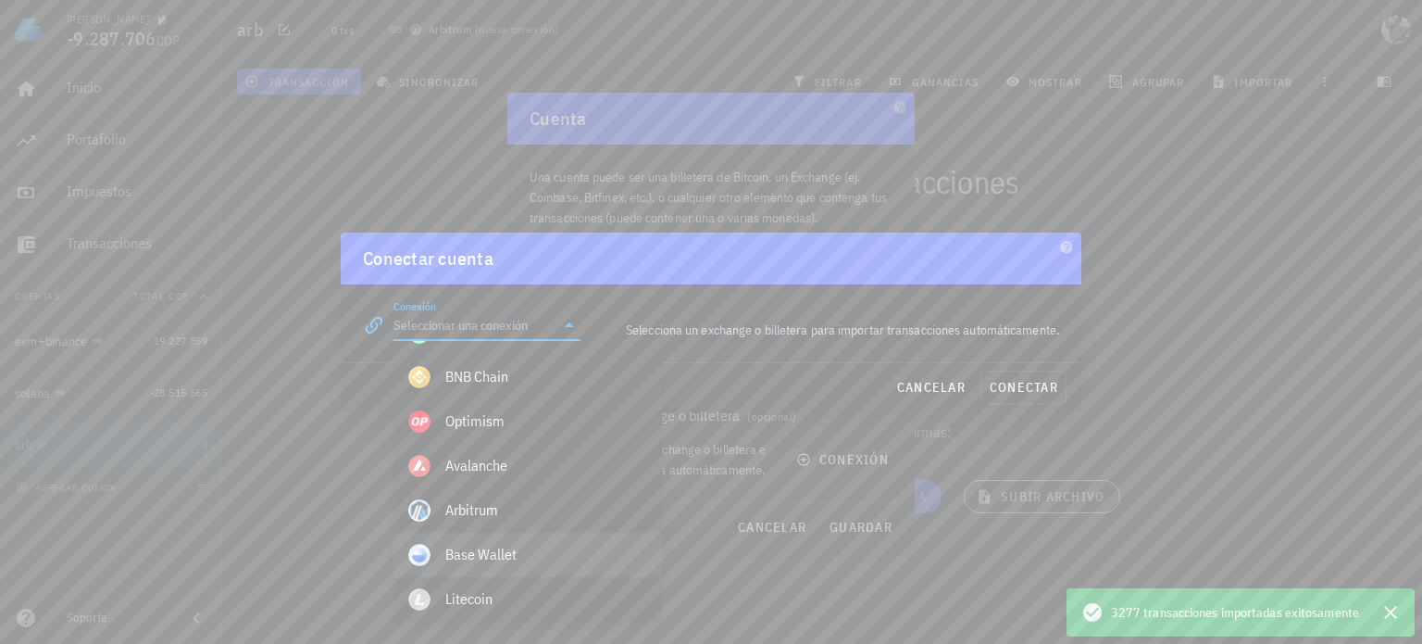
scroll to position [837, 0]
click at [509, 431] on div "Optimism" at bounding box center [546, 422] width 202 height 18
type input "Optimism"
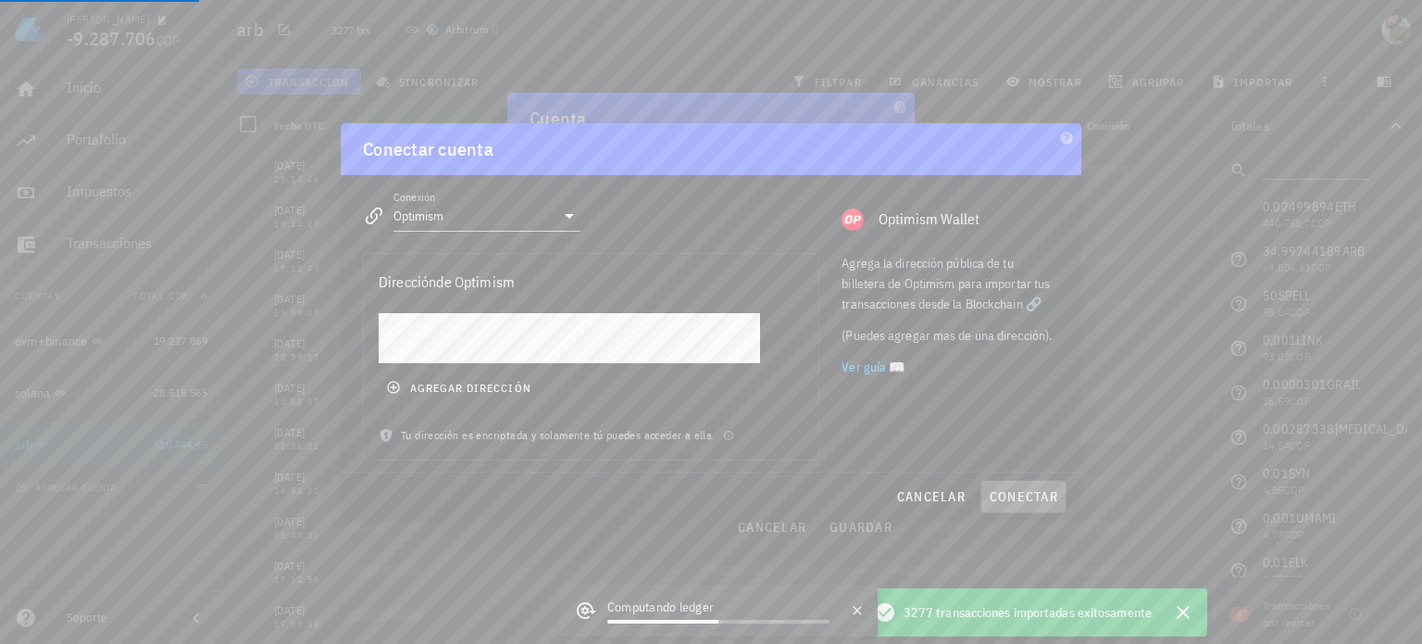
click at [1017, 499] on span "conectar" at bounding box center [1023, 496] width 69 height 17
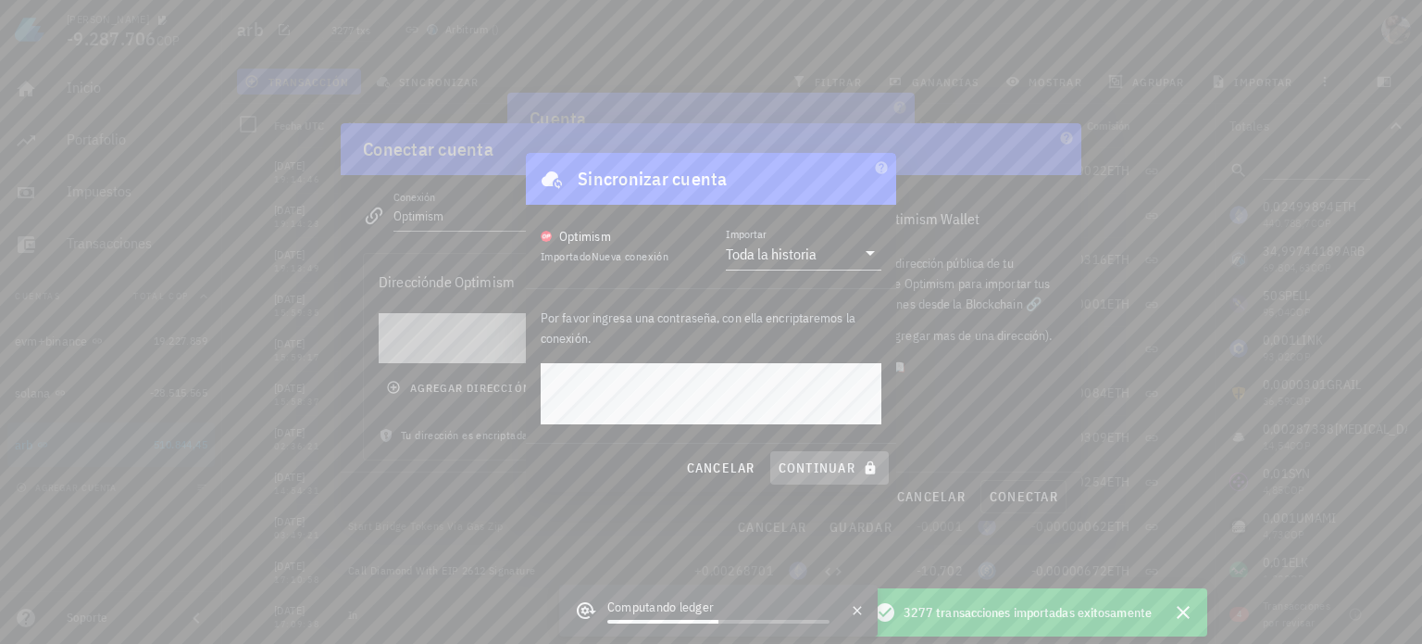
click at [840, 470] on span "continuar" at bounding box center [830, 467] width 104 height 17
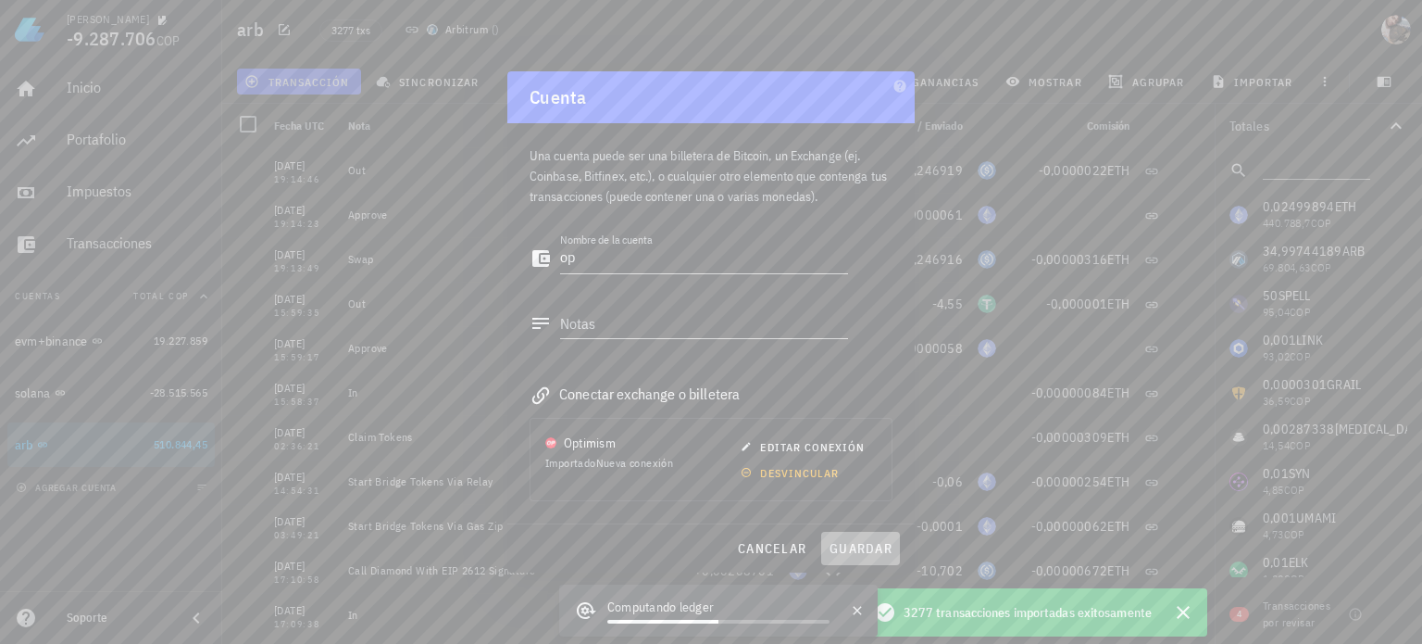
click at [868, 549] on span "guardar" at bounding box center [861, 548] width 64 height 17
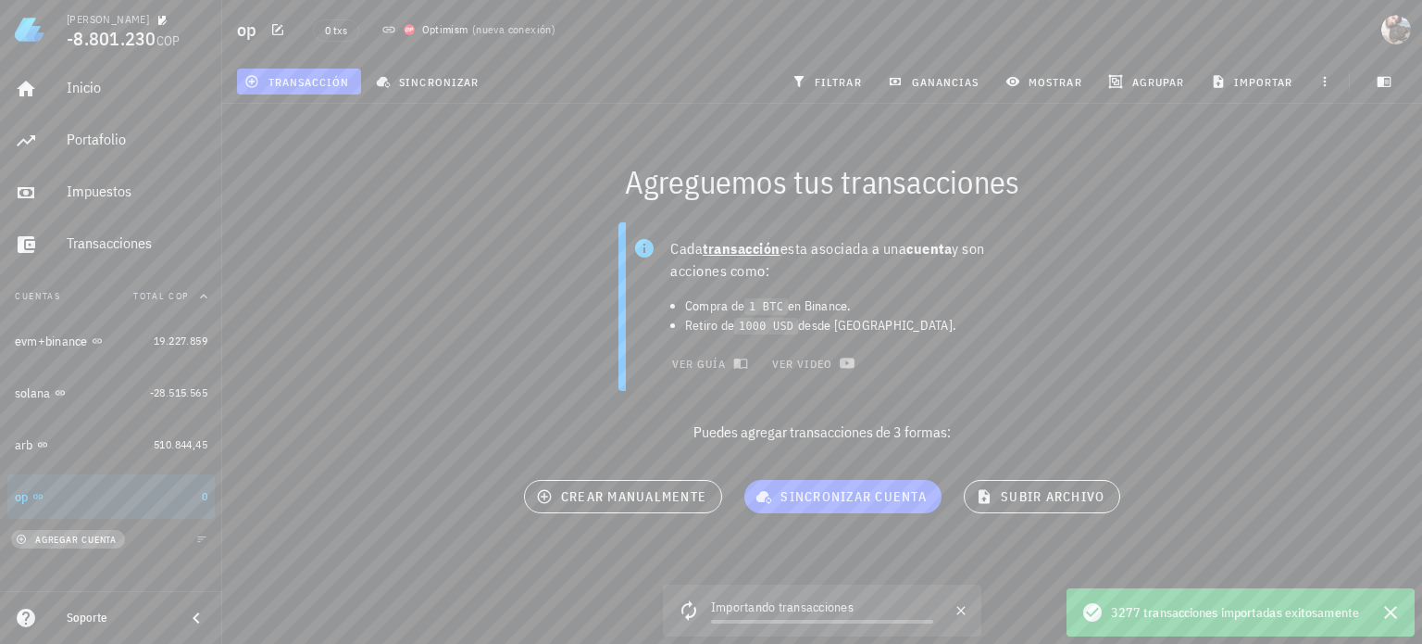
click at [82, 540] on span "agregar cuenta" at bounding box center [67, 539] width 97 height 12
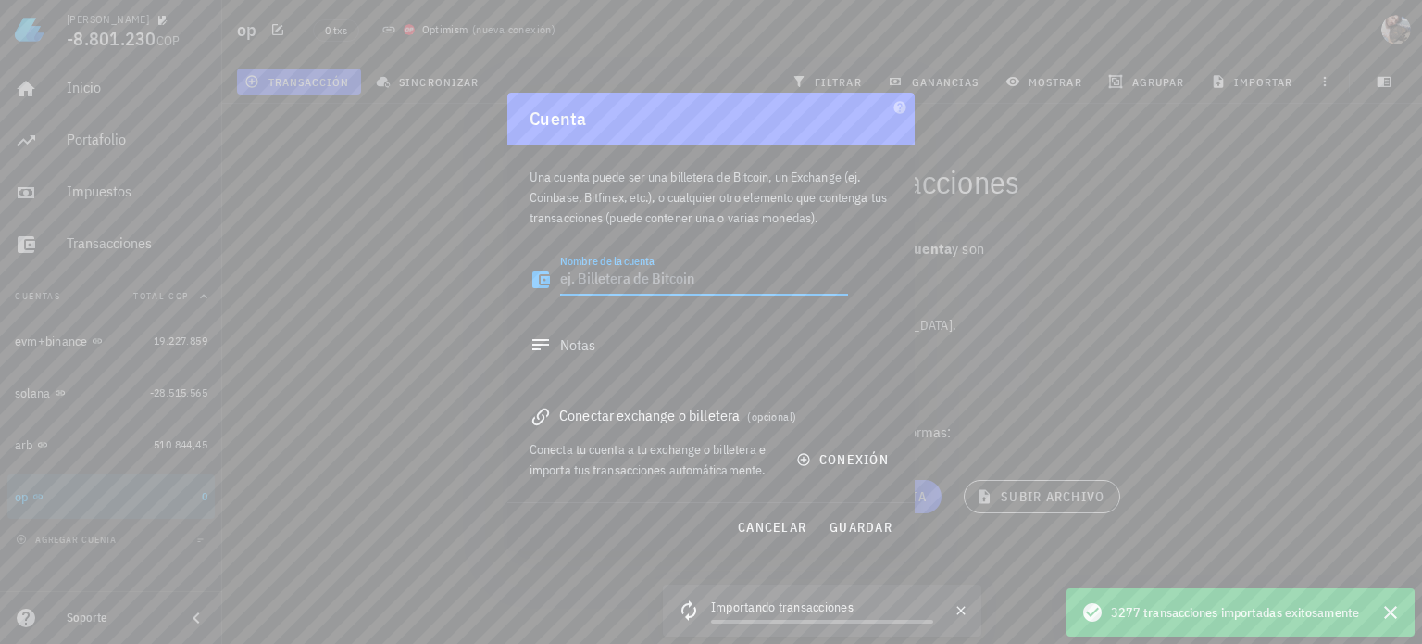
click at [669, 275] on textarea "Nombre de la cuenta" at bounding box center [704, 280] width 288 height 30
click at [853, 465] on span "conexión" at bounding box center [844, 459] width 89 height 17
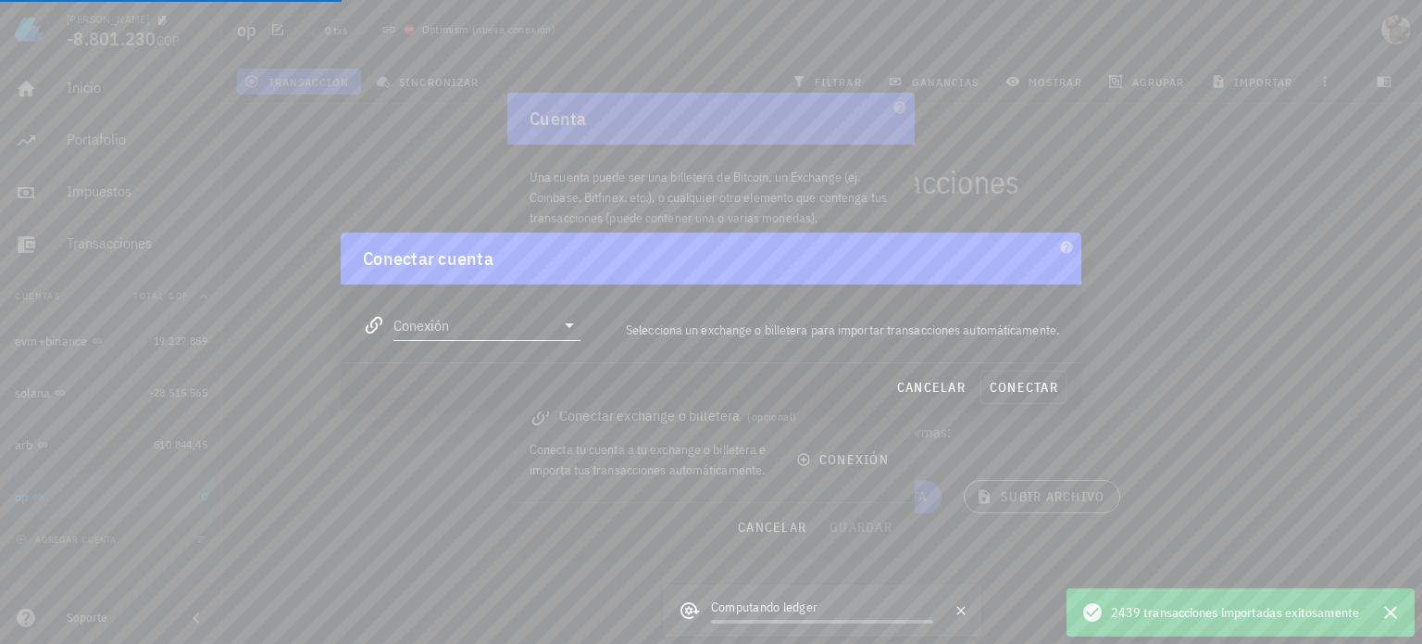
click at [508, 318] on input "Conexión" at bounding box center [474, 325] width 161 height 30
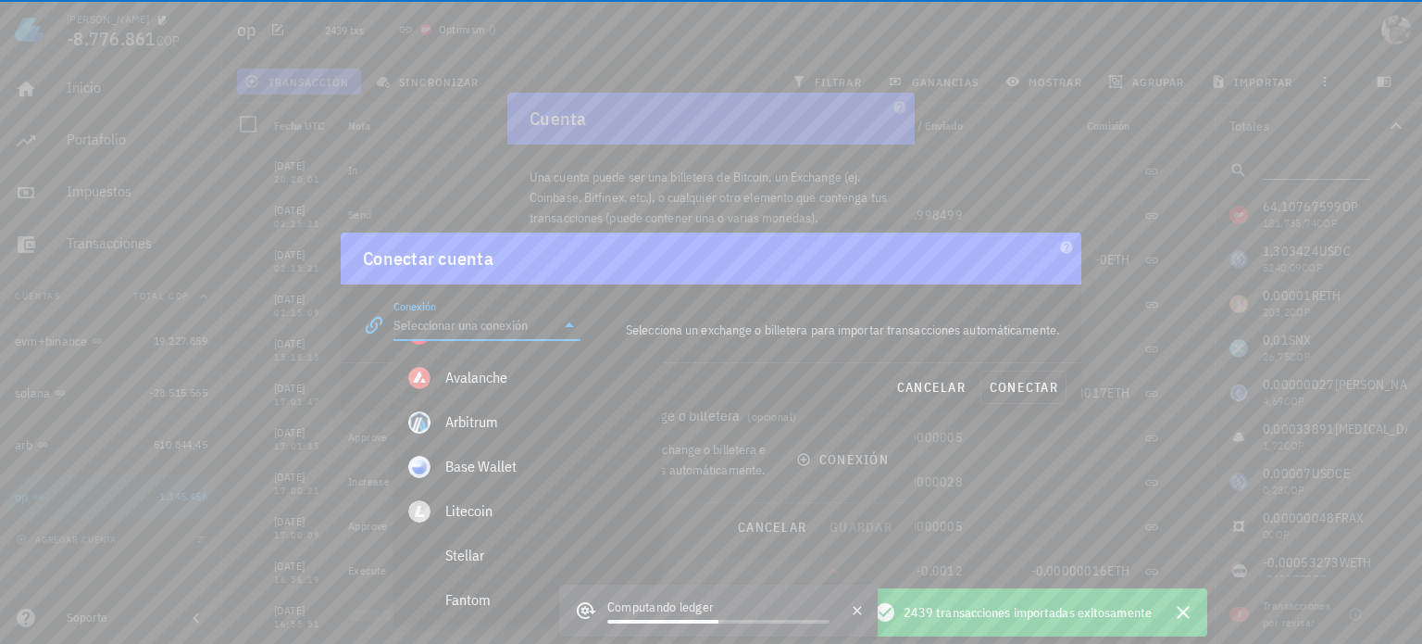
scroll to position [1019, 0]
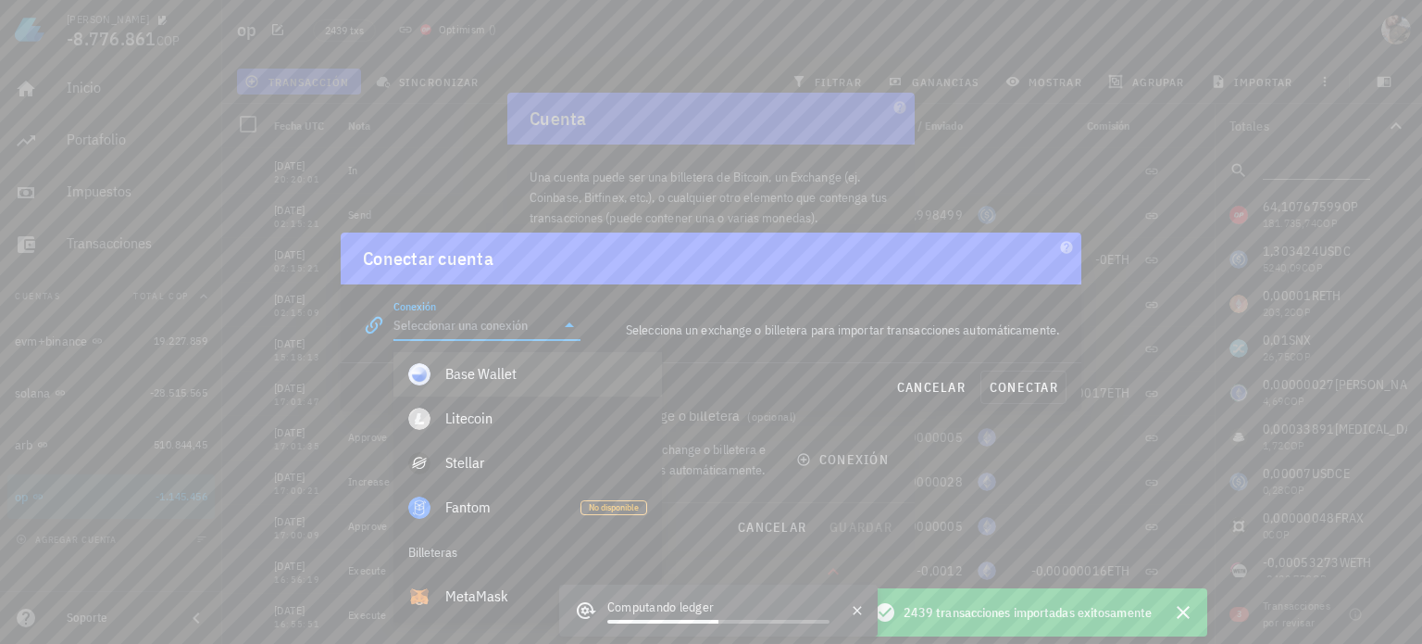
click at [525, 384] on div "Base Wallet" at bounding box center [546, 374] width 202 height 40
type input "Base Wallet"
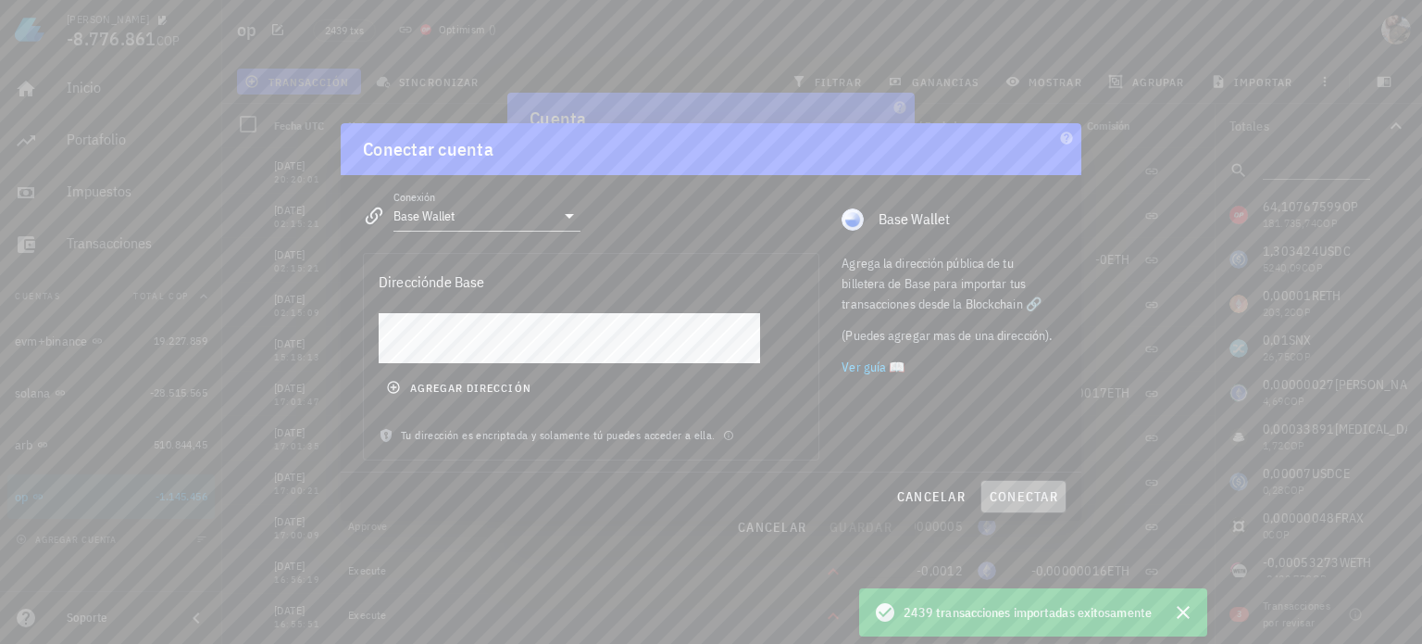
click at [1015, 504] on span "conectar" at bounding box center [1023, 496] width 69 height 17
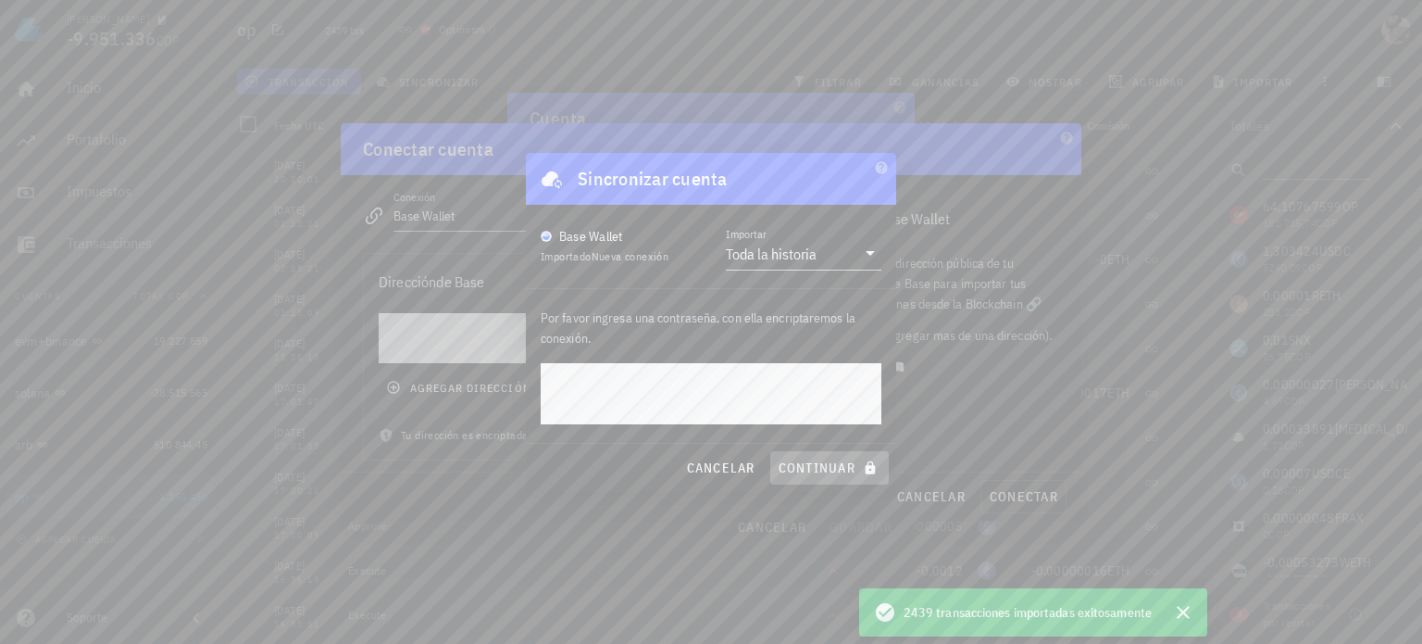
click at [807, 460] on span "continuar" at bounding box center [830, 467] width 104 height 17
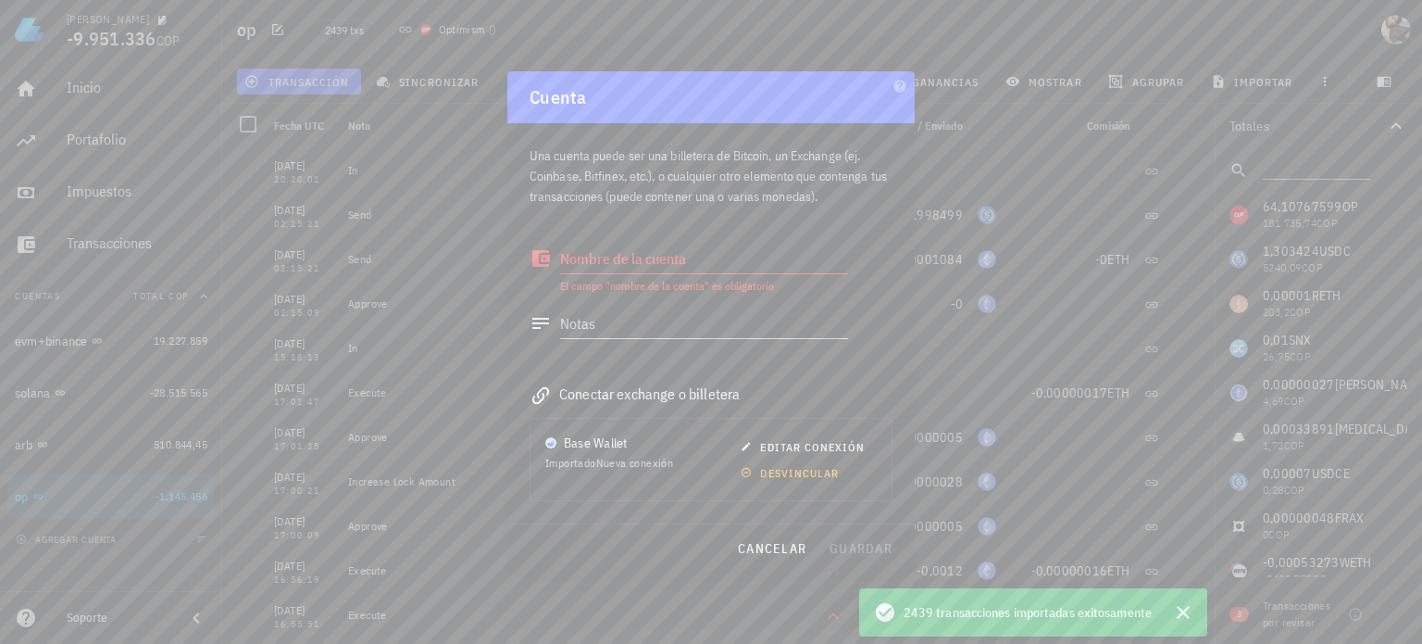
click at [647, 266] on textarea "Nombre de la cuenta" at bounding box center [704, 259] width 288 height 30
type textarea "base"
click at [858, 545] on span "guardar" at bounding box center [861, 548] width 64 height 17
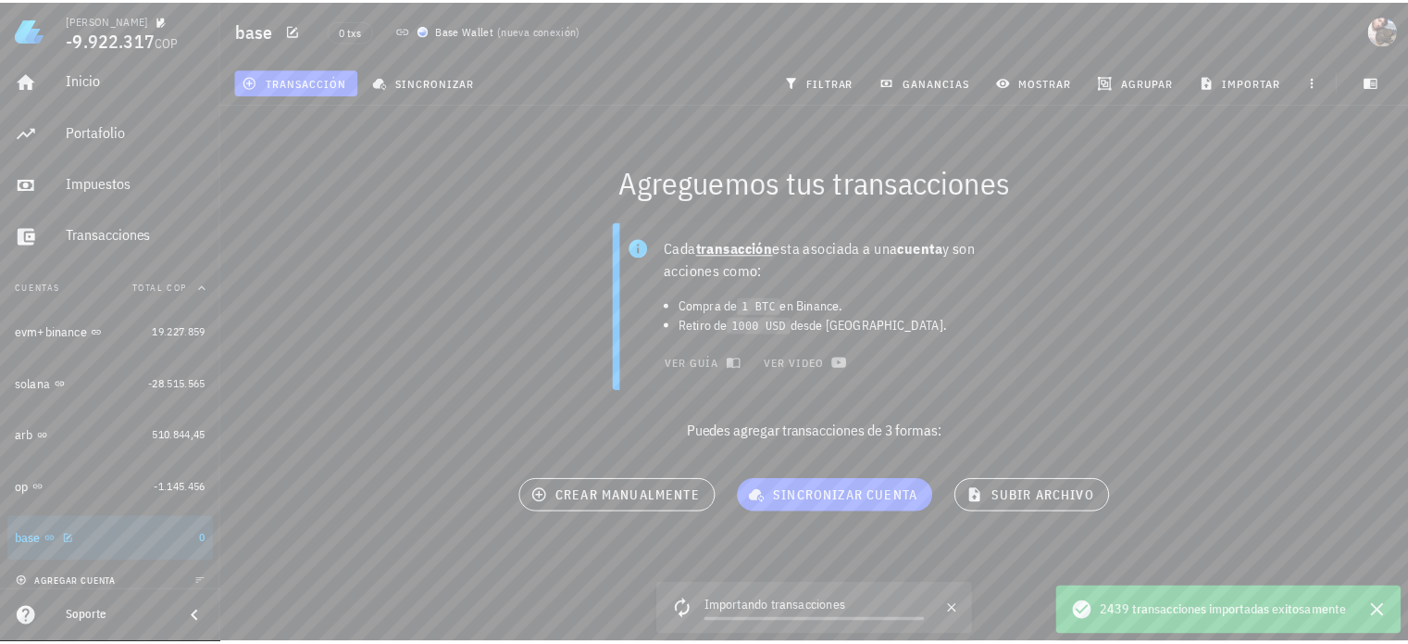
scroll to position [19, 0]
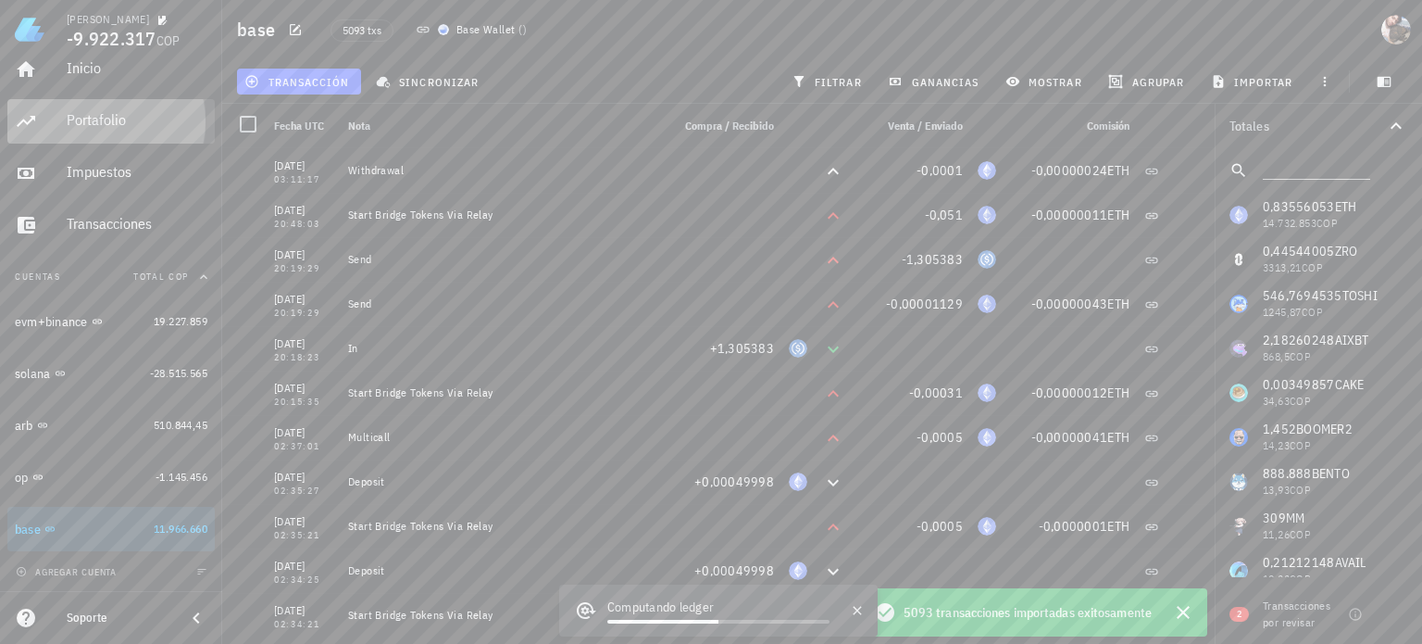
click at [93, 114] on div "Portafolio" at bounding box center [137, 120] width 141 height 18
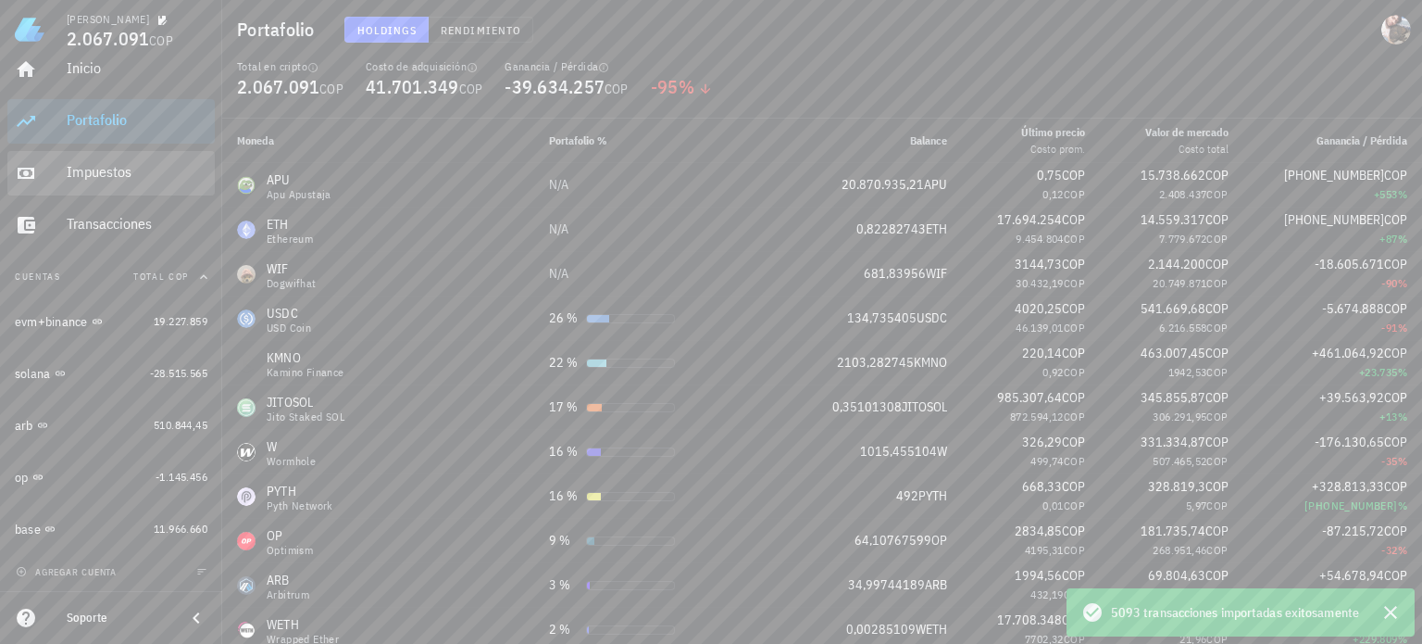
click at [119, 182] on div "Impuestos" at bounding box center [137, 173] width 141 height 42
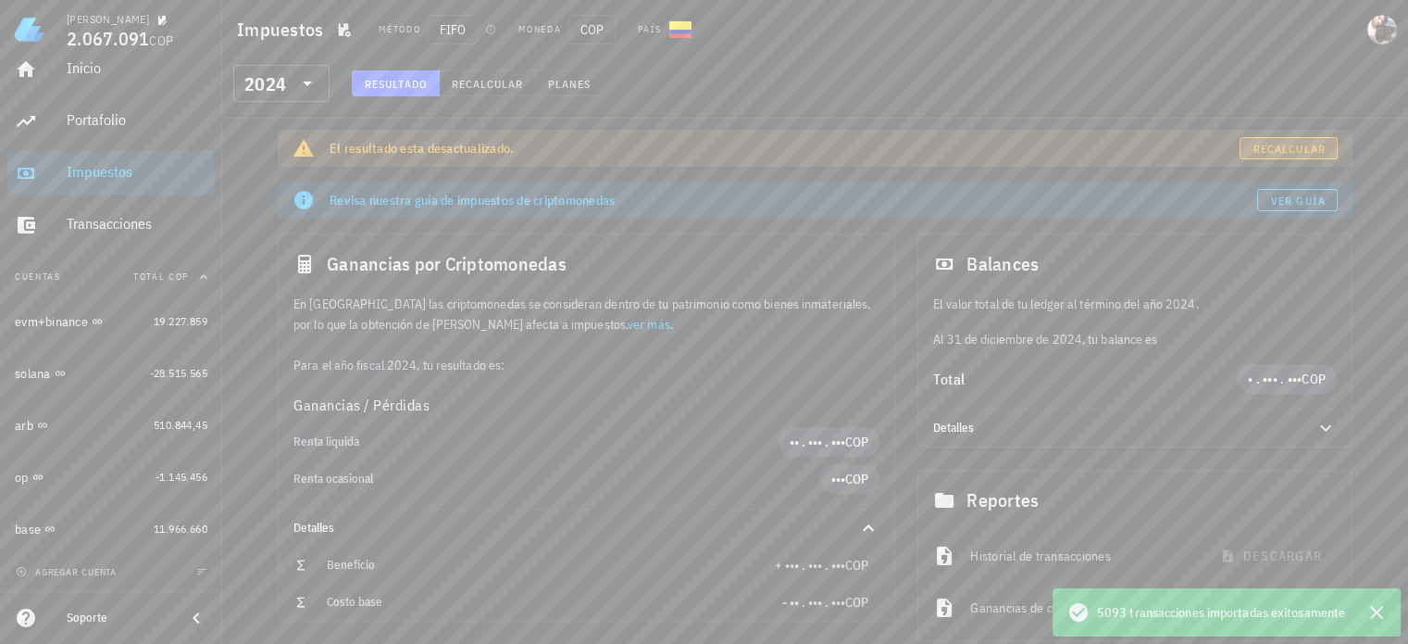
click at [1267, 147] on span "Recalcular" at bounding box center [1289, 149] width 73 height 14
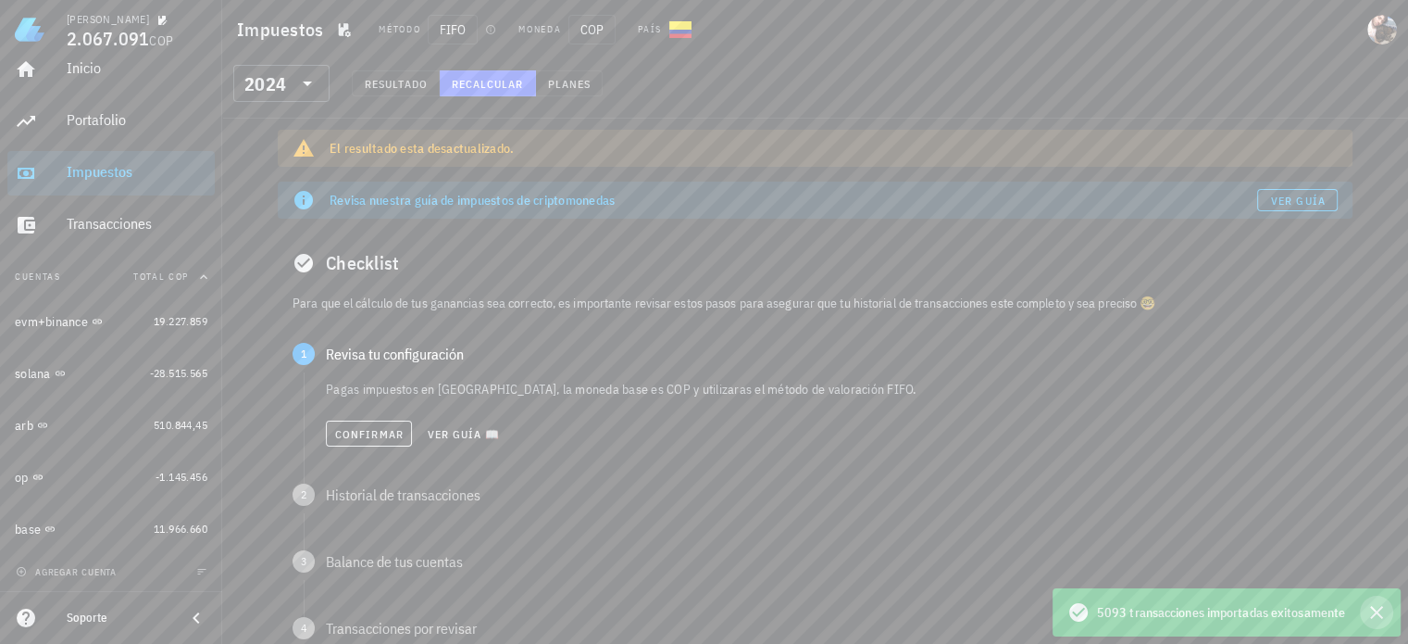
click at [1374, 612] on icon "button" at bounding box center [1377, 612] width 22 height 22
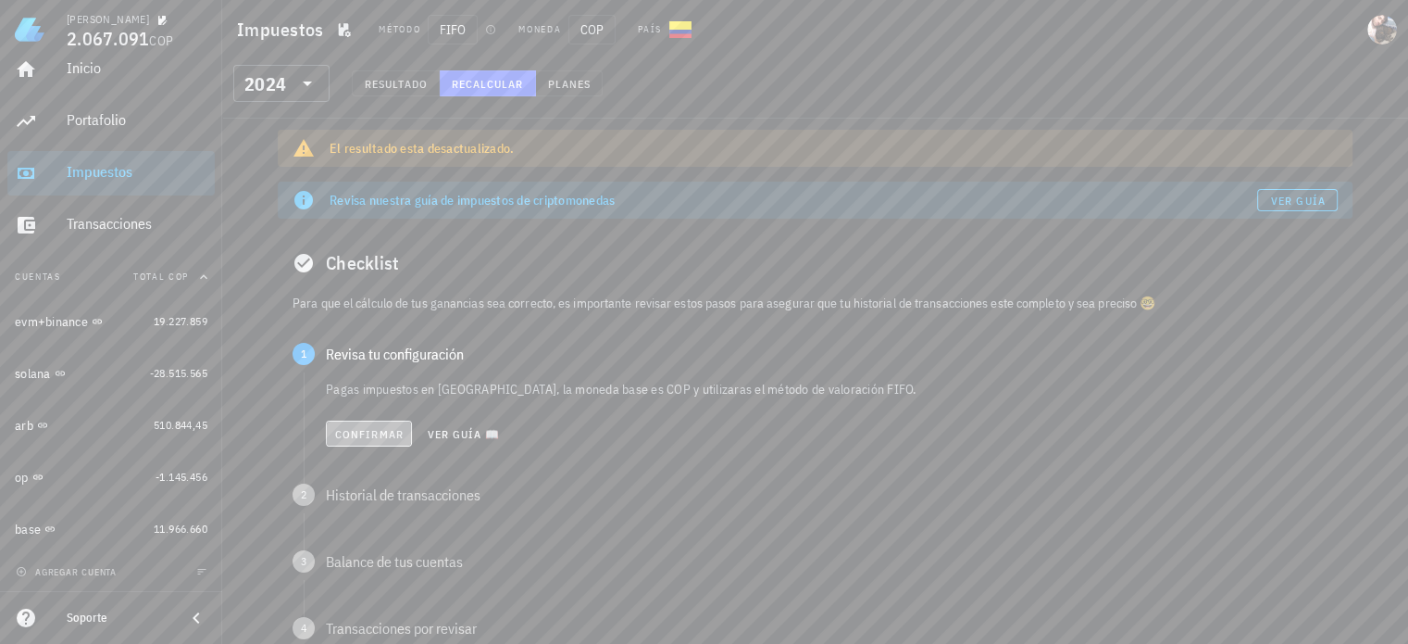
click at [389, 429] on span "Confirmar" at bounding box center [368, 434] width 69 height 14
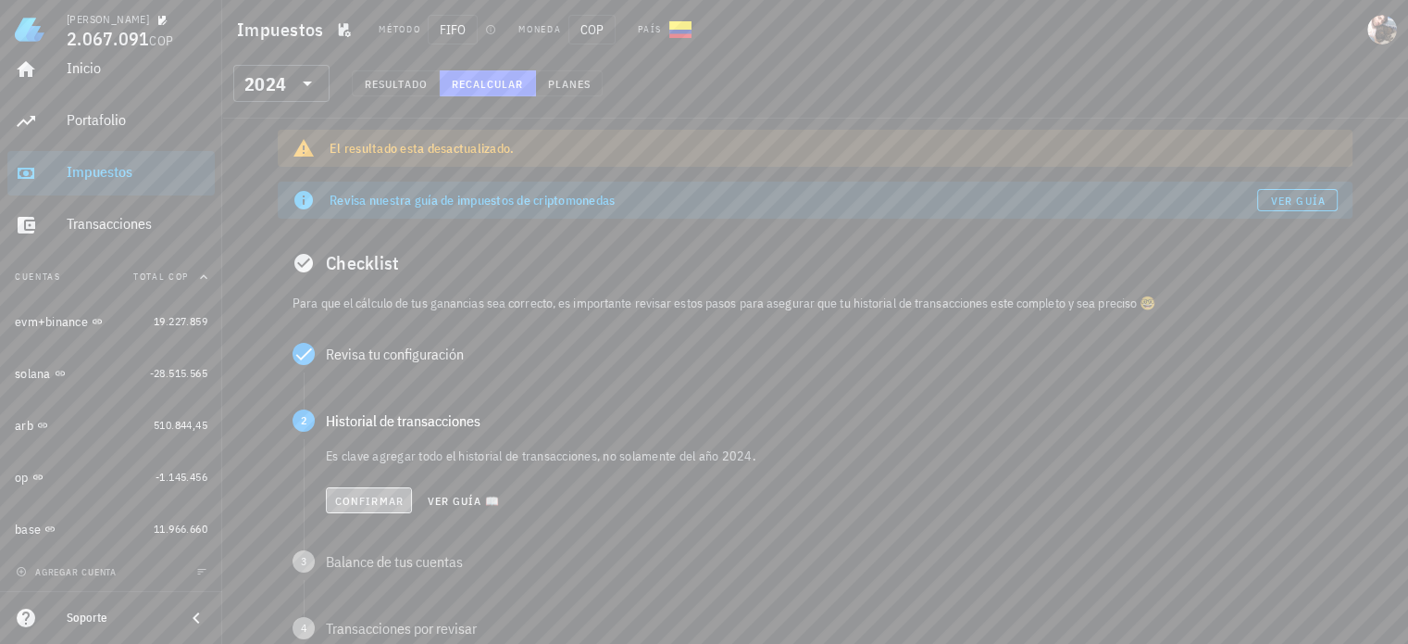
click at [373, 494] on span "Confirmar" at bounding box center [368, 501] width 69 height 14
click at [366, 566] on span "Confirmar" at bounding box center [368, 567] width 69 height 14
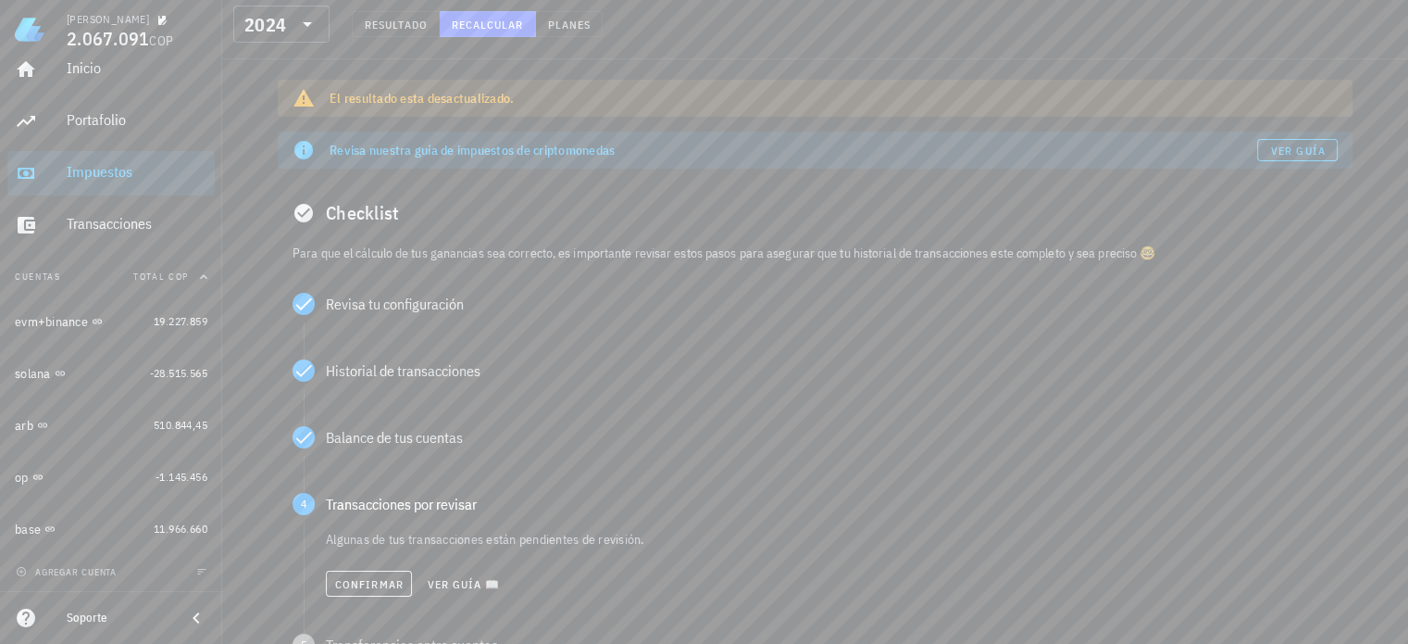
scroll to position [93, 0]
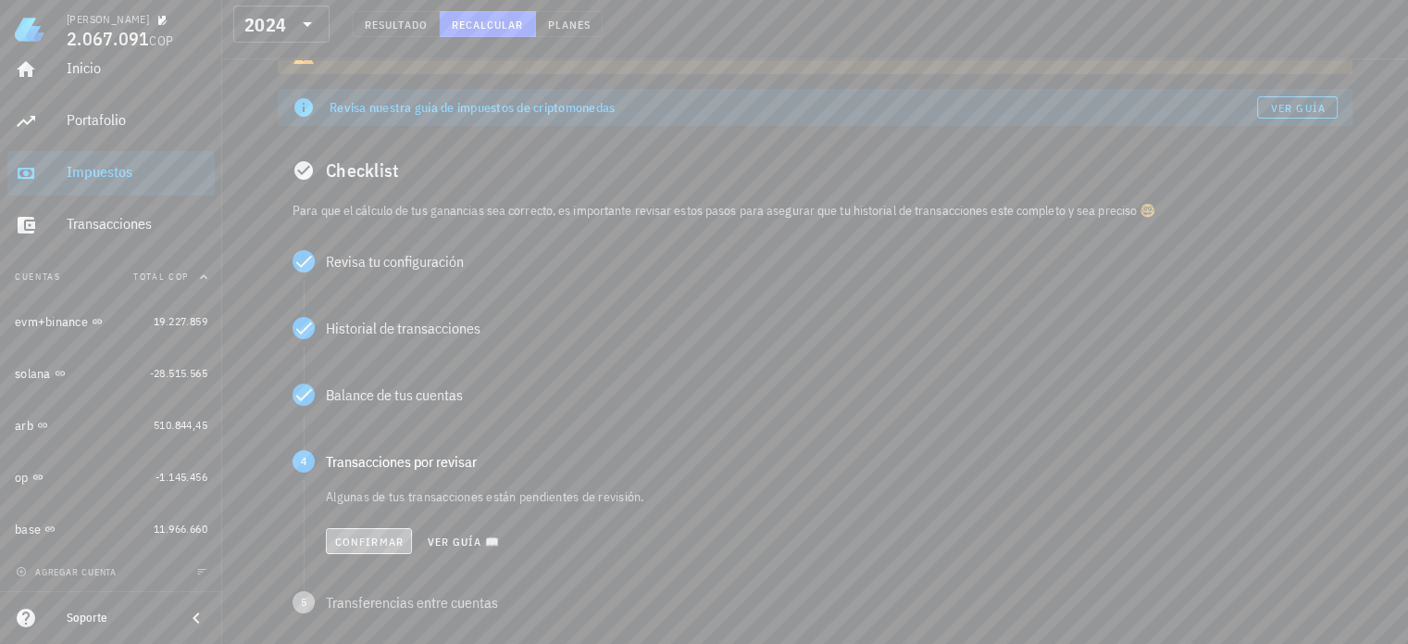
drag, startPoint x: 370, startPoint y: 540, endPoint x: 630, endPoint y: 491, distance: 263.9
click at [374, 540] on span "Confirmar" at bounding box center [368, 541] width 69 height 14
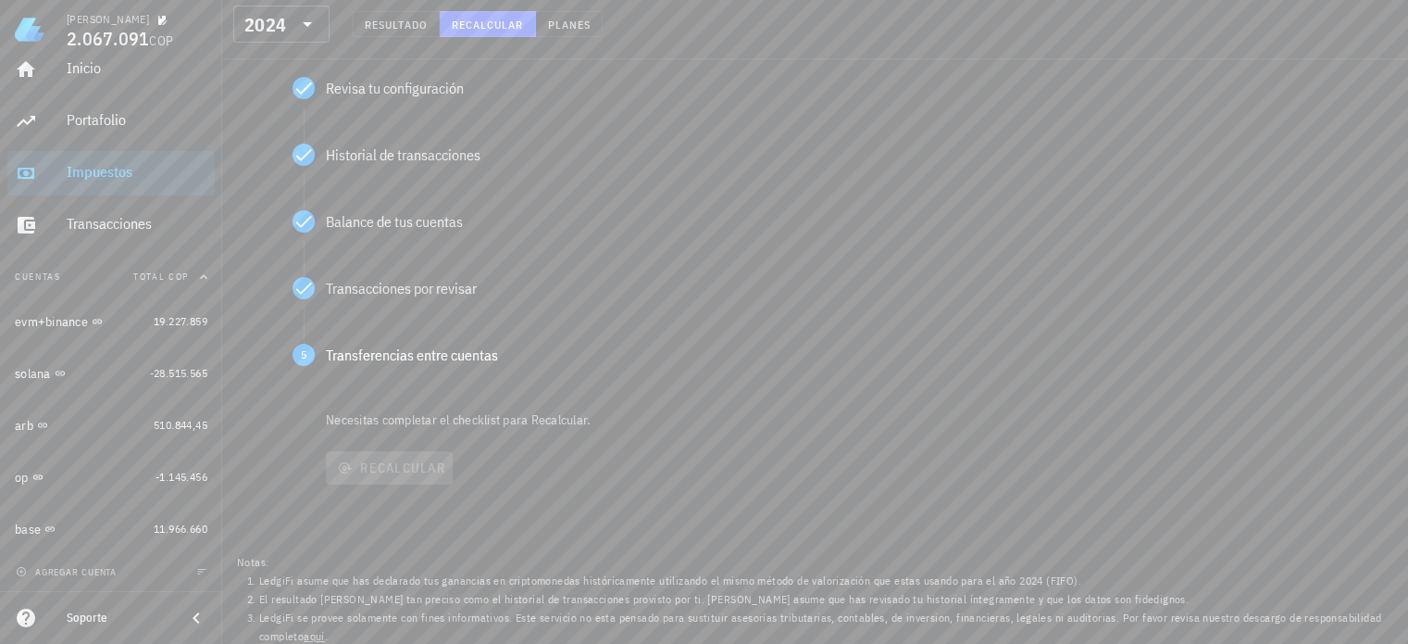
scroll to position [273, 0]
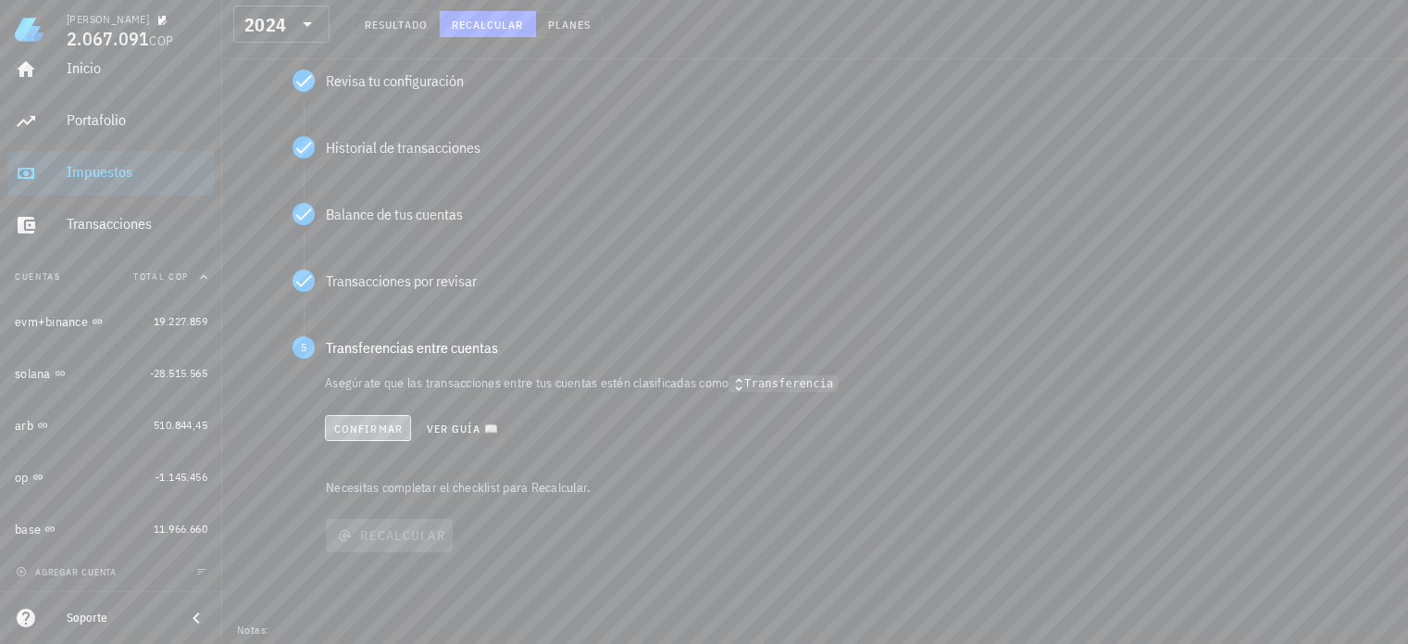
click at [376, 429] on span "Confirmar" at bounding box center [367, 428] width 69 height 14
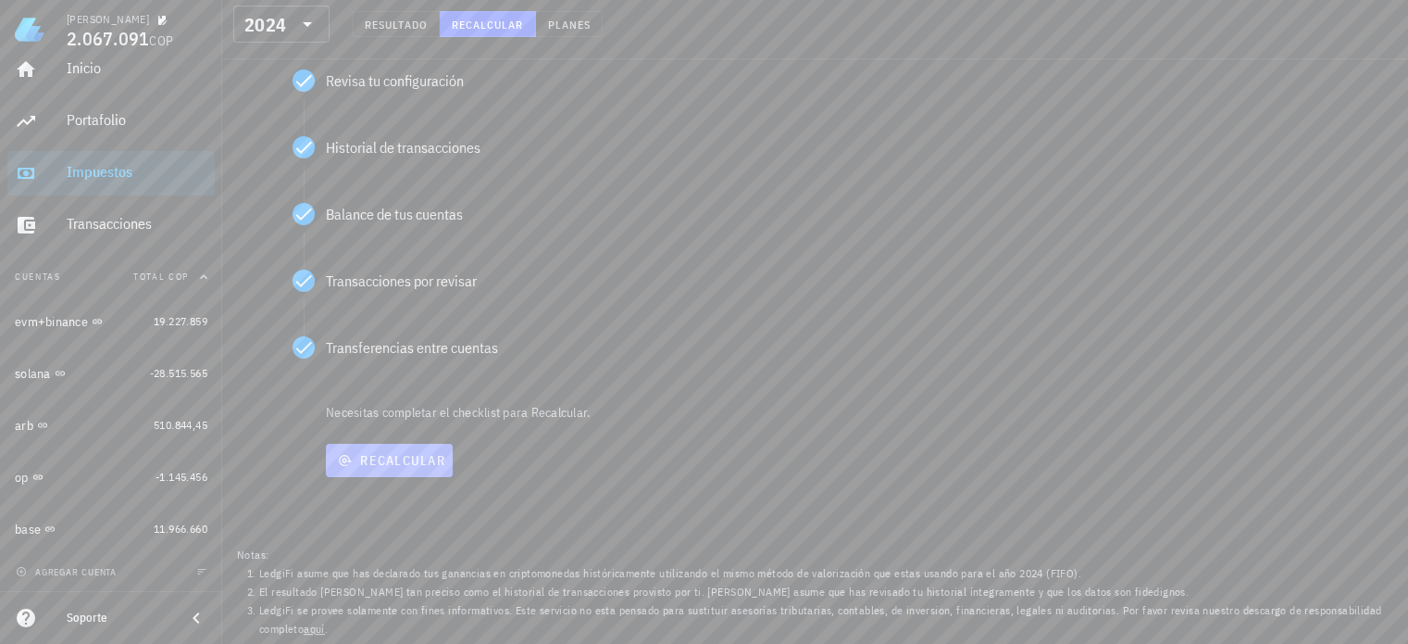
click at [394, 469] on button "Recalcular" at bounding box center [389, 460] width 127 height 33
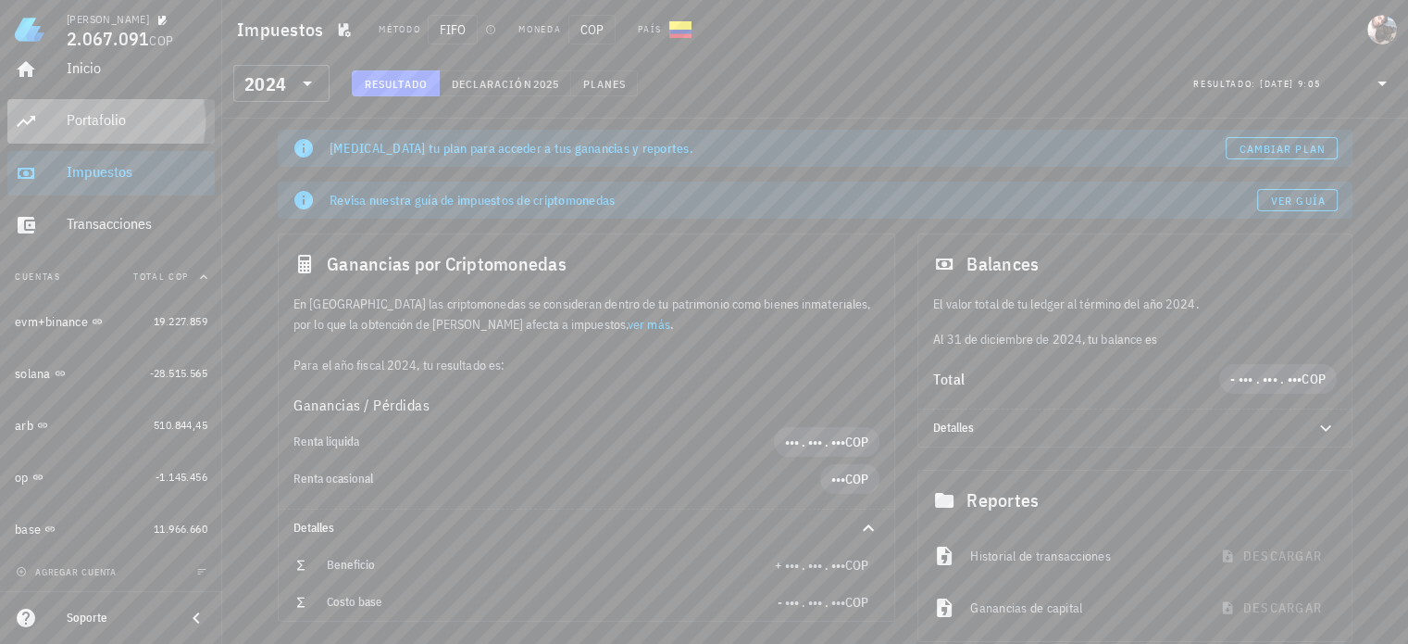
click at [105, 139] on div "Portafolio" at bounding box center [137, 121] width 141 height 42
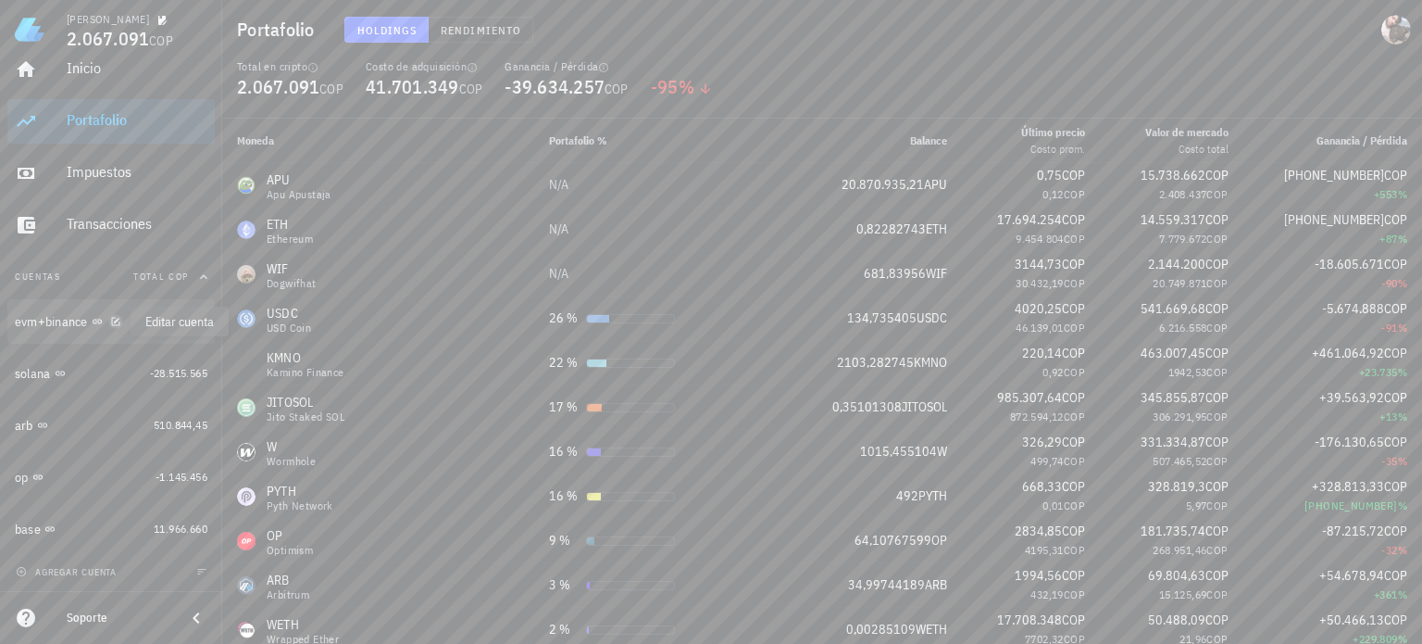
click at [115, 321] on icon "button" at bounding box center [115, 321] width 8 height 8
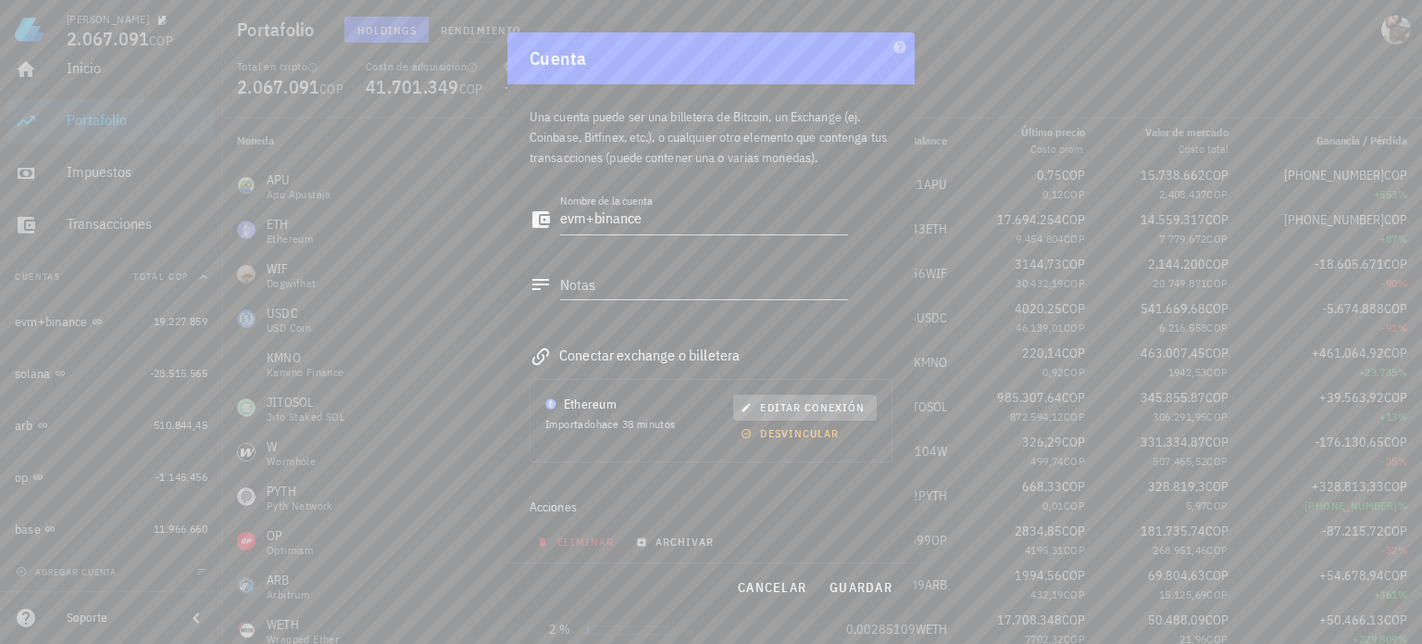
click at [786, 411] on span "editar conexión" at bounding box center [805, 407] width 120 height 14
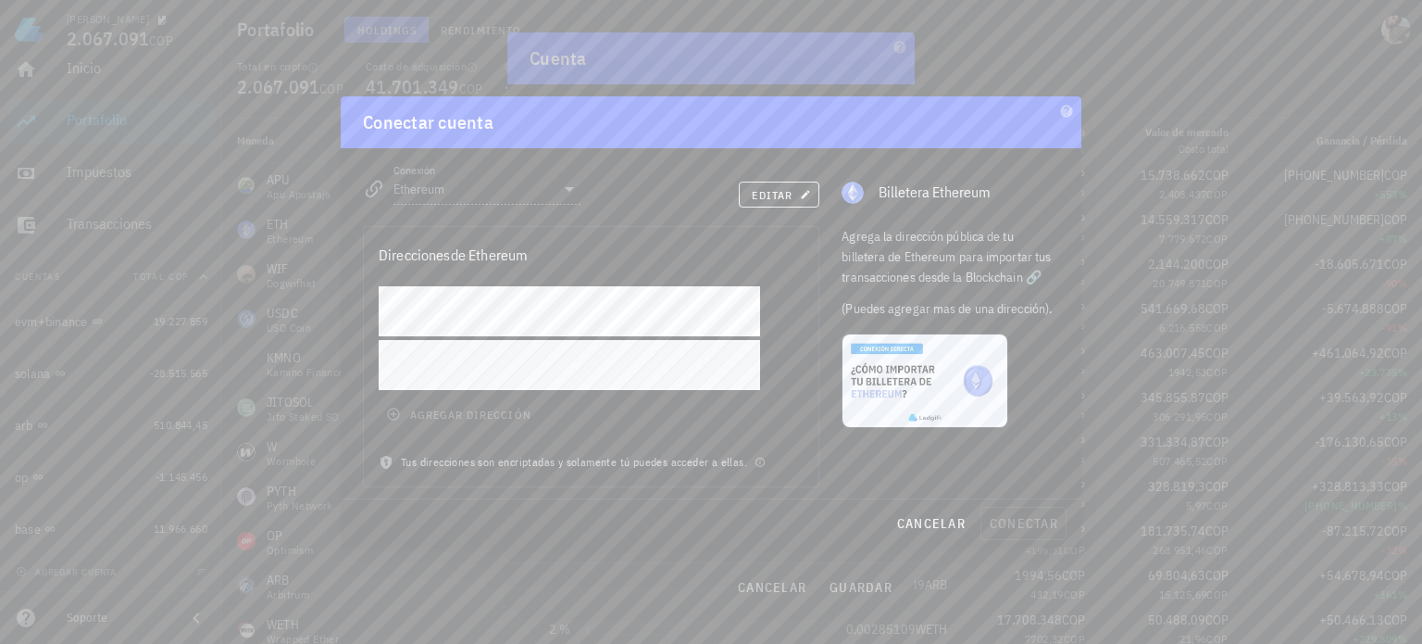
click at [481, 415] on div "agregar dirección" at bounding box center [591, 369] width 455 height 167
click at [386, 410] on div "agregar dirección" at bounding box center [591, 369] width 455 height 167
click at [757, 194] on span "editar" at bounding box center [779, 195] width 56 height 14
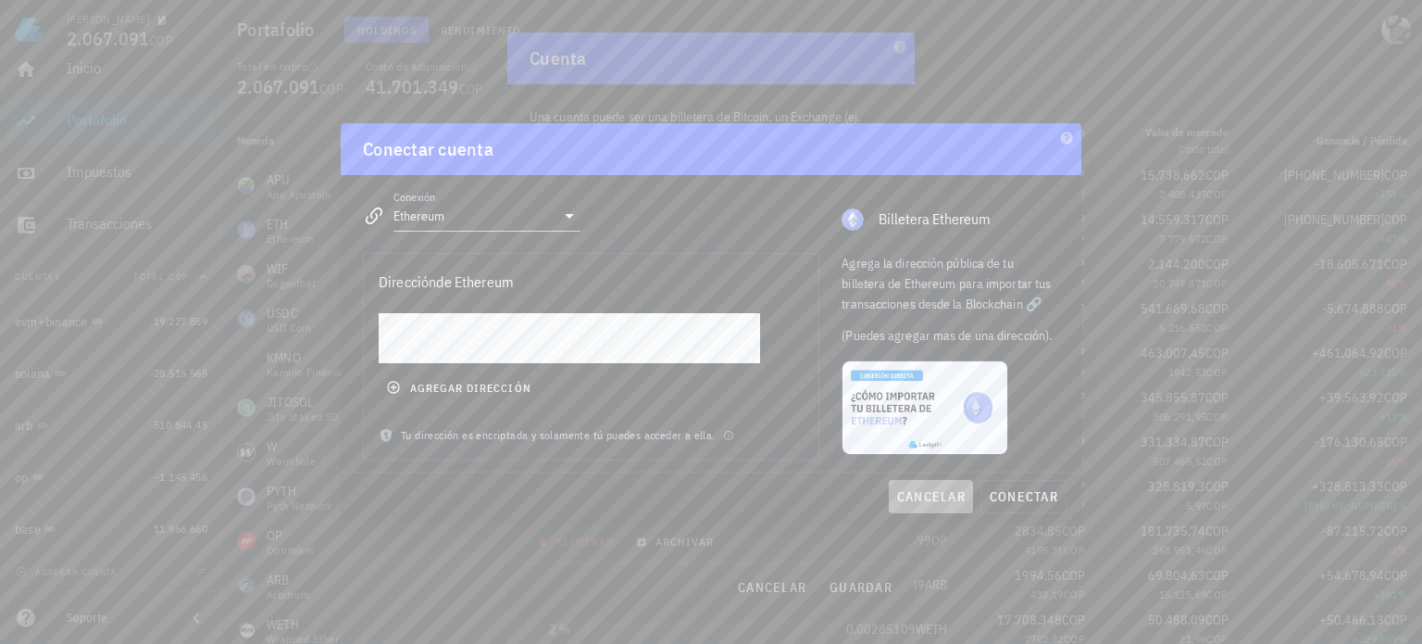
click at [942, 491] on span "cancelar" at bounding box center [930, 496] width 69 height 17
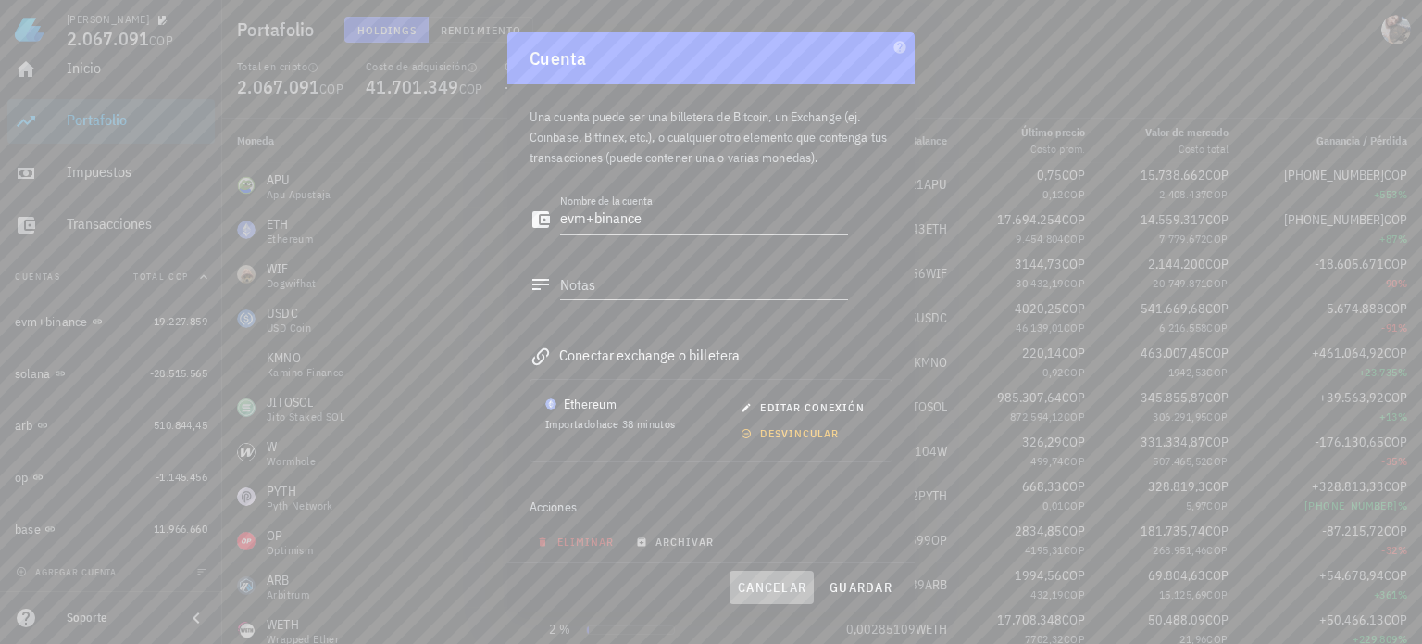
click at [778, 588] on span "cancelar" at bounding box center [771, 587] width 69 height 17
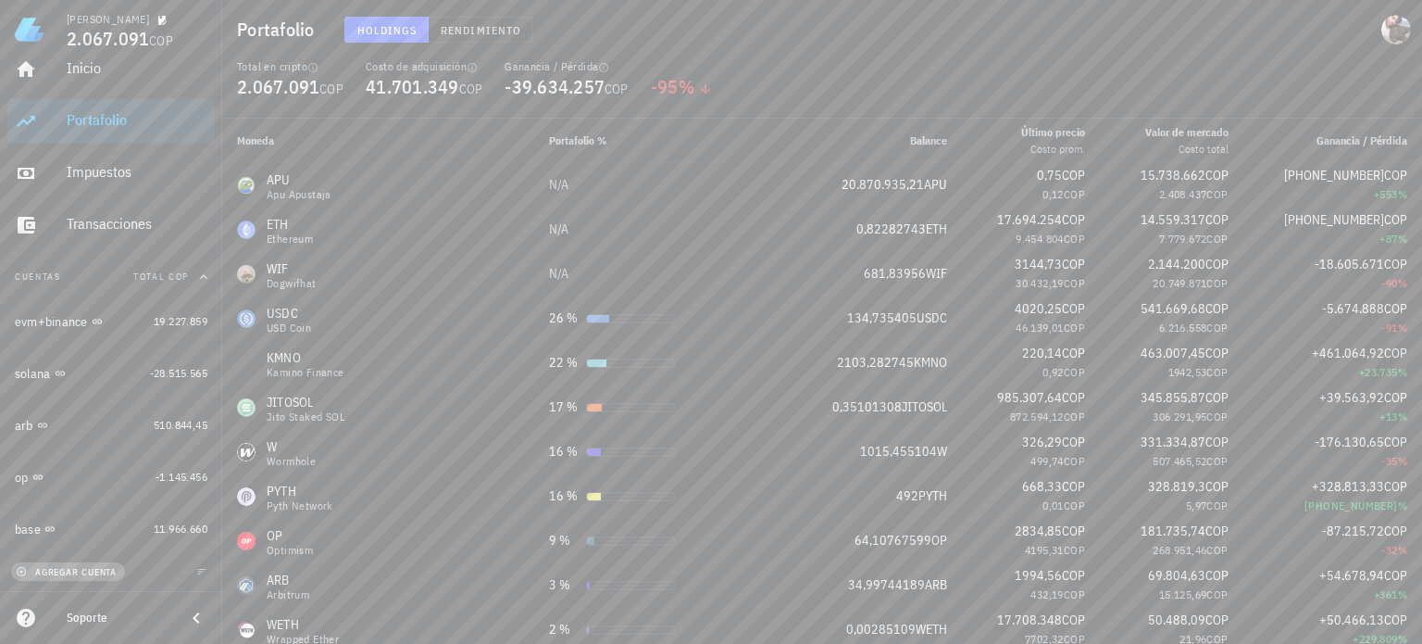
click at [112, 573] on span "agregar cuenta" at bounding box center [67, 572] width 97 height 12
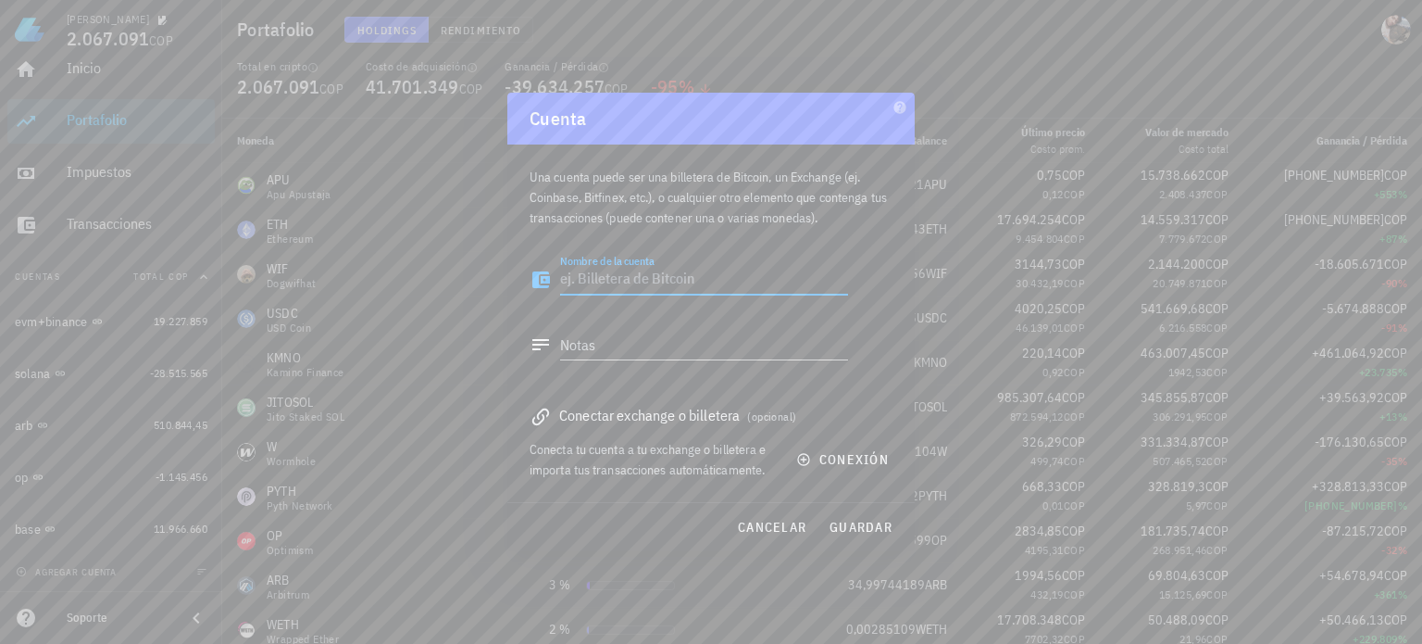
click at [685, 283] on textarea "Nombre de la cuenta" at bounding box center [704, 280] width 288 height 30
type textarea "ledger"
click at [836, 464] on span "conexión" at bounding box center [844, 459] width 89 height 17
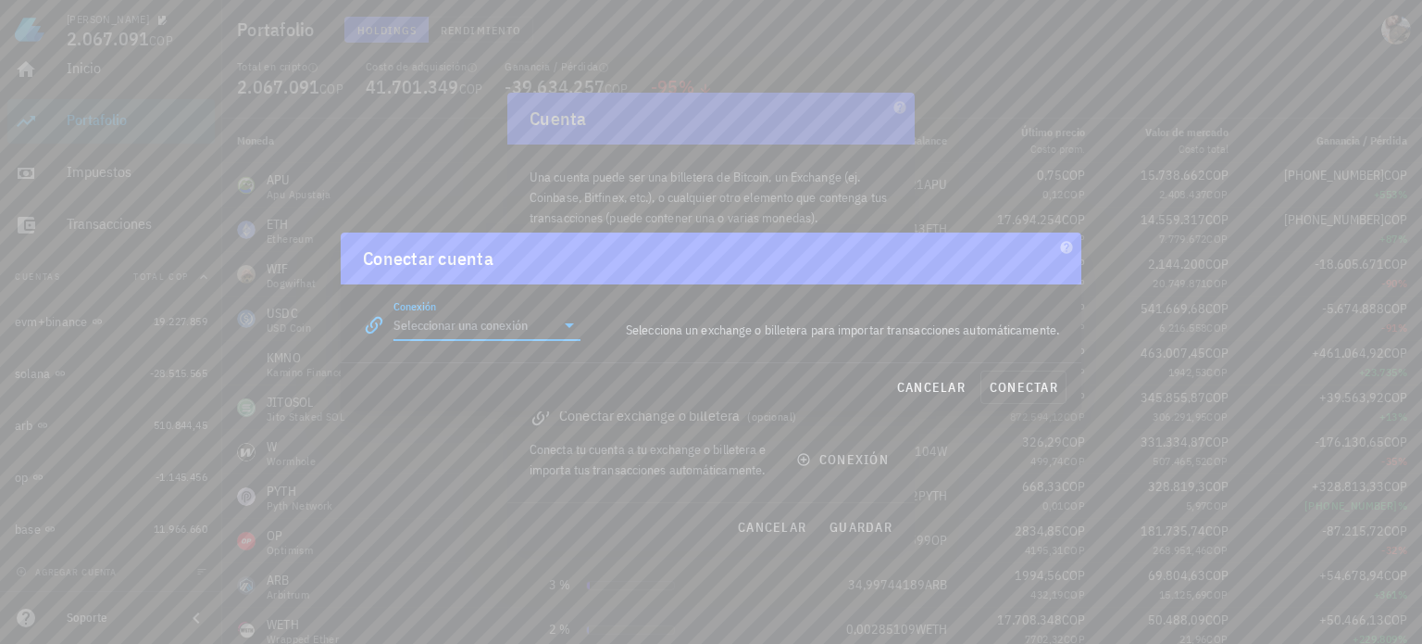
click at [481, 333] on input "Conexión" at bounding box center [474, 325] width 161 height 30
click at [508, 529] on div "Ethereum" at bounding box center [546, 526] width 202 height 18
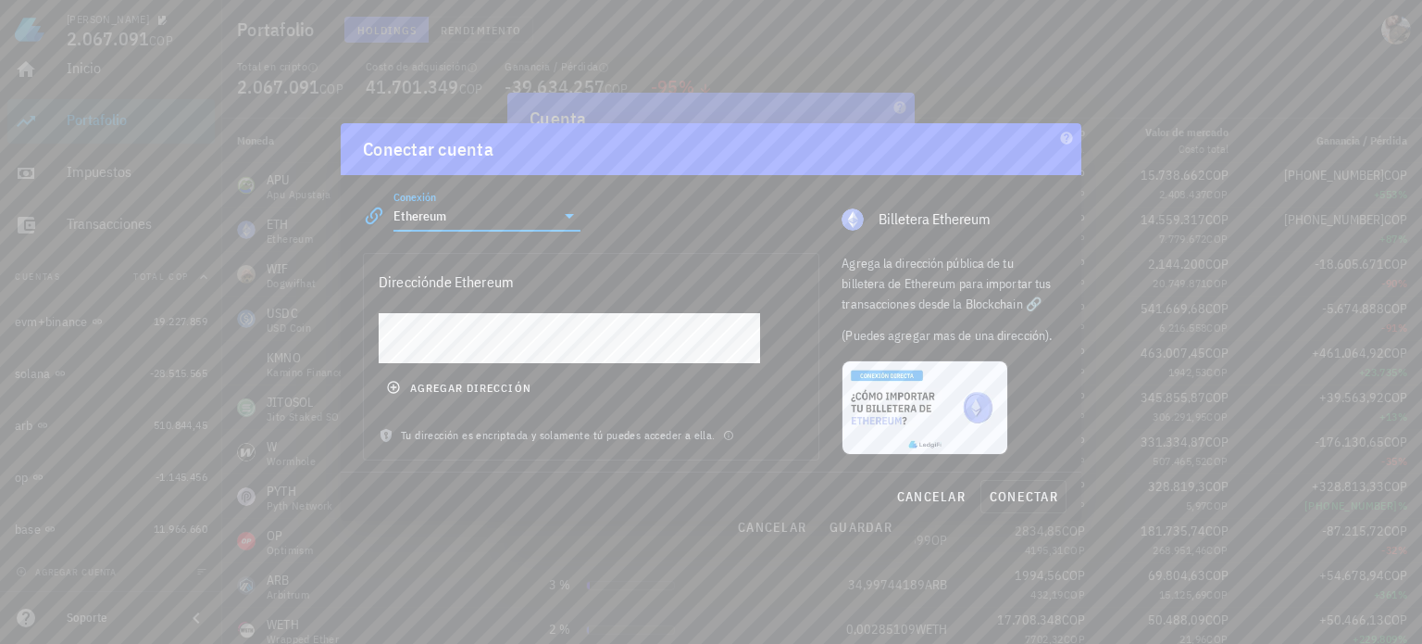
click at [482, 221] on input "Ethereum" at bounding box center [474, 216] width 161 height 30
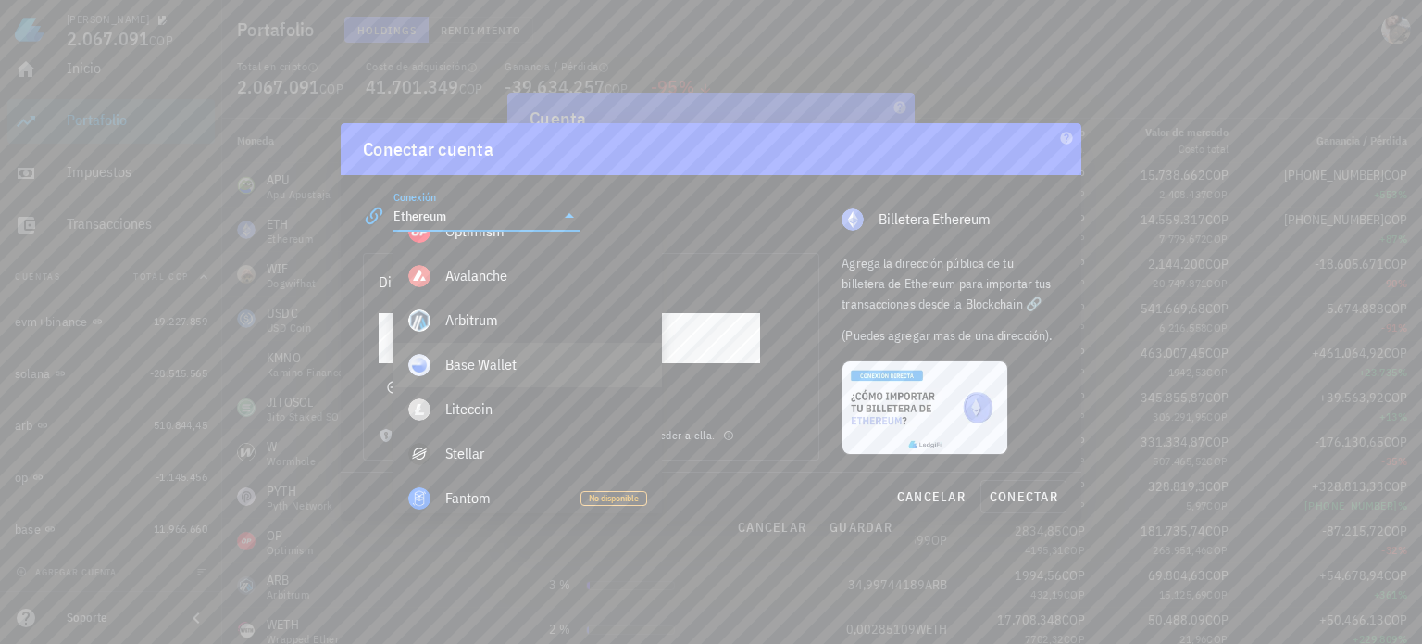
scroll to position [926, 0]
click at [511, 358] on div "Base Wallet" at bounding box center [546, 357] width 202 height 18
type input "Base Wallet"
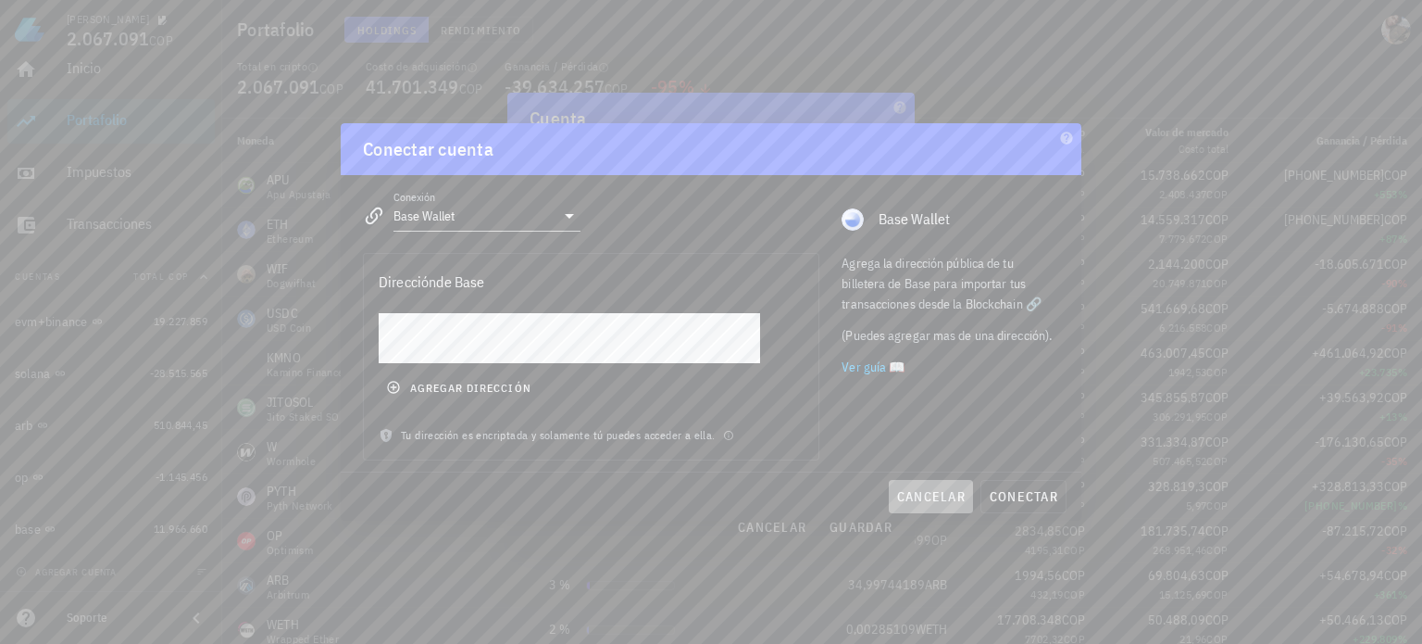
click at [956, 496] on span "cancelar" at bounding box center [930, 496] width 69 height 17
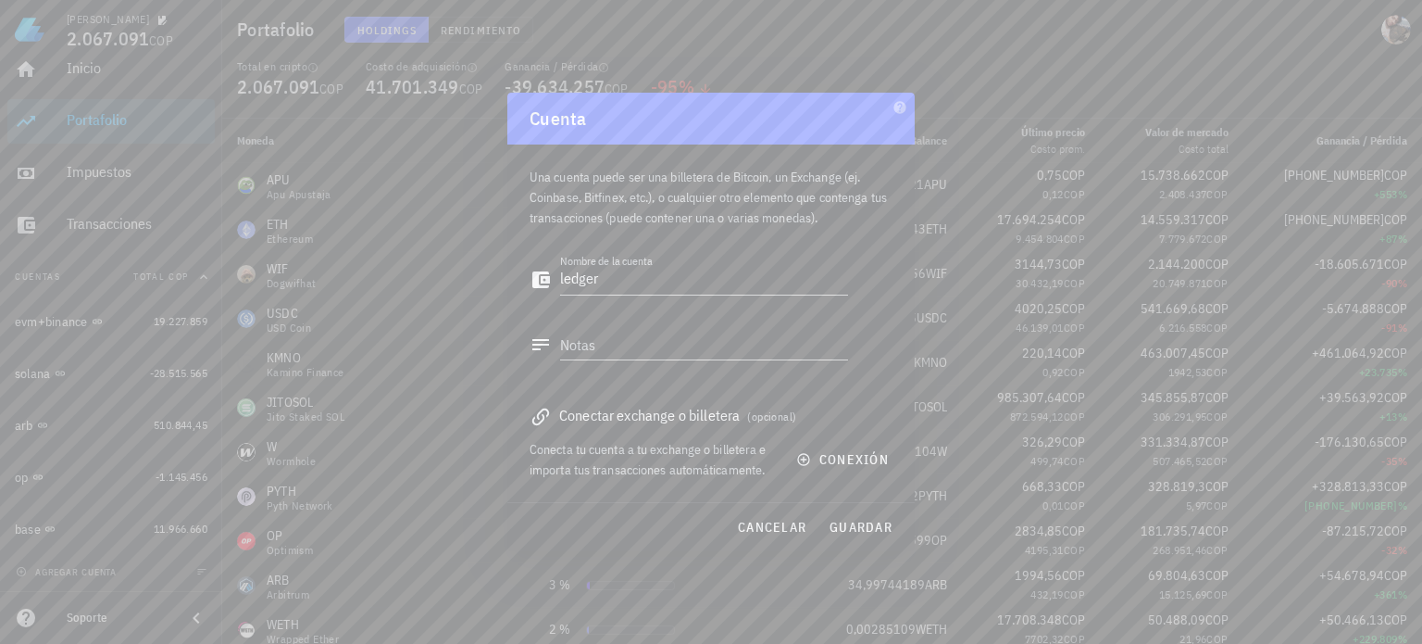
click at [112, 492] on div at bounding box center [711, 322] width 1422 height 644
click at [772, 545] on div "cancelar guardar" at bounding box center [710, 527] width 407 height 48
click at [780, 527] on span "cancelar" at bounding box center [771, 527] width 69 height 17
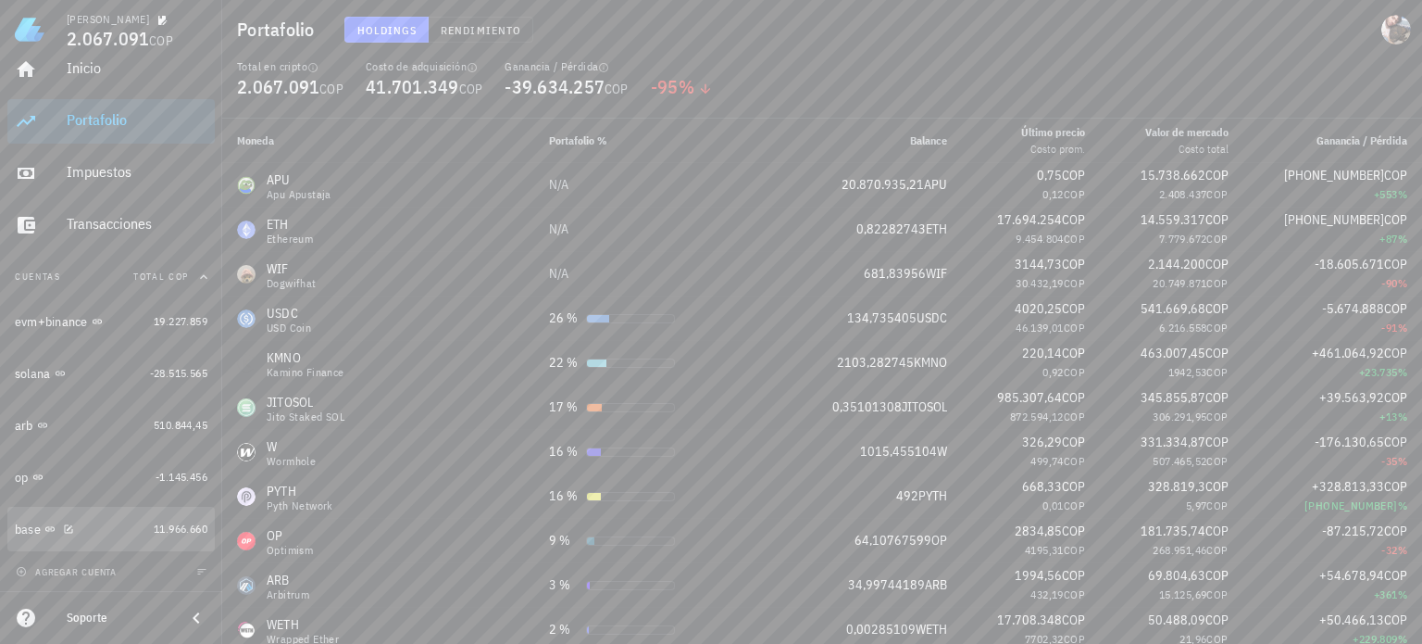
click at [88, 536] on div "base" at bounding box center [80, 529] width 131 height 18
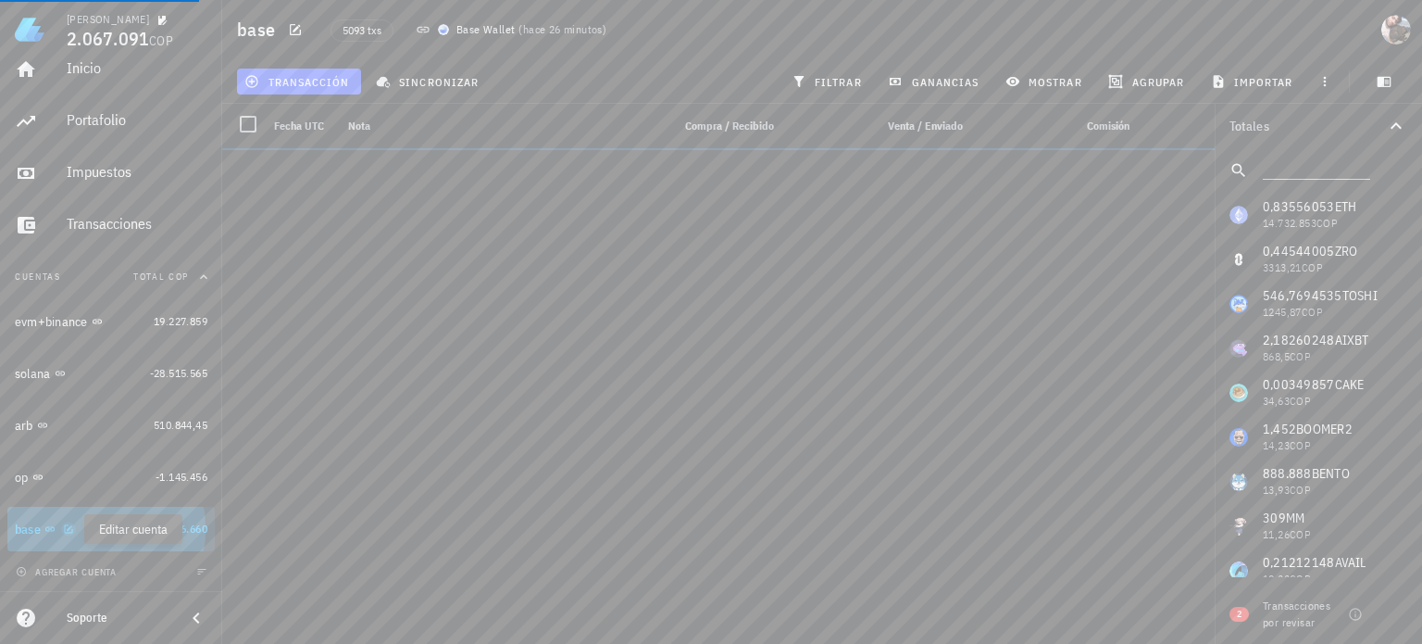
click at [67, 531] on icon "button" at bounding box center [68, 528] width 11 height 11
type textarea "base"
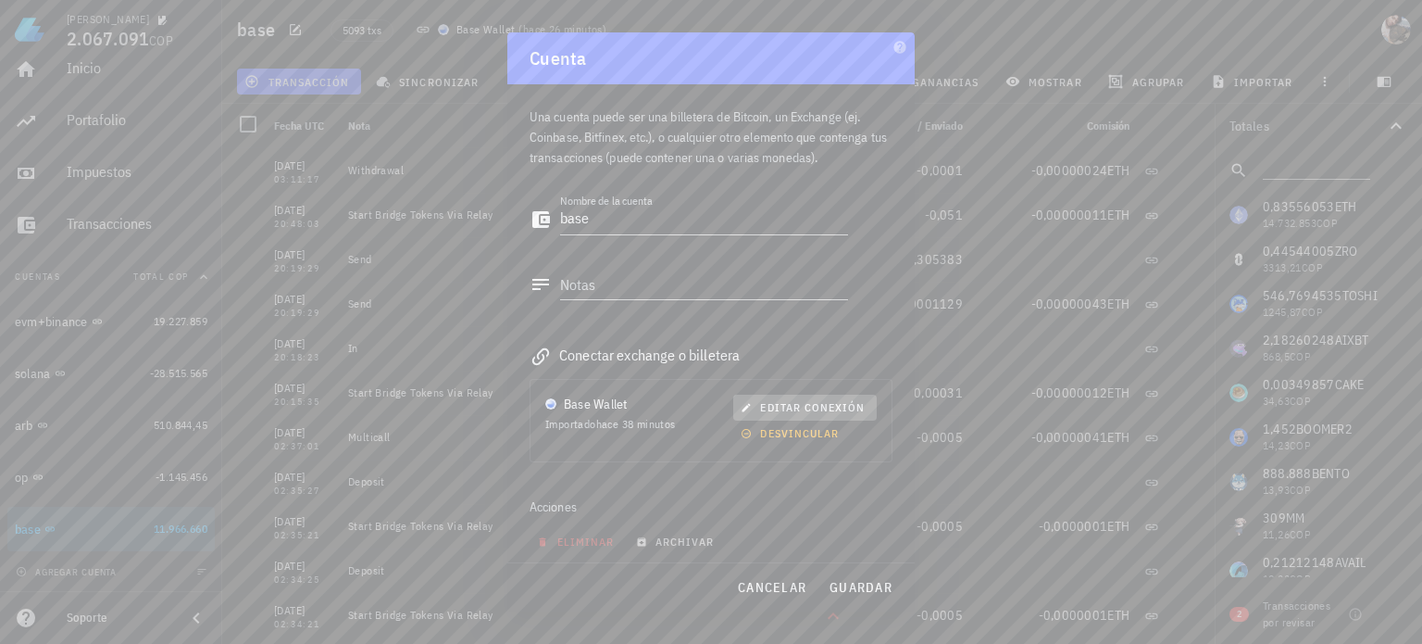
click at [783, 406] on span "editar conexión" at bounding box center [805, 407] width 120 height 14
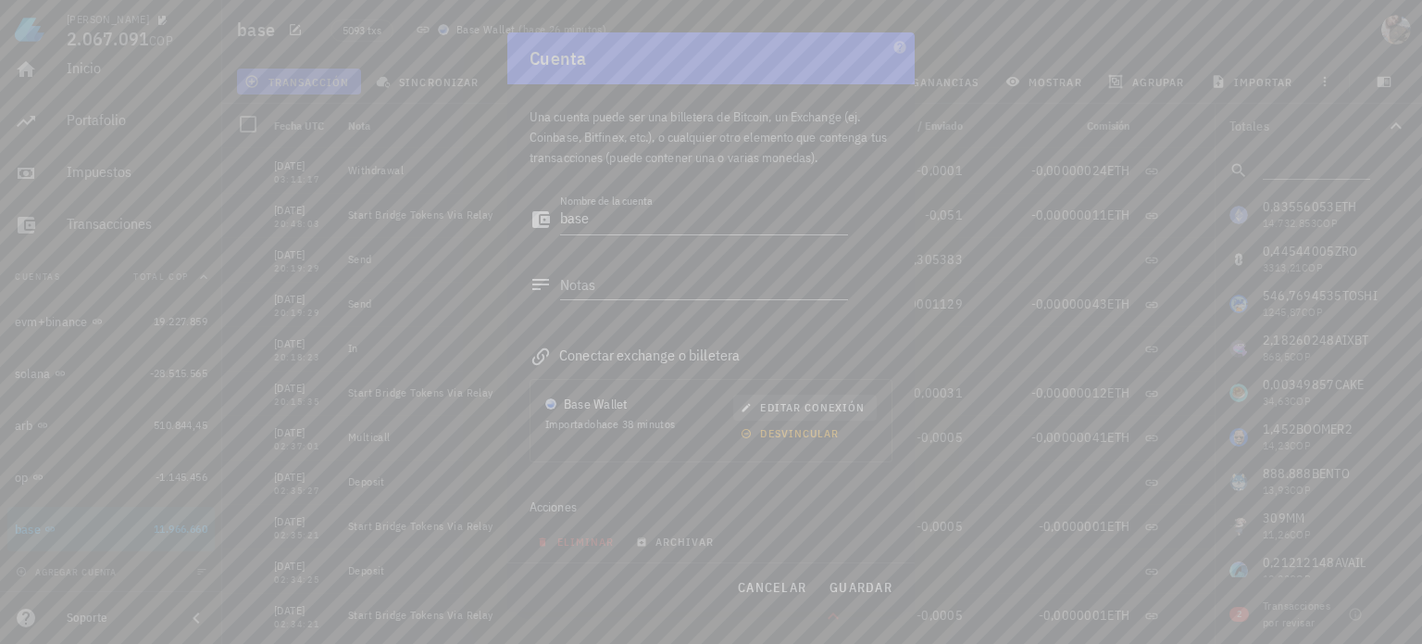
type input "Base Wallet"
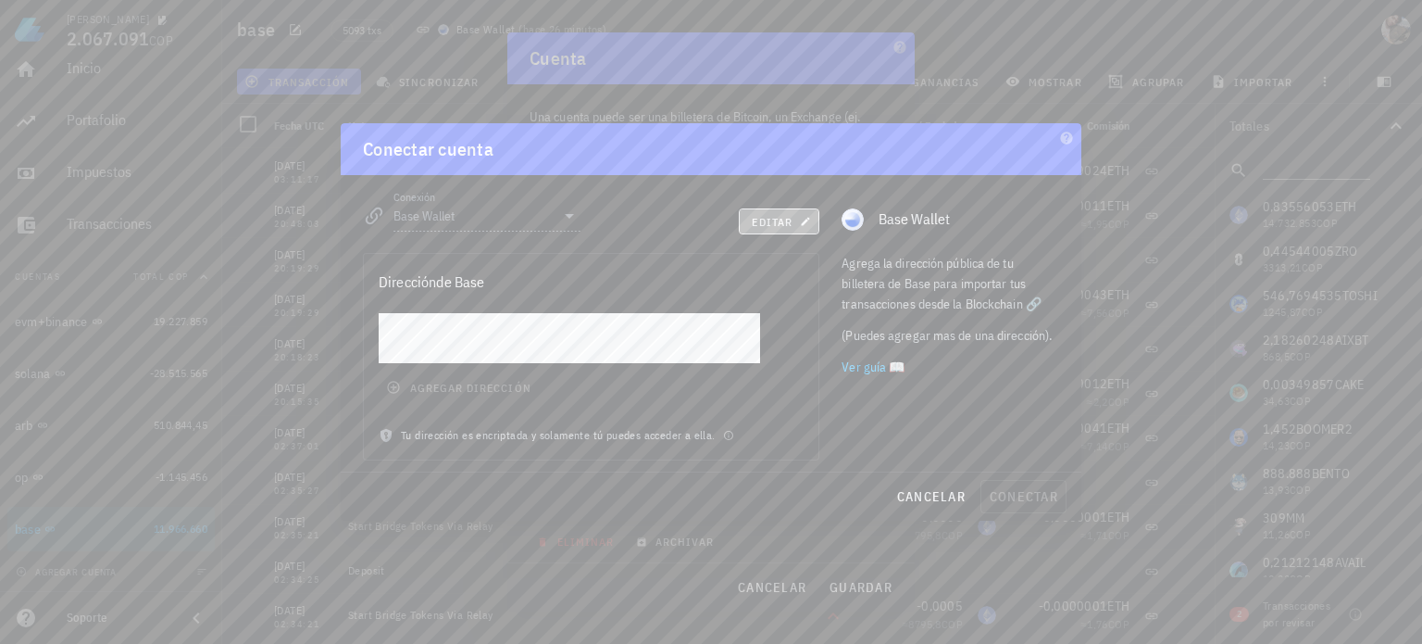
click at [778, 224] on span "editar" at bounding box center [779, 222] width 56 height 14
click at [458, 382] on span "agregar dirección" at bounding box center [460, 387] width 141 height 15
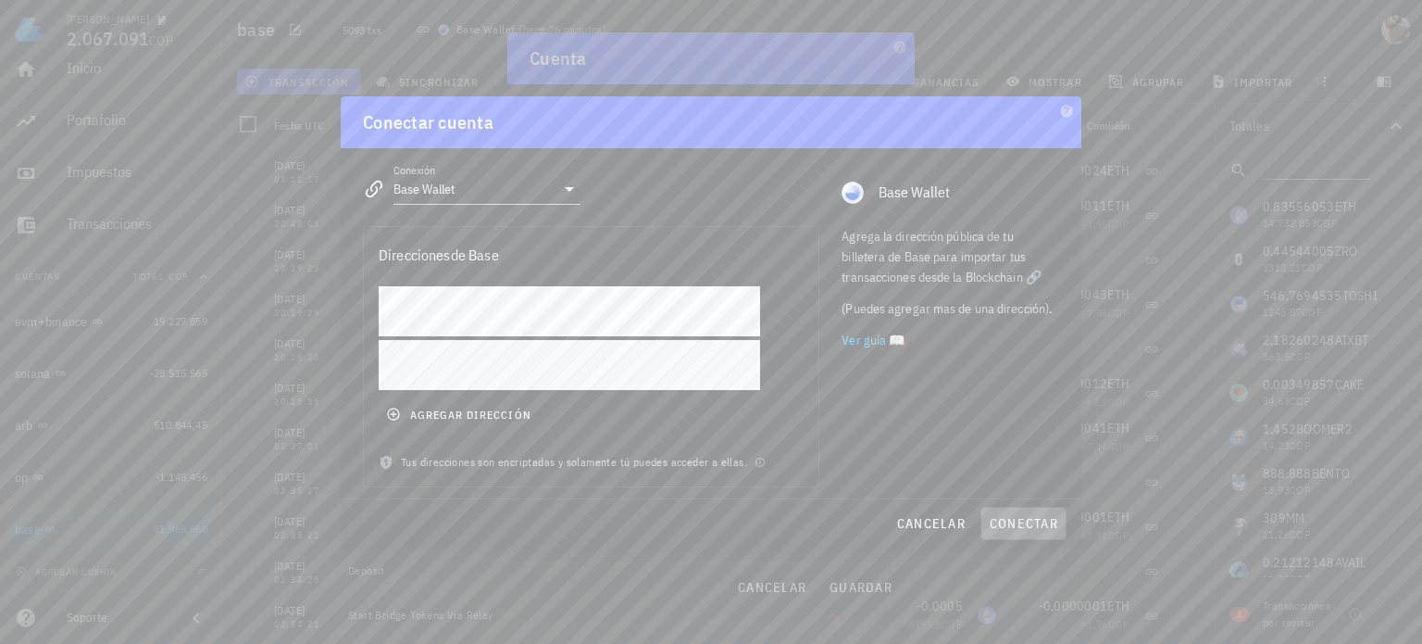
click at [1016, 534] on button "conectar" at bounding box center [1024, 523] width 86 height 33
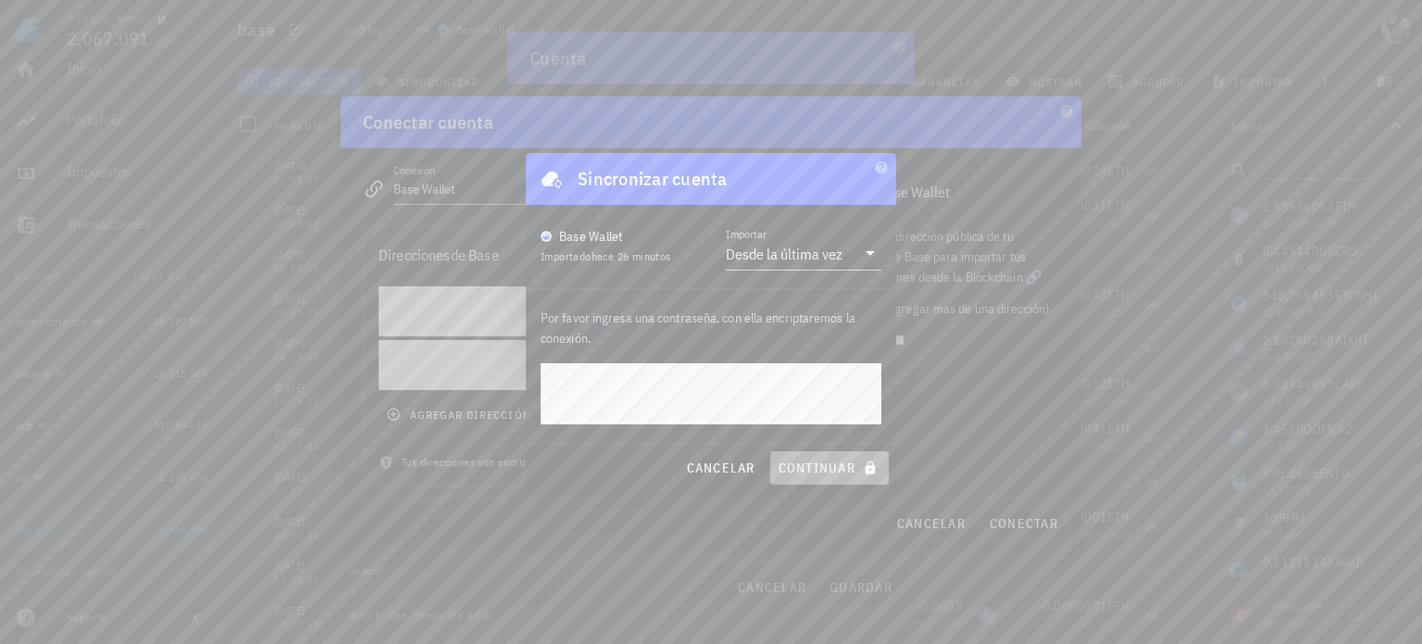
click at [819, 478] on button "continuar" at bounding box center [829, 467] width 119 height 33
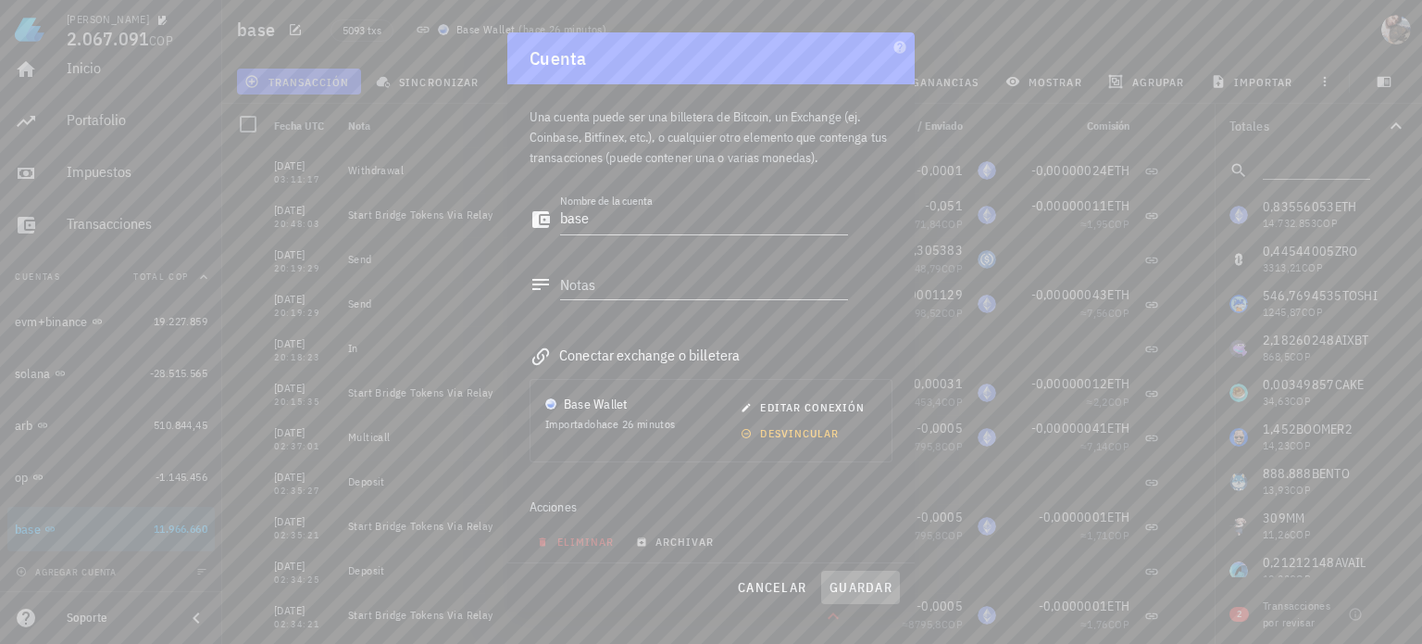
click at [842, 584] on span "guardar" at bounding box center [861, 587] width 64 height 17
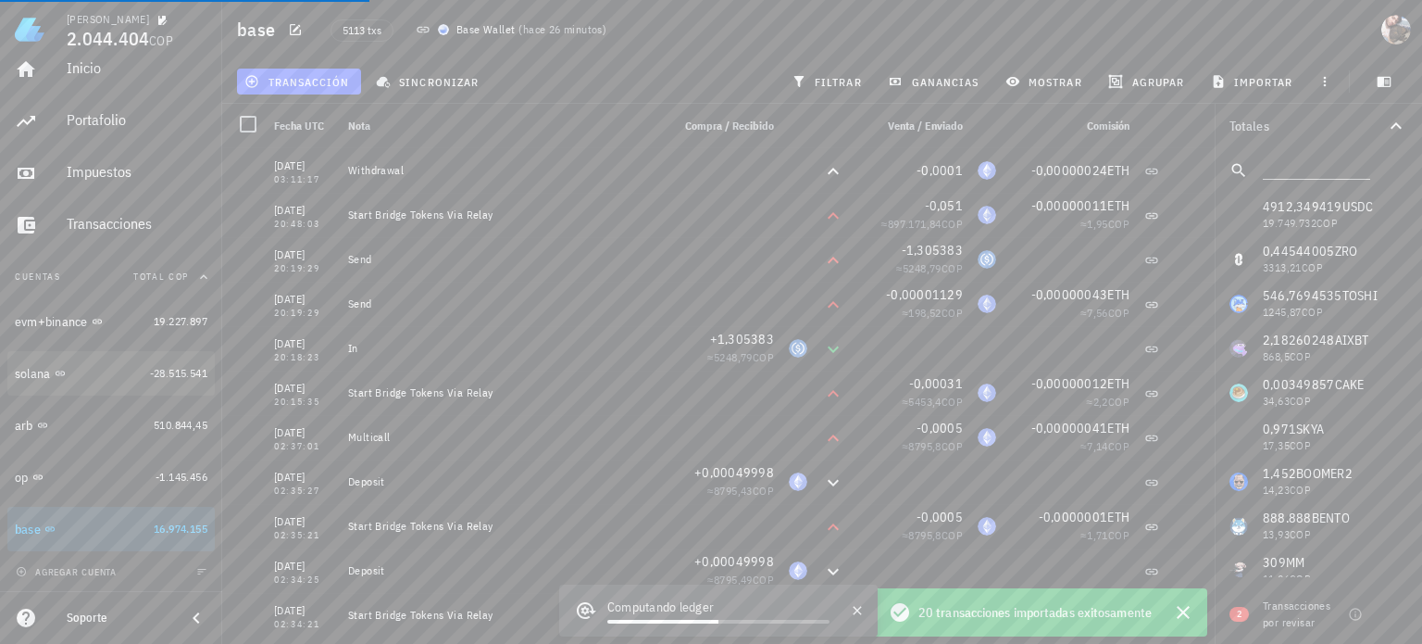
click at [0, 0] on icon "button" at bounding box center [0, 0] width 0 height 0
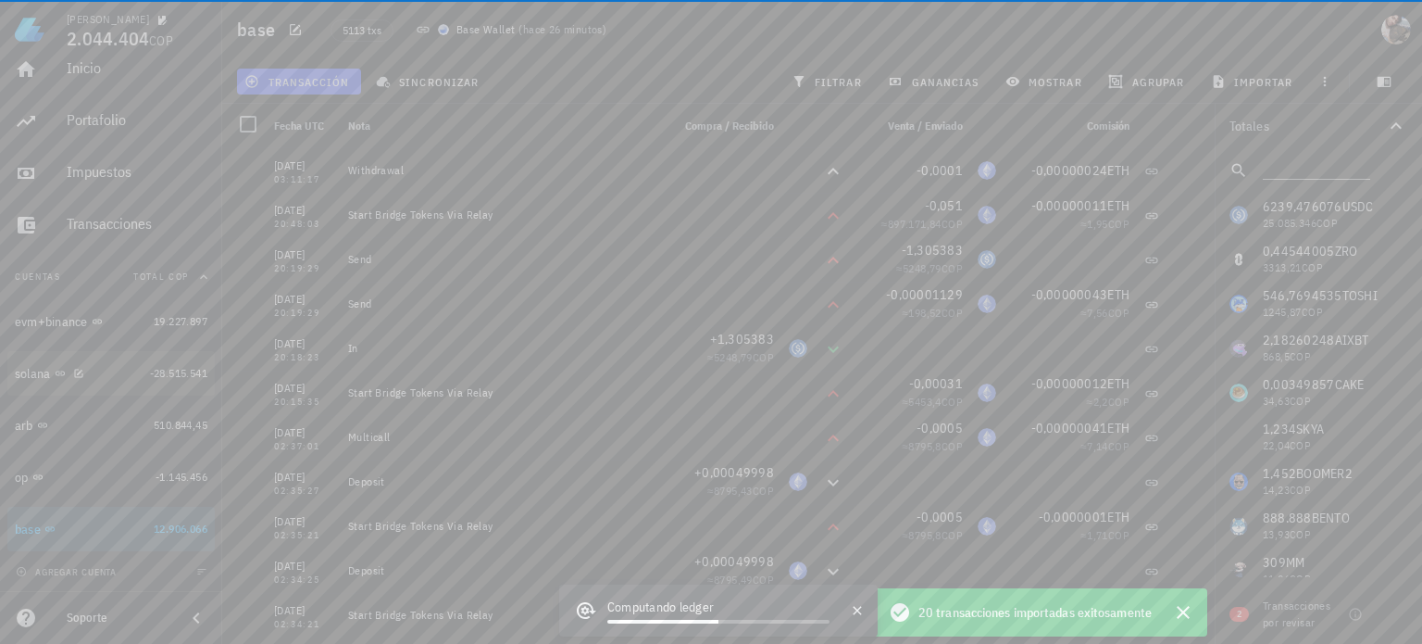
type textarea "solana"
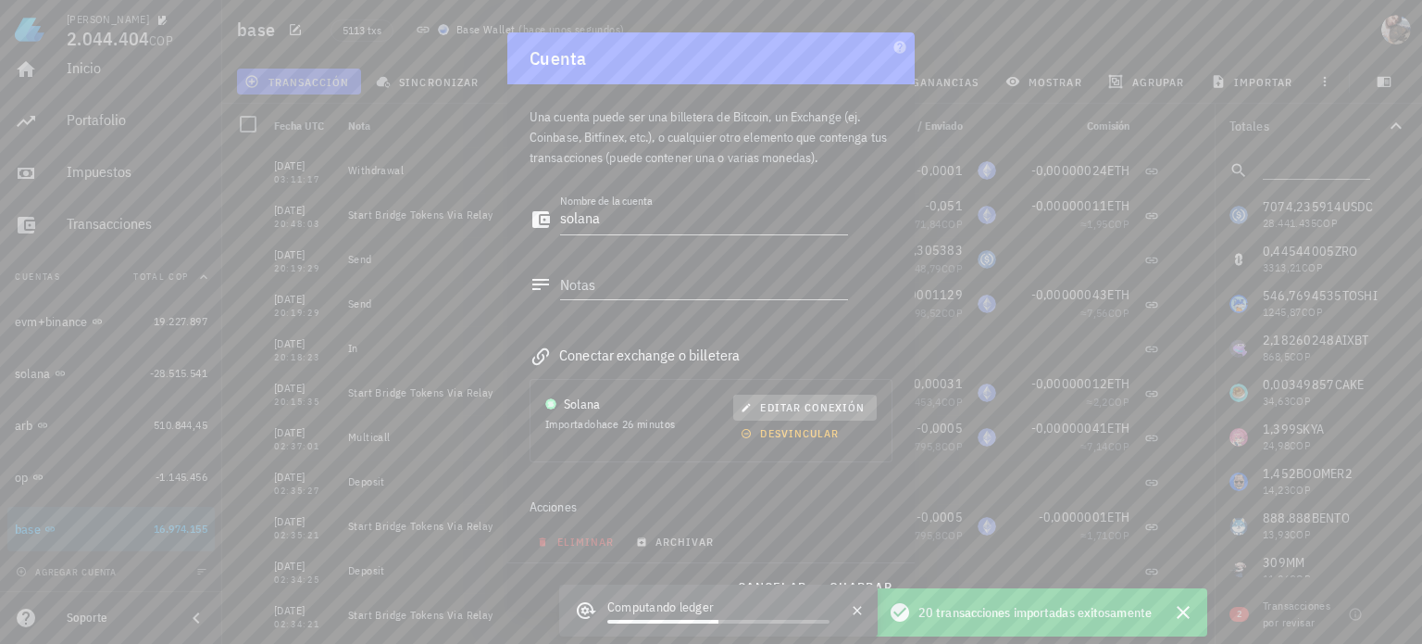
click at [777, 400] on span "editar conexión" at bounding box center [805, 407] width 120 height 14
type input "Solana"
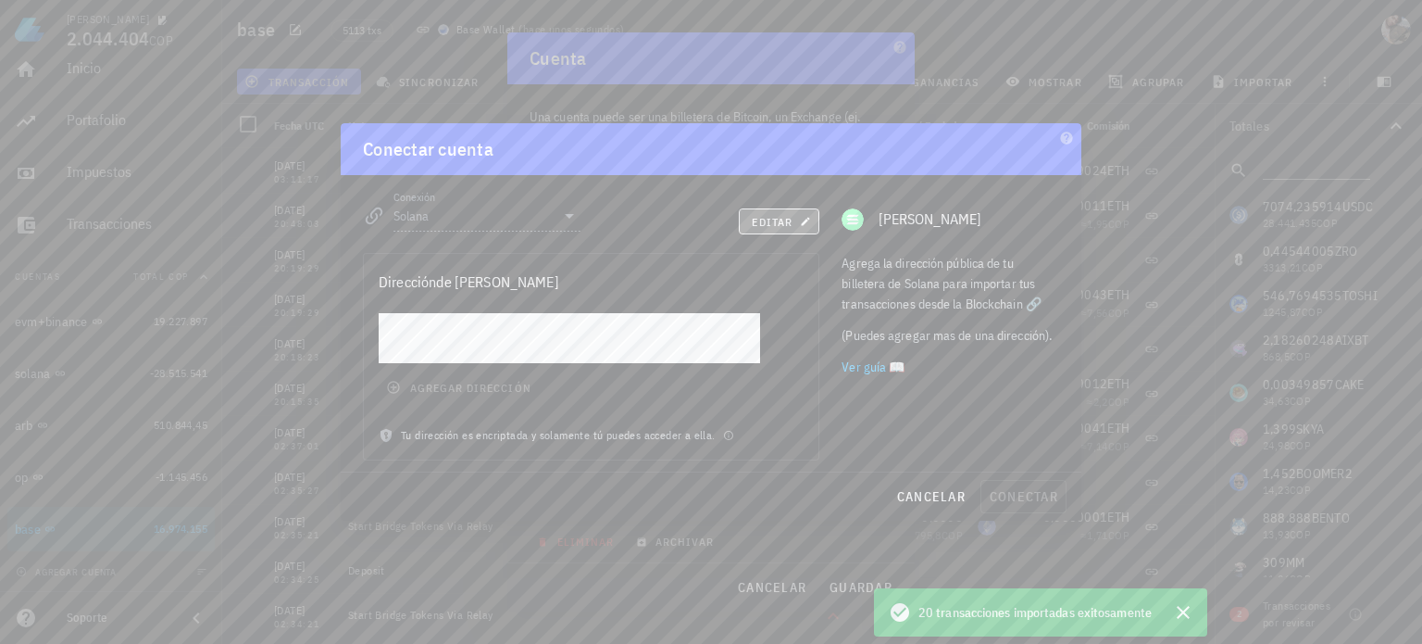
click at [782, 221] on span "editar" at bounding box center [779, 222] width 56 height 14
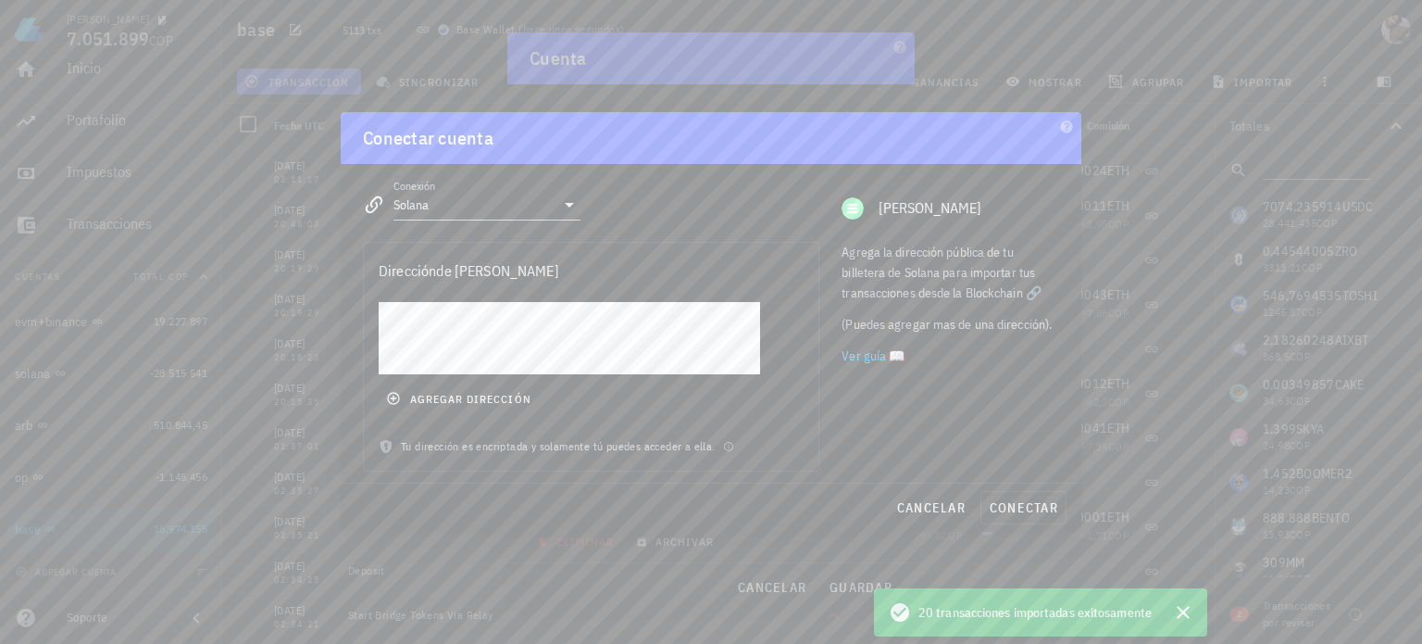
click at [262, 267] on div "Sebastián 7.051.899 COP Inicio [GEOGRAPHIC_DATA] Impuestos [GEOGRAPHIC_DATA] Cu…" at bounding box center [711, 322] width 1422 height 644
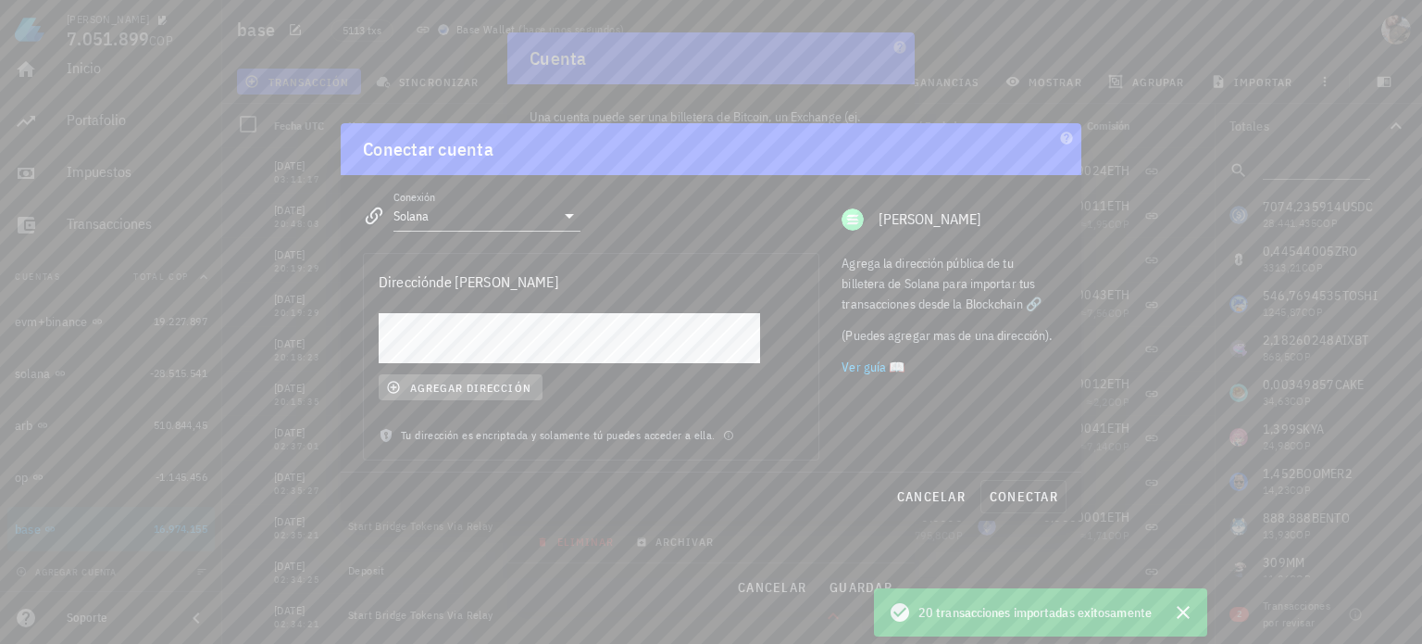
click at [493, 384] on span "agregar dirección" at bounding box center [460, 387] width 141 height 15
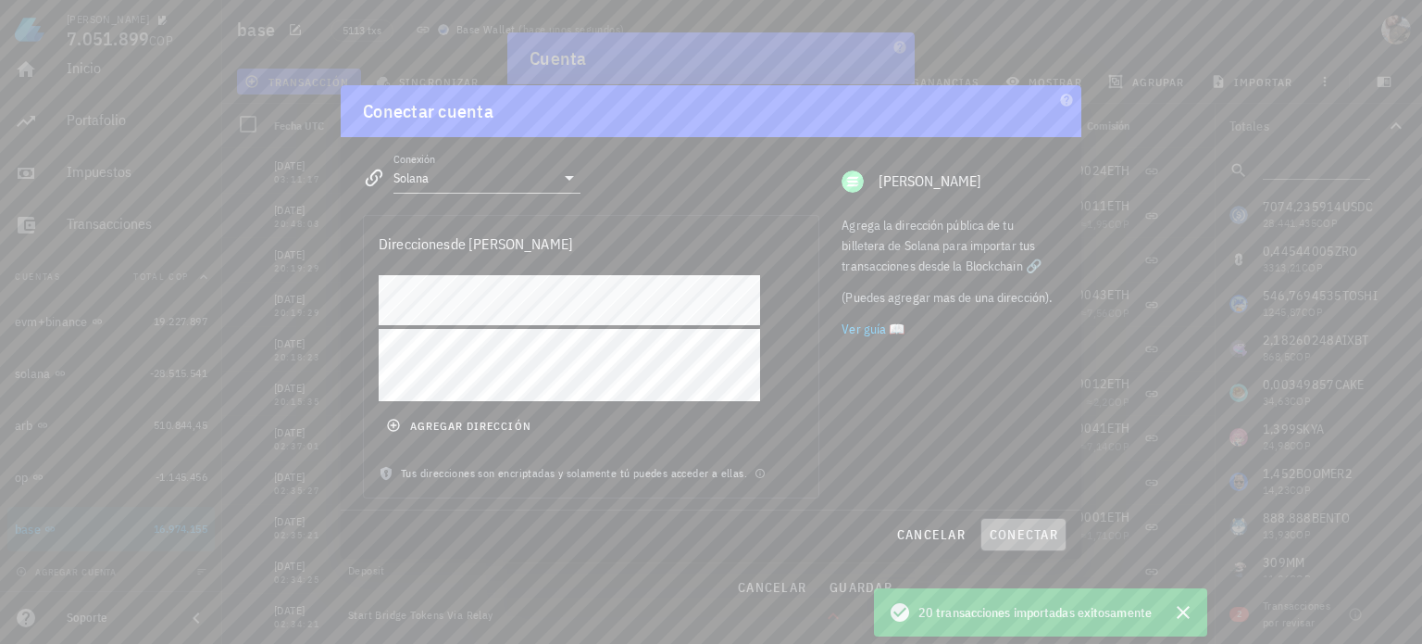
click at [1011, 535] on span "conectar" at bounding box center [1023, 534] width 69 height 17
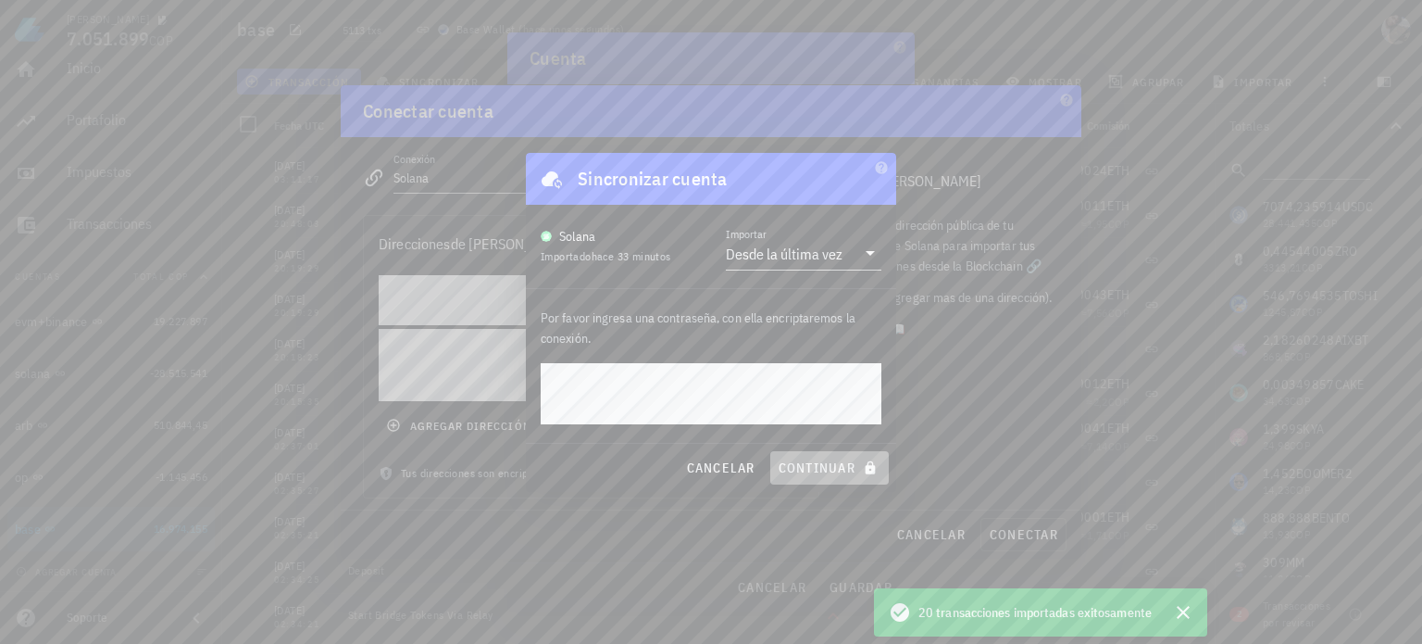
click at [830, 456] on button "continuar" at bounding box center [829, 467] width 119 height 33
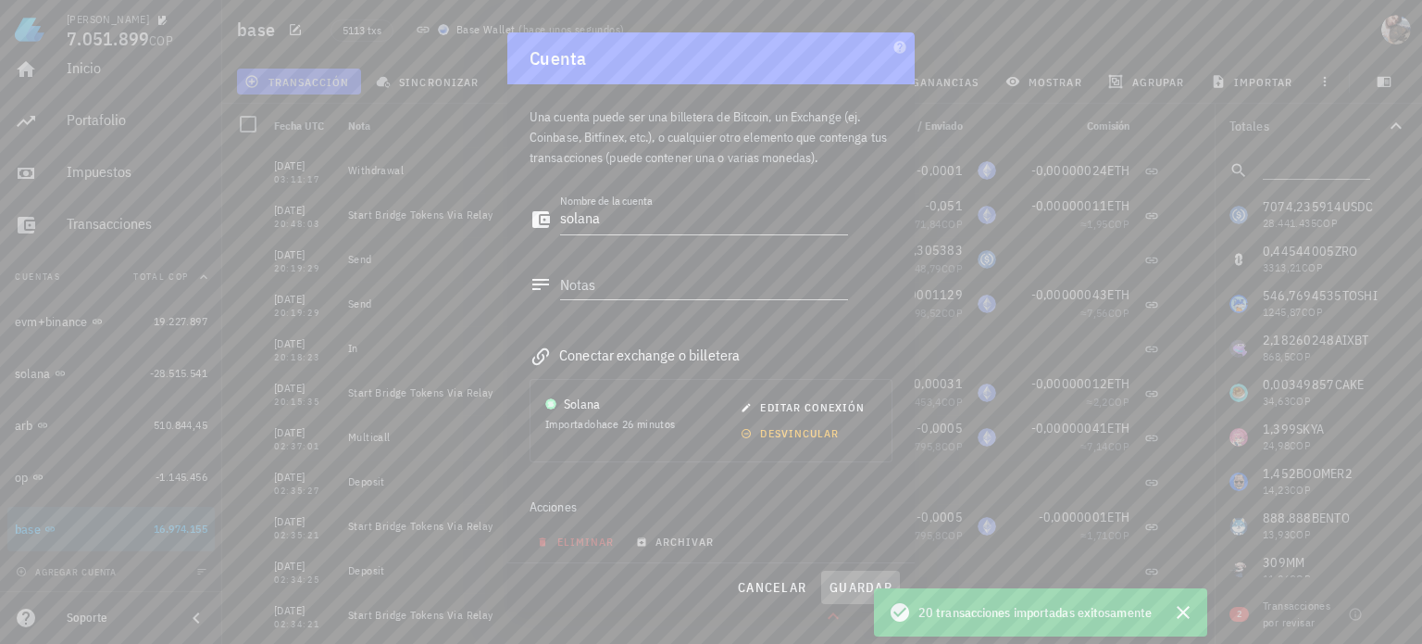
click at [848, 584] on span "guardar" at bounding box center [861, 587] width 64 height 17
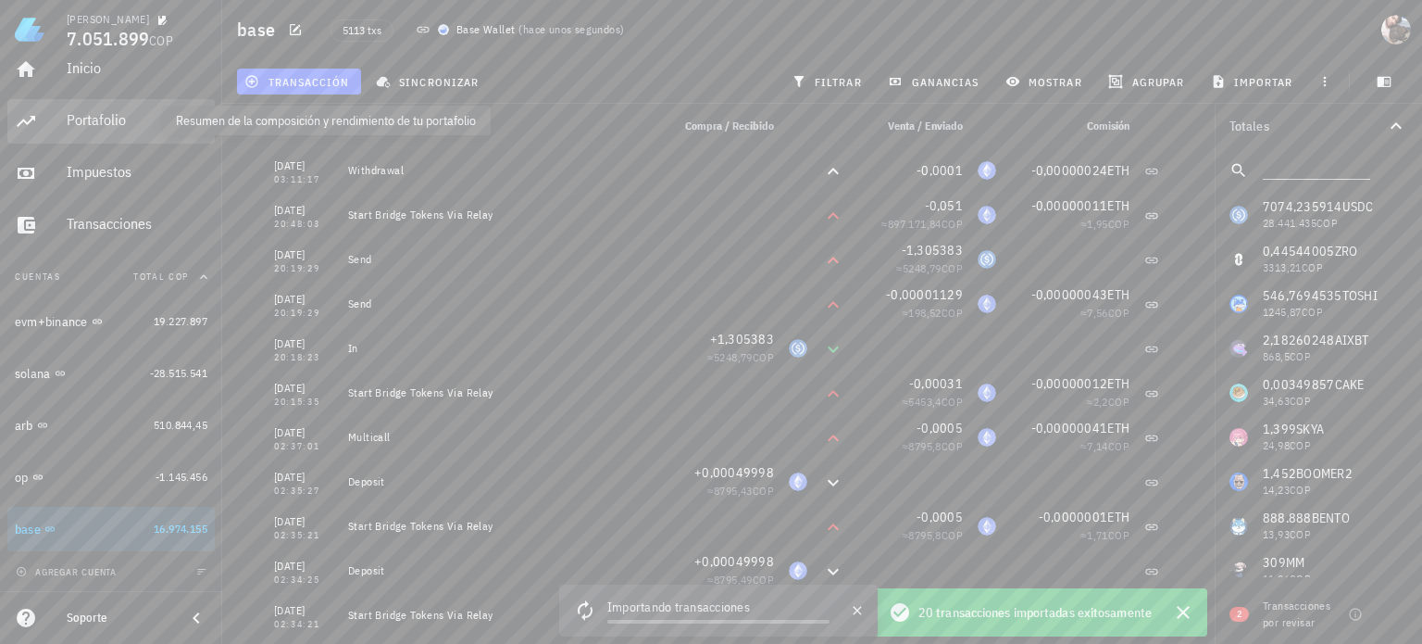
drag, startPoint x: 122, startPoint y: 120, endPoint x: 828, endPoint y: 303, distance: 728.8
click at [122, 120] on div "Portafolio" at bounding box center [137, 120] width 141 height 18
